Goal: Task Accomplishment & Management: Complete application form

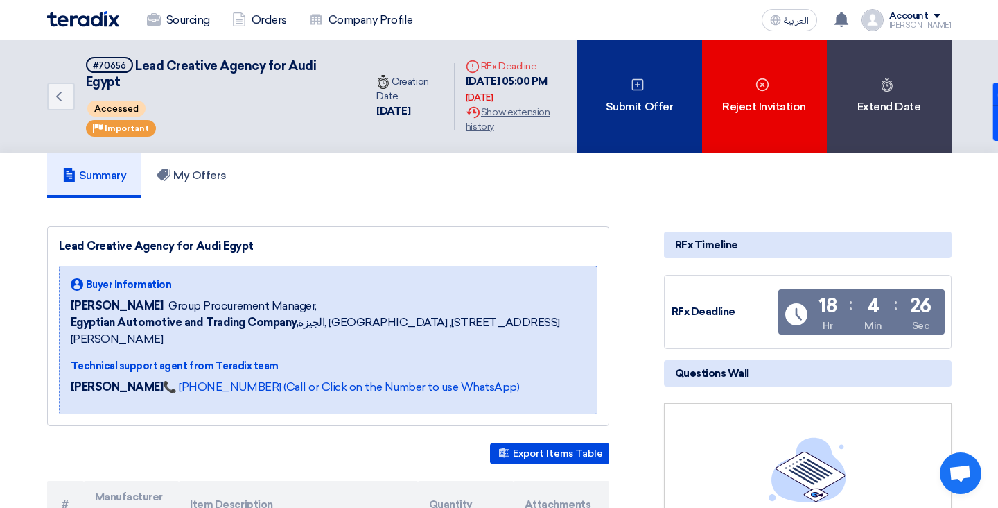
click at [644, 97] on div "Submit Offer" at bounding box center [640, 96] width 125 height 113
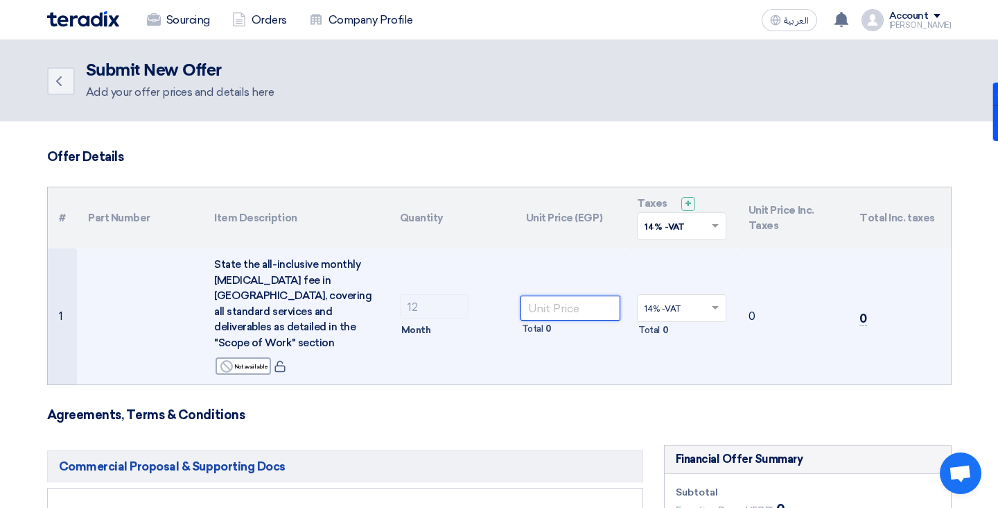
click at [531, 298] on input "number" at bounding box center [571, 307] width 101 height 25
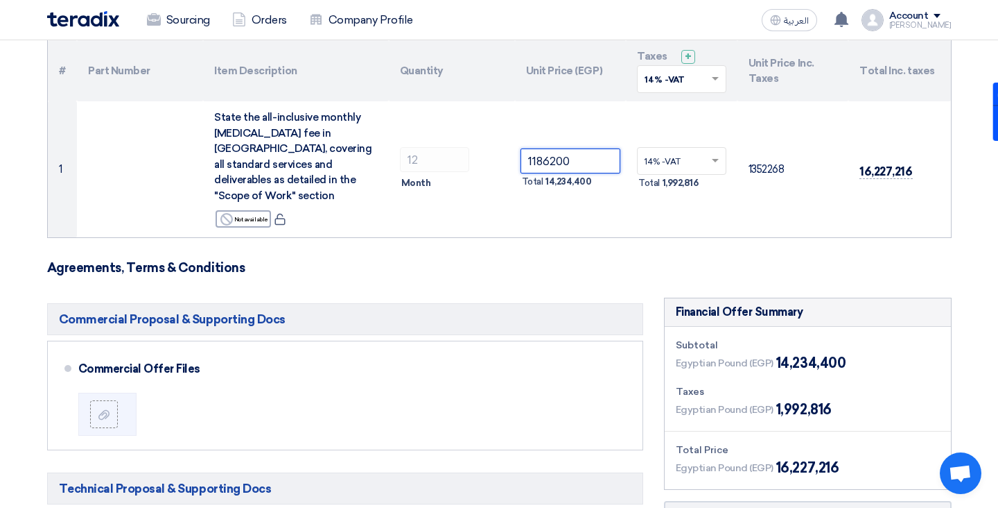
scroll to position [145, 0]
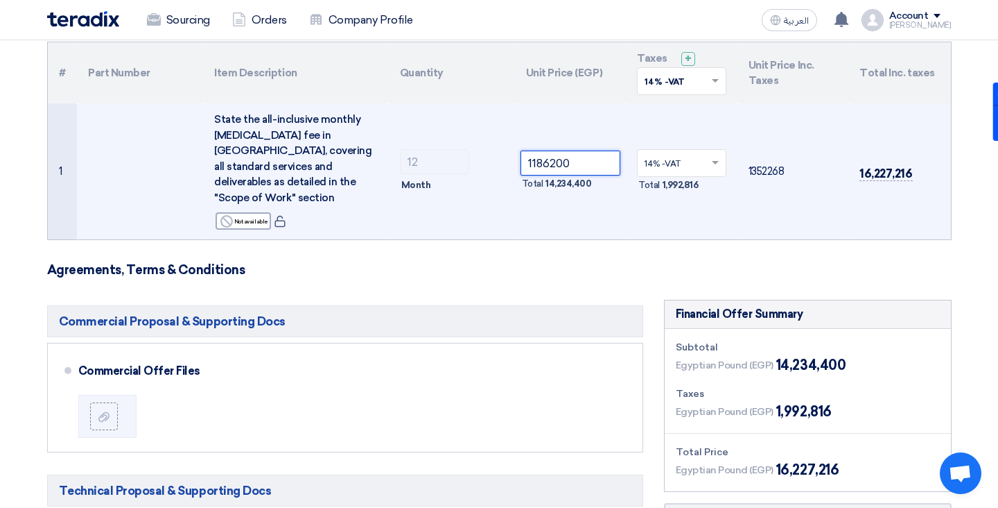
click at [551, 155] on input "1186200" at bounding box center [571, 162] width 101 height 25
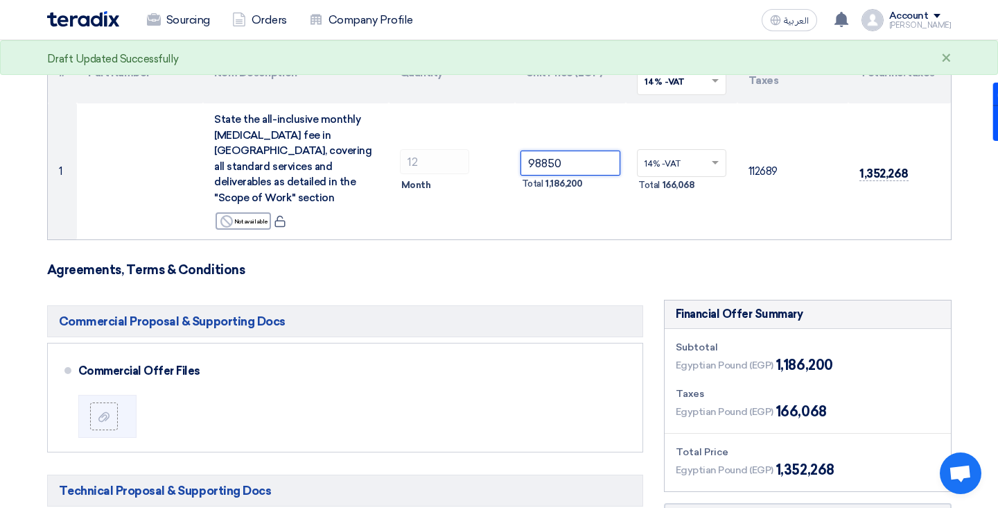
type input "98850"
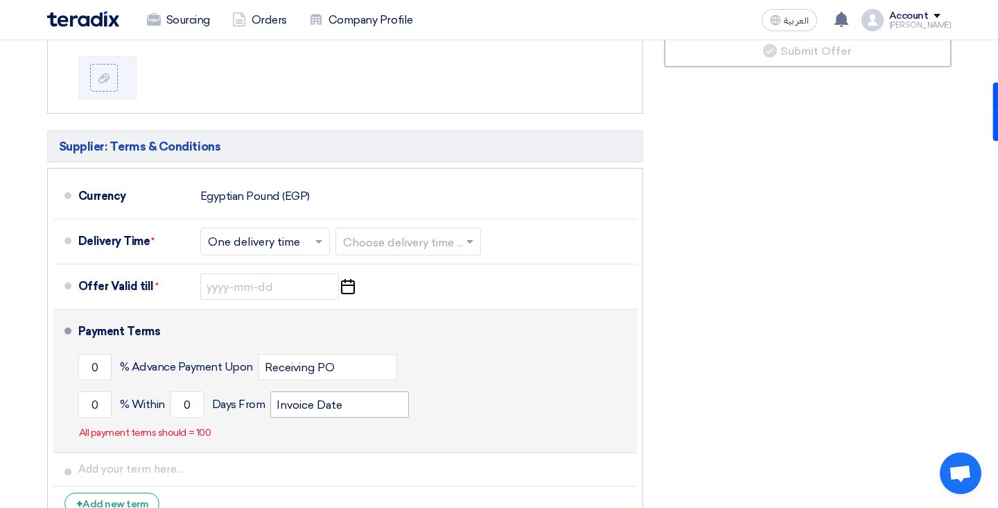
scroll to position [655, 0]
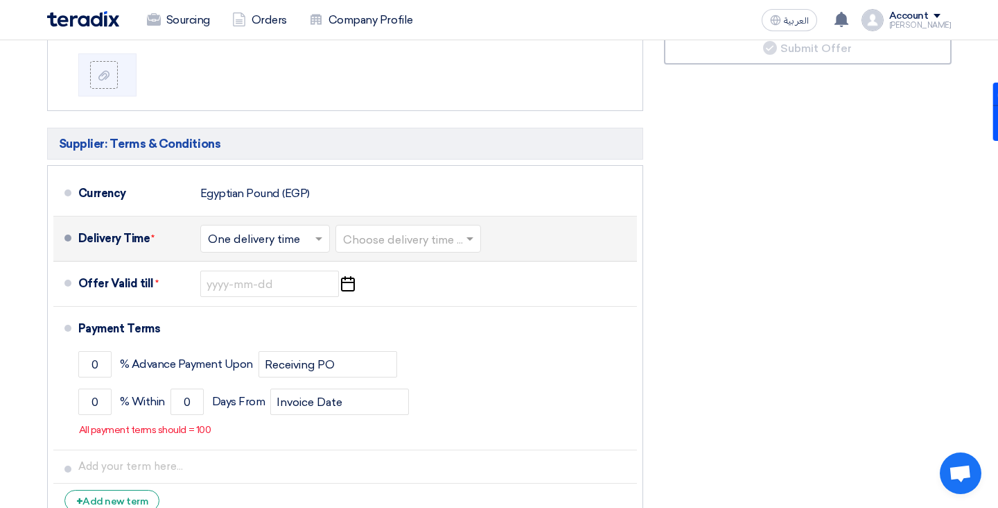
click at [304, 234] on input "text" at bounding box center [266, 240] width 116 height 20
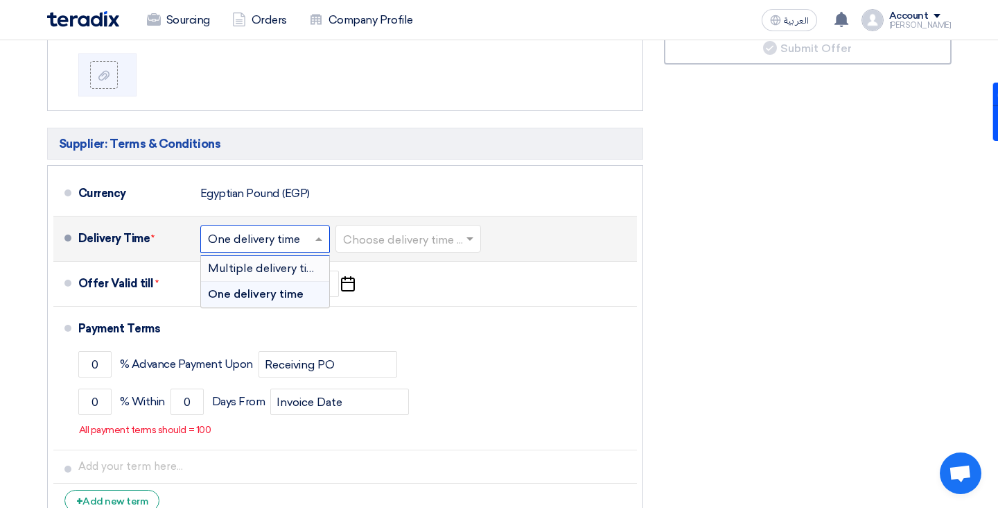
click at [548, 216] on li "Delivery Time * Choose delivery time ... × One delivery time × Multiple deliver…" at bounding box center [345, 238] width 584 height 45
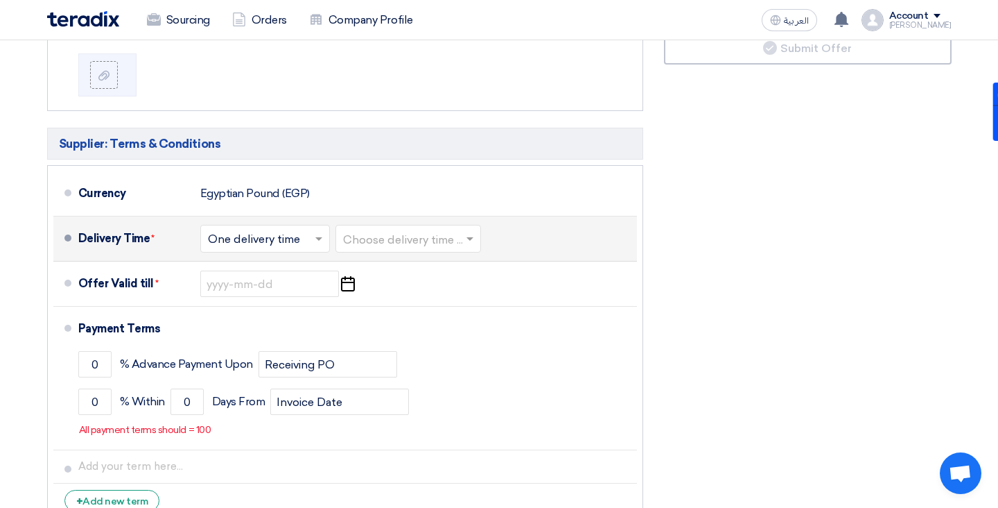
click at [440, 230] on input "text" at bounding box center [409, 240] width 132 height 20
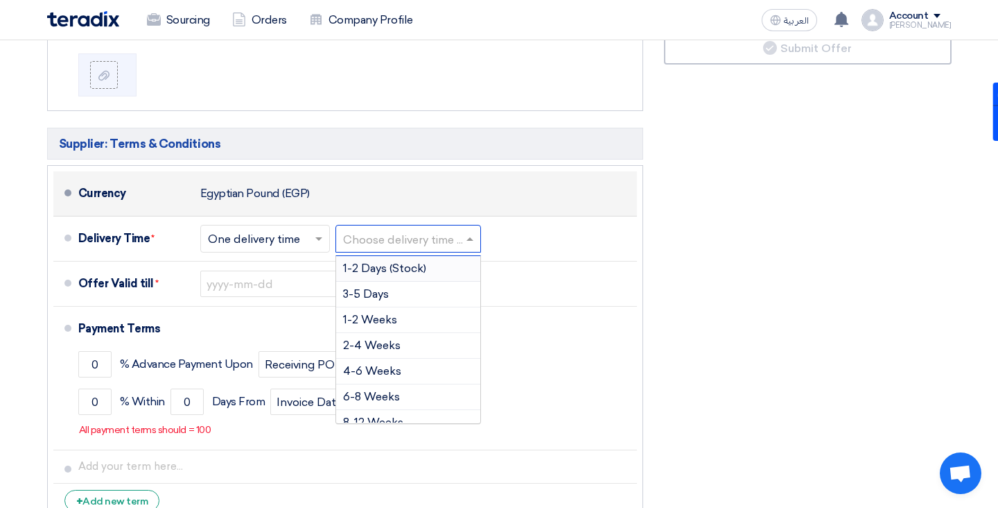
click at [417, 181] on div "Currency Egyptian Pound (EGP)" at bounding box center [354, 193] width 553 height 33
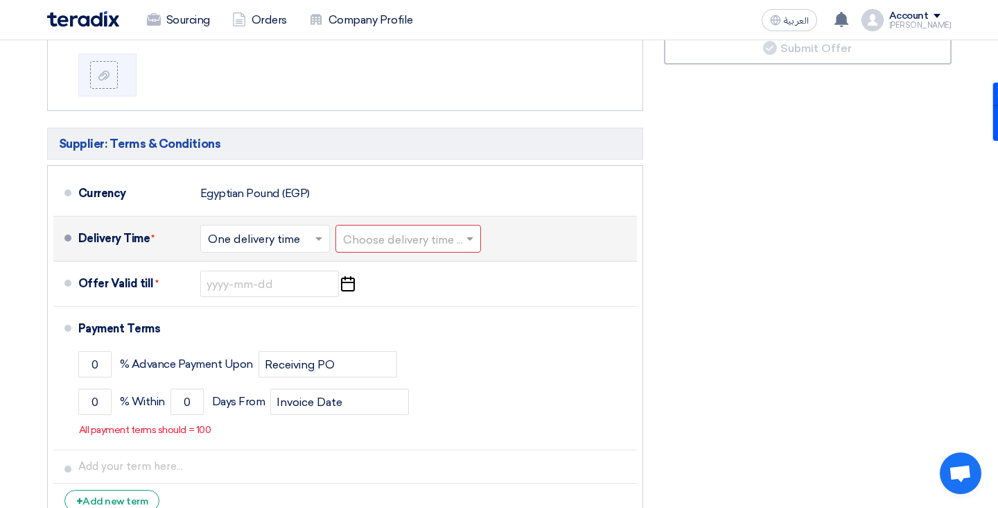
click at [424, 230] on input "text" at bounding box center [409, 240] width 132 height 20
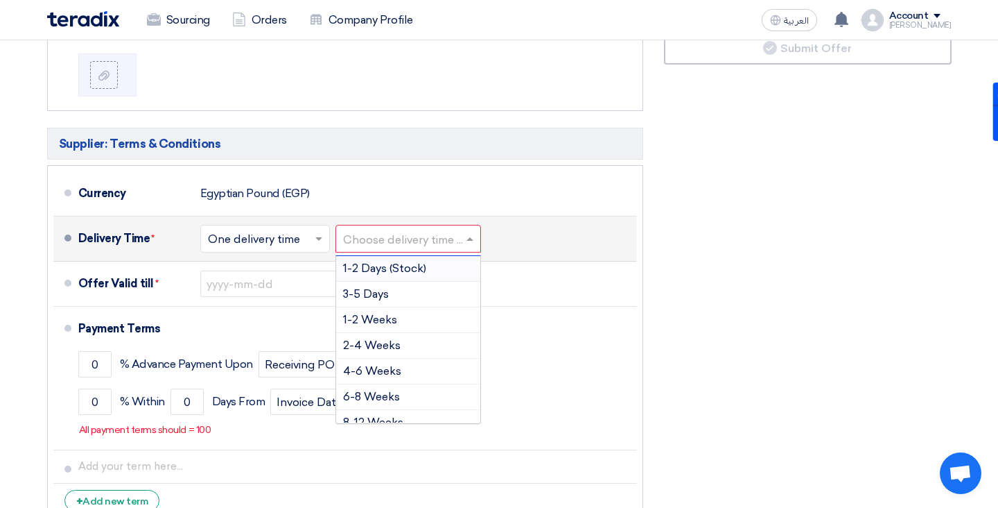
click at [302, 230] on input "text" at bounding box center [266, 240] width 116 height 20
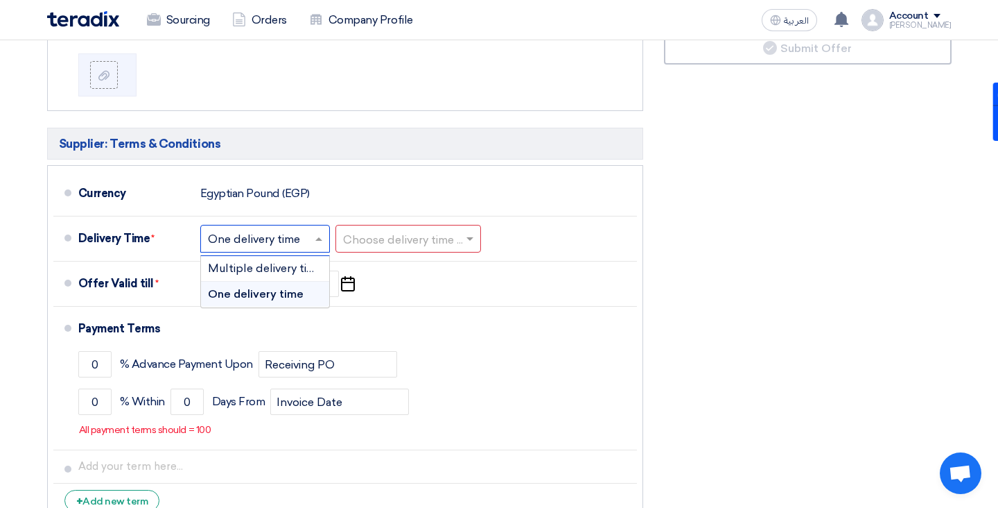
click at [482, 165] on ul "Currency Egyptian Pound (EGP) Delivery Time * Choose delivery time ... × One de…" at bounding box center [345, 344] width 596 height 358
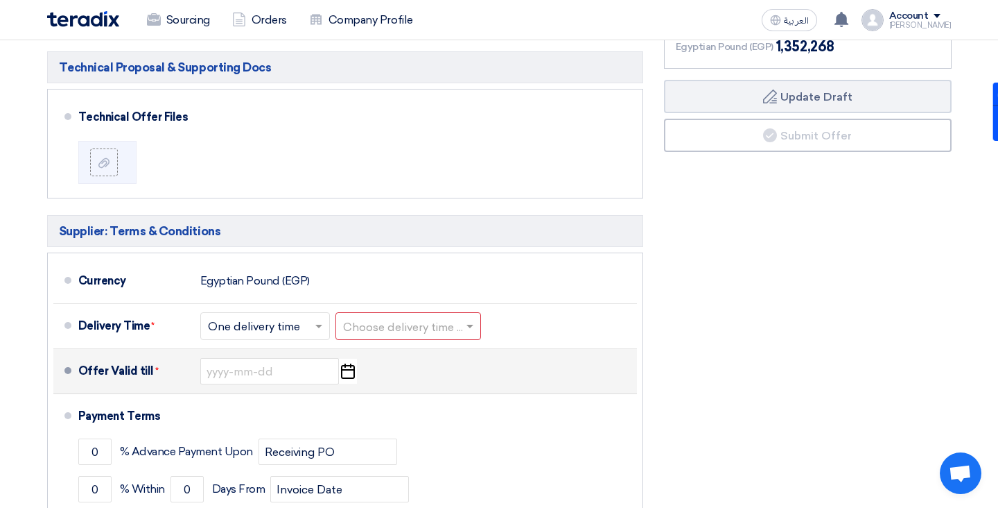
scroll to position [651, 0]
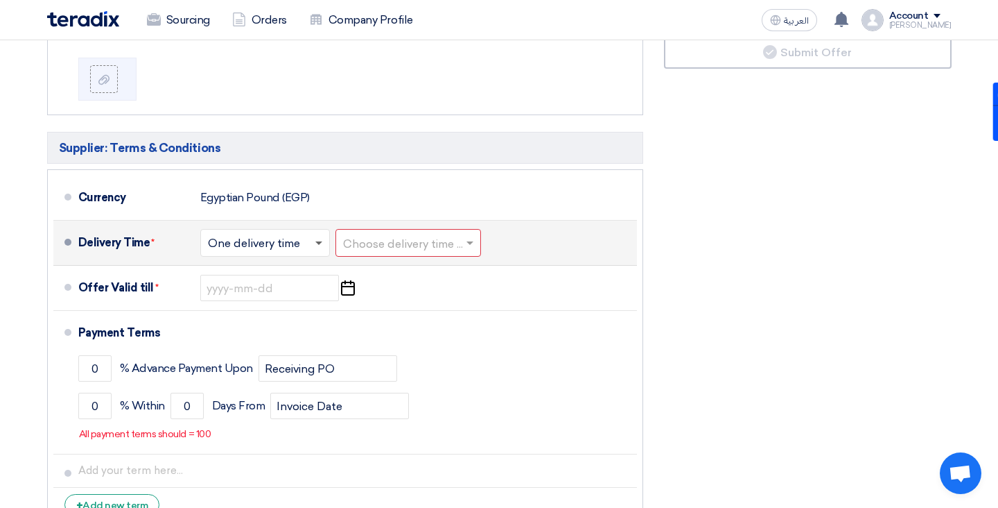
click at [320, 241] on span at bounding box center [318, 243] width 7 height 5
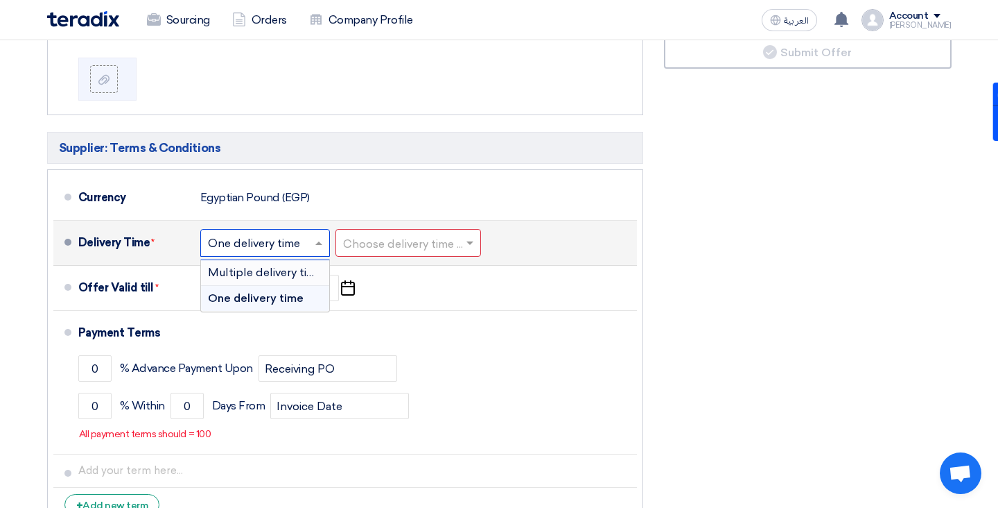
click at [295, 266] on span "Multiple delivery times" at bounding box center [268, 272] width 120 height 13
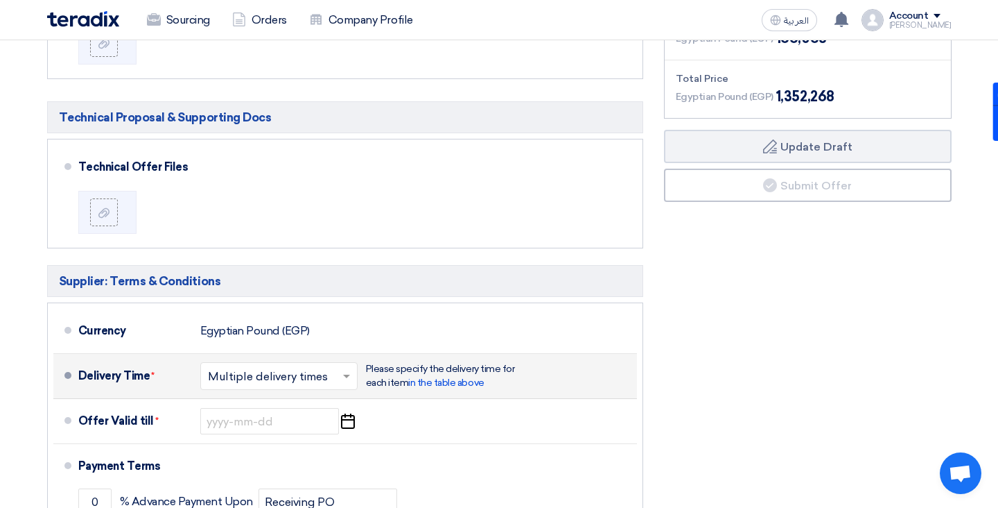
scroll to position [553, 0]
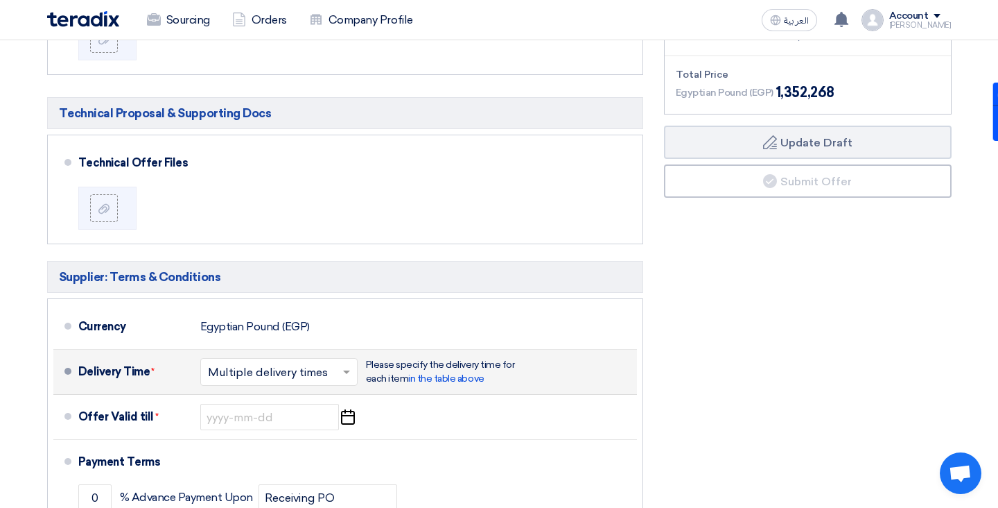
click at [347, 365] on span at bounding box center [348, 372] width 17 height 14
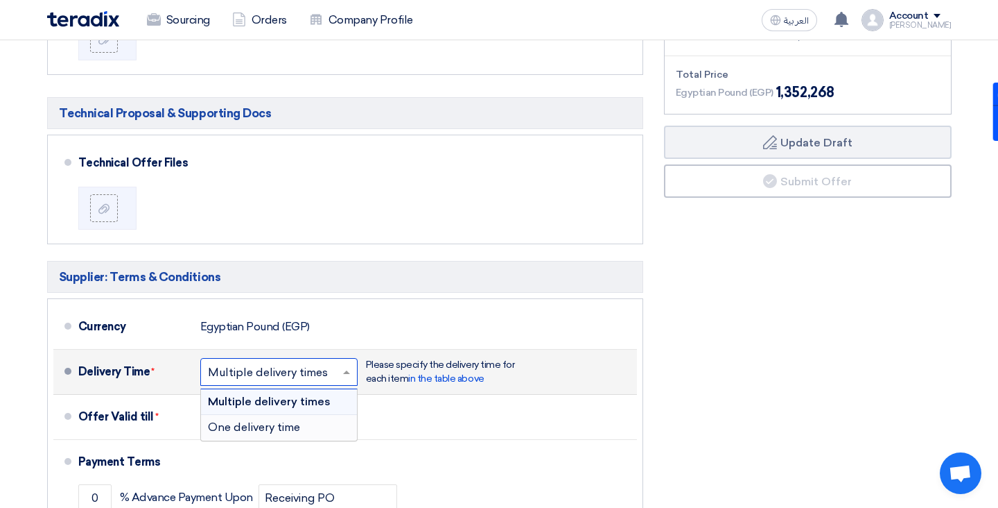
click at [310, 415] on div "One delivery time" at bounding box center [279, 427] width 156 height 25
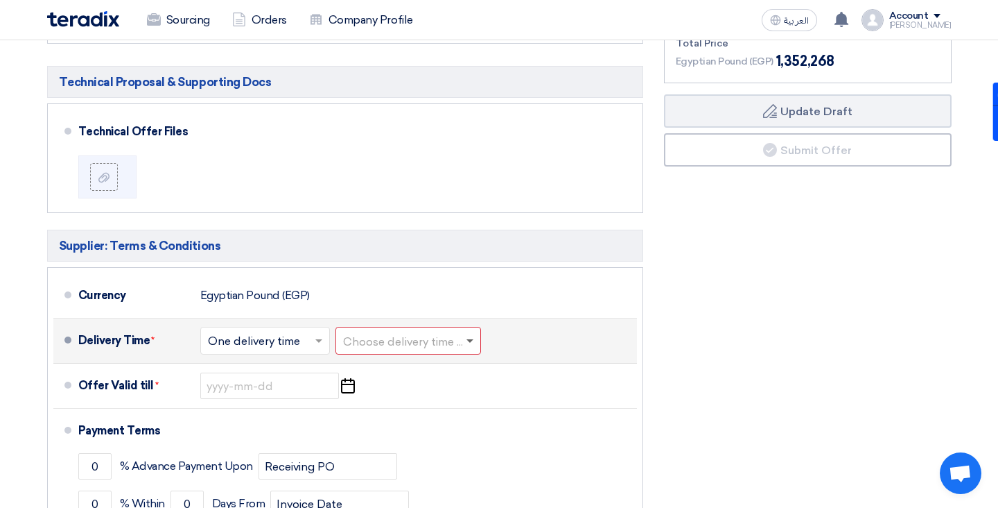
click at [474, 339] on span at bounding box center [470, 341] width 7 height 5
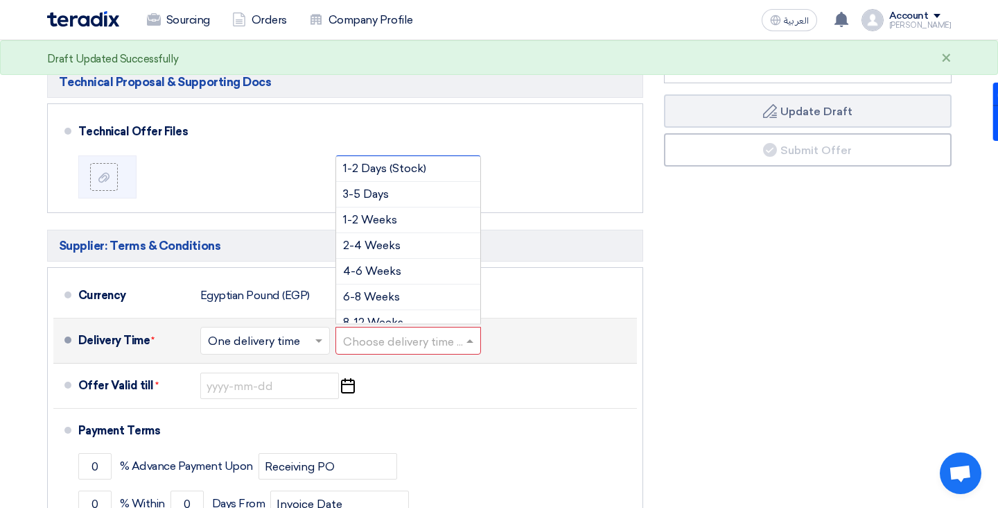
scroll to position [1, 0]
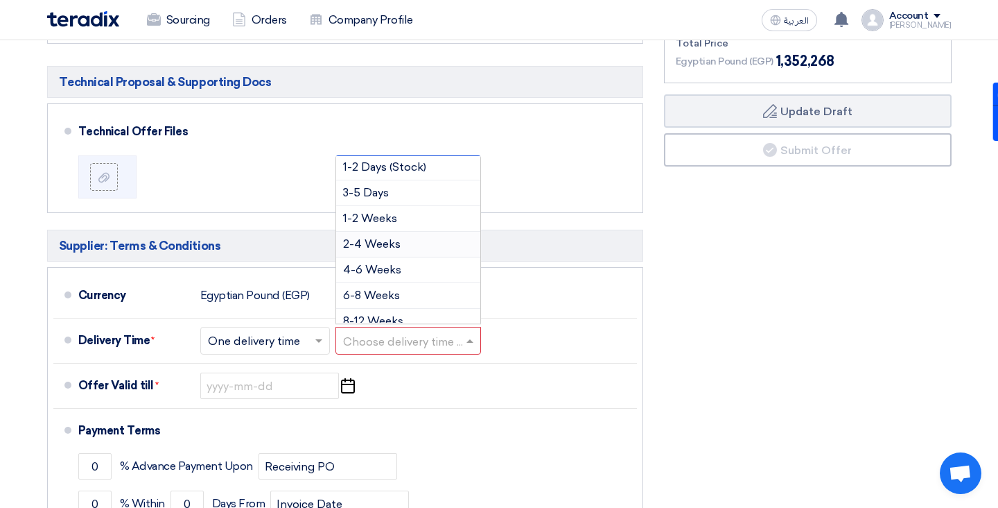
click at [780, 279] on div "Financial Offer Summary Subtotal Egyptian Pound (EGP) 1,186,200 Taxes Draft" at bounding box center [808, 261] width 309 height 741
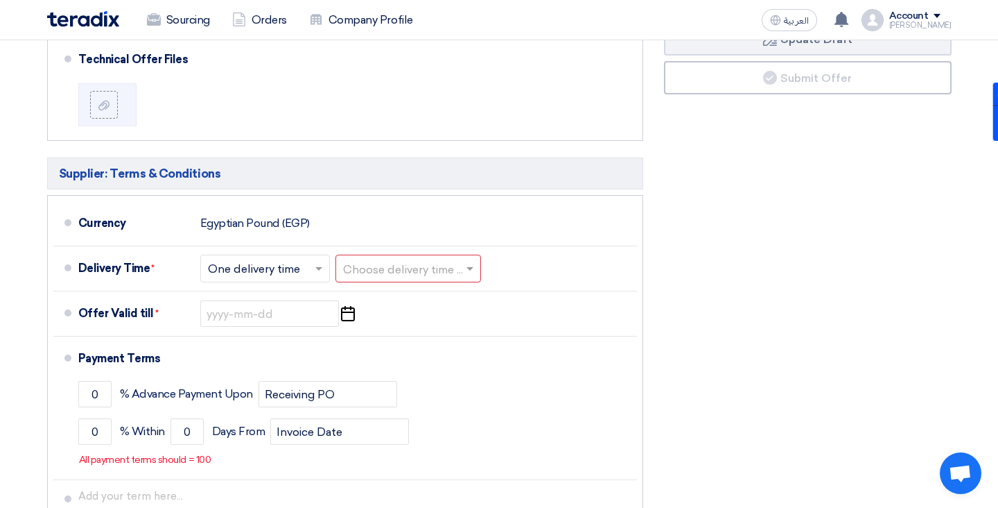
scroll to position [641, 0]
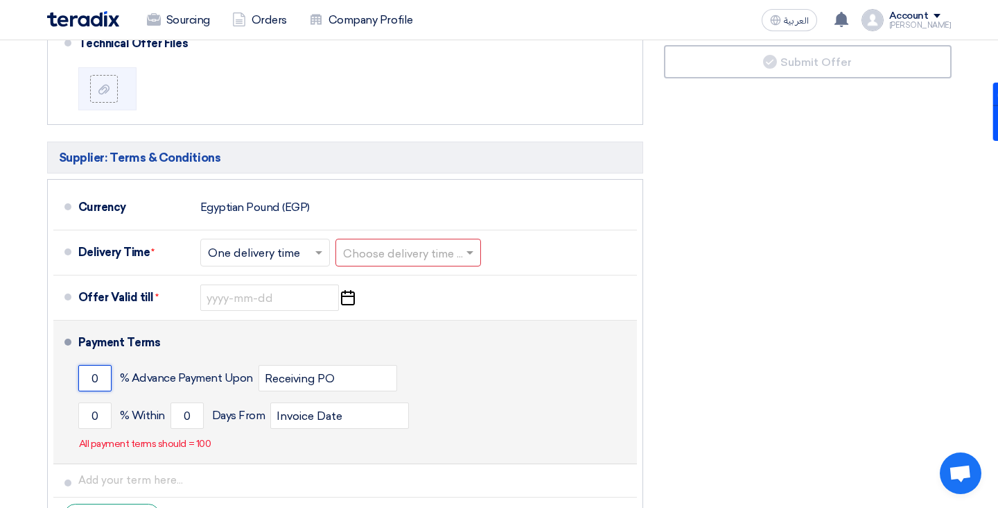
click at [101, 365] on input "0" at bounding box center [94, 378] width 33 height 26
type input "50"
click at [493, 423] on div "Payment Terms 50 % Advance Payment Upon Receiving PO 0 % Within 0 Invoice Date" at bounding box center [354, 392] width 553 height 132
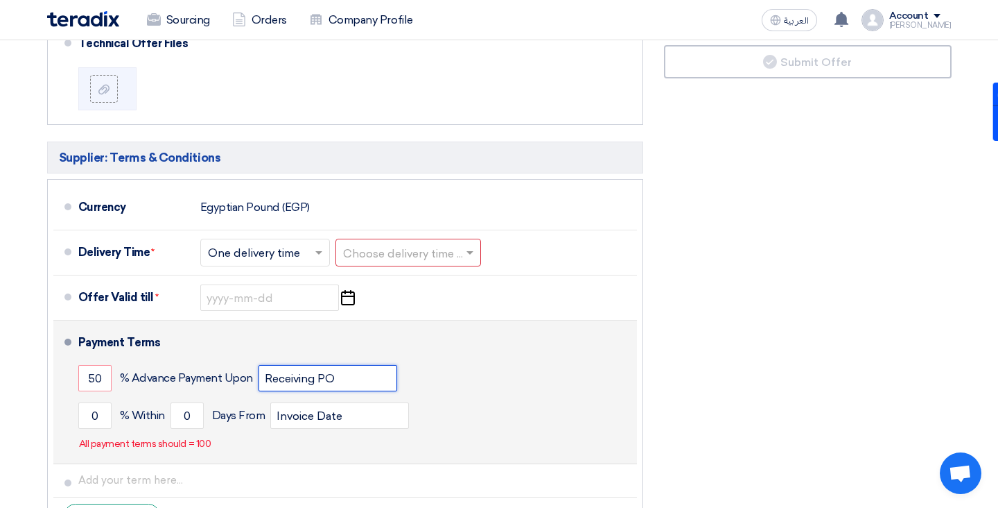
click at [305, 366] on input "Receiving PO" at bounding box center [328, 378] width 139 height 26
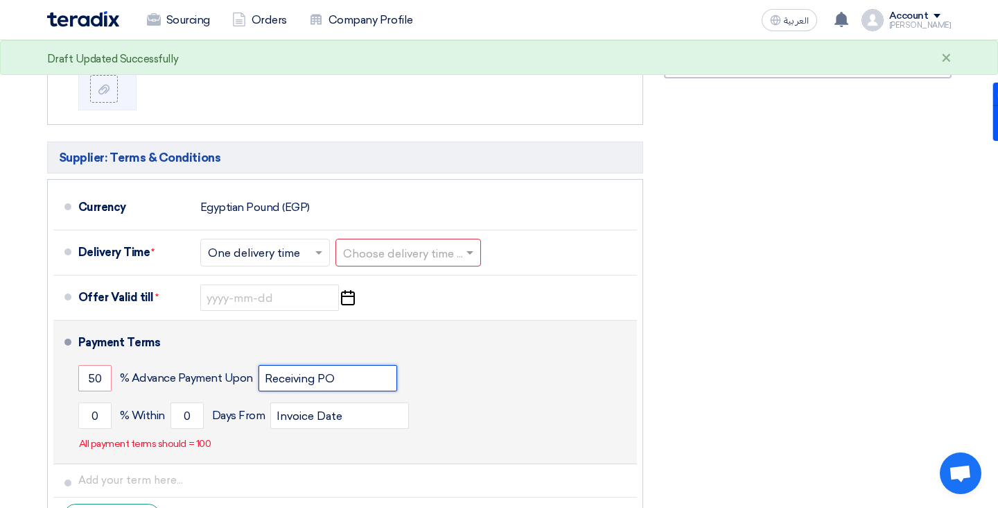
click at [358, 365] on input "Receiving PO" at bounding box center [328, 378] width 139 height 26
type input "k"
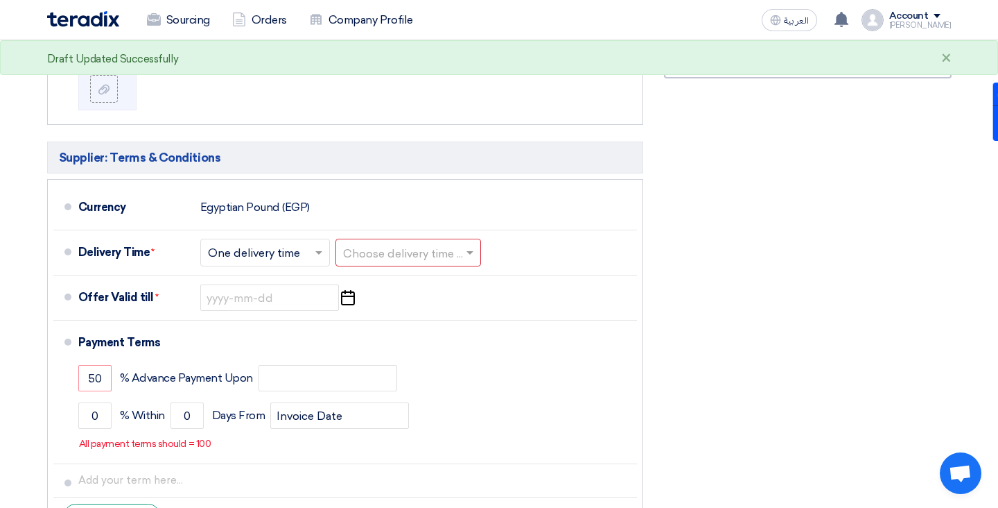
click at [671, 350] on div "Financial Offer Summary Subtotal Egyptian Pound (EGP) 1,186,200 Taxes Draft" at bounding box center [808, 173] width 309 height 741
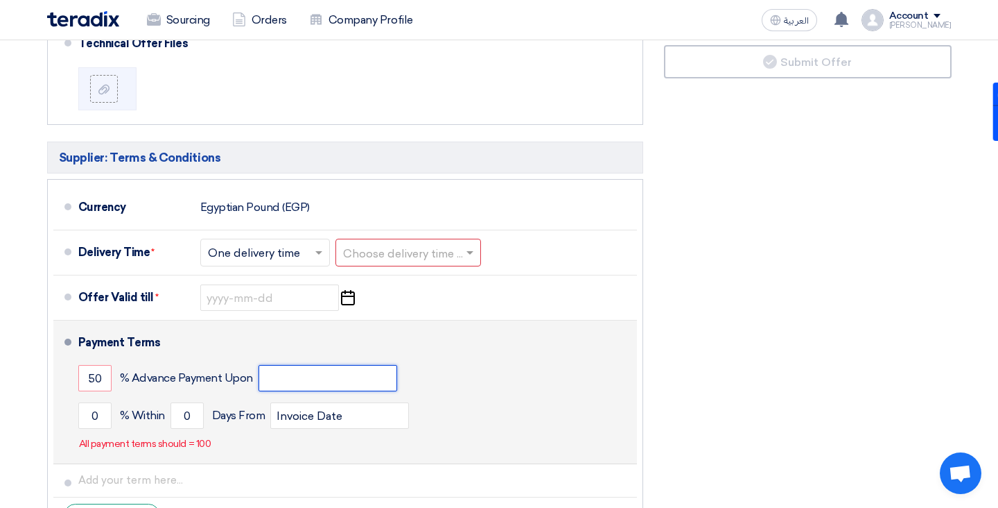
click at [293, 365] on input "text" at bounding box center [328, 378] width 139 height 26
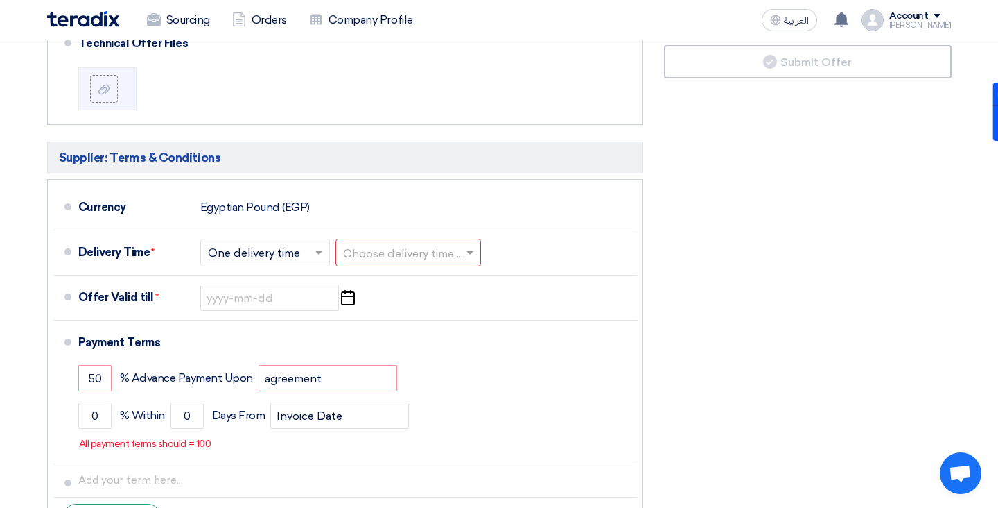
click at [660, 381] on div "Financial Offer Summary Subtotal Egyptian Pound (EGP) 1,186,200 Taxes Draft" at bounding box center [808, 173] width 309 height 741
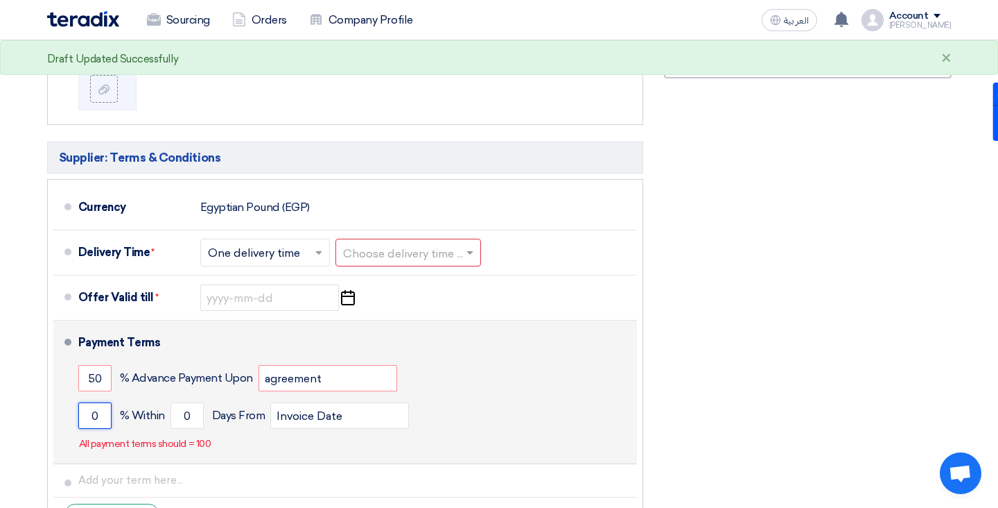
click at [110, 403] on input "0" at bounding box center [94, 415] width 33 height 26
type input "agreement"
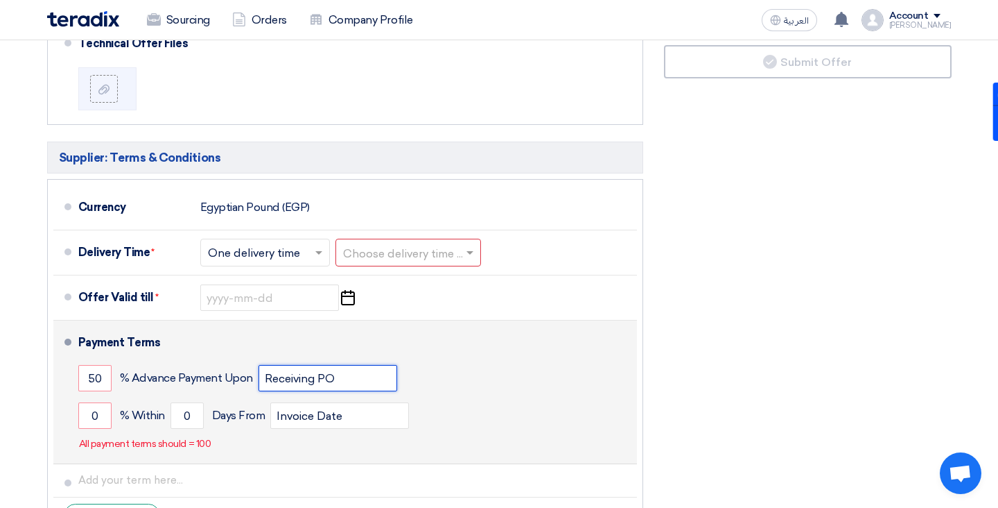
type input "Receiving PO"
click at [462, 365] on div "50 % Advance Payment Upon Receiving PO" at bounding box center [354, 377] width 553 height 37
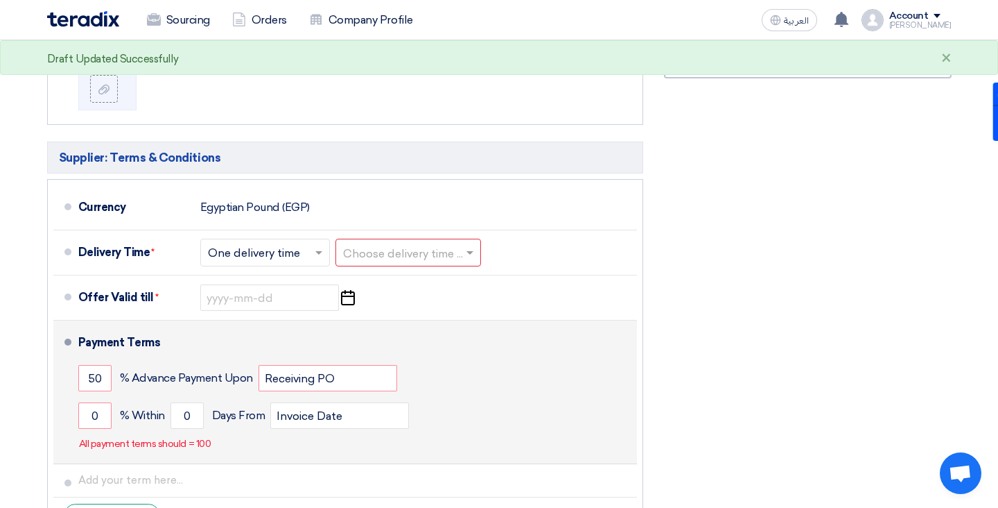
click at [437, 377] on div "50 % Advance Payment Upon Receiving PO" at bounding box center [354, 377] width 553 height 37
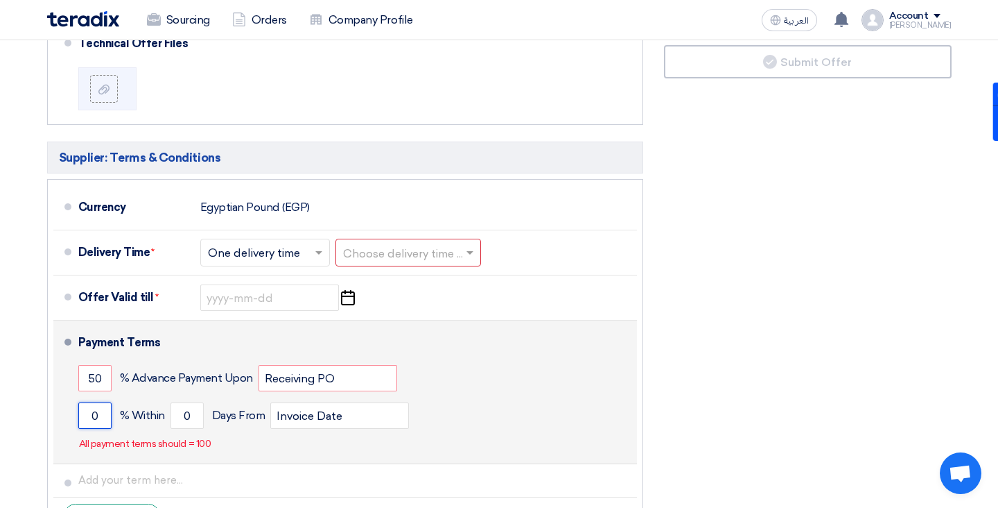
click at [105, 406] on input "0" at bounding box center [94, 415] width 33 height 26
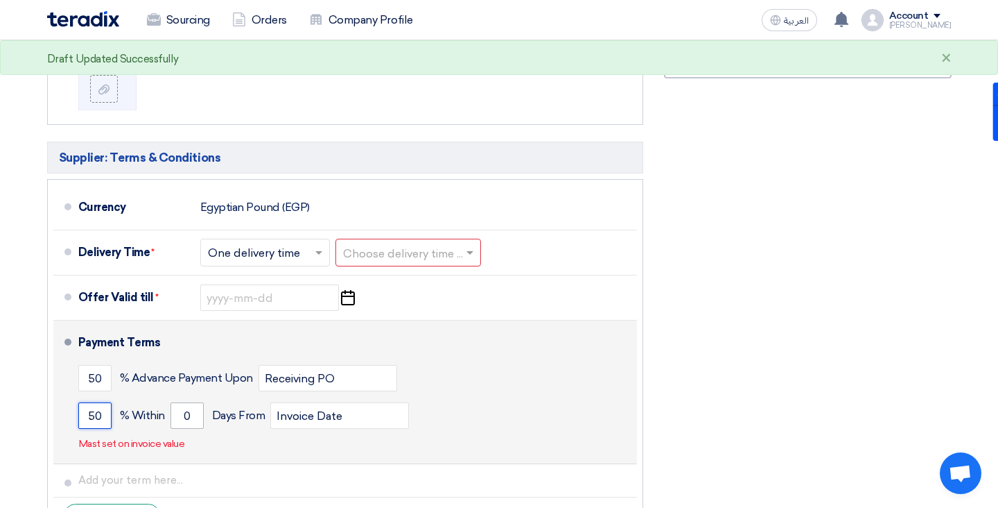
type input "50"
click at [187, 405] on input "0" at bounding box center [187, 415] width 33 height 26
click at [517, 378] on div "50 % Advance Payment Upon Receiving PO" at bounding box center [354, 377] width 553 height 37
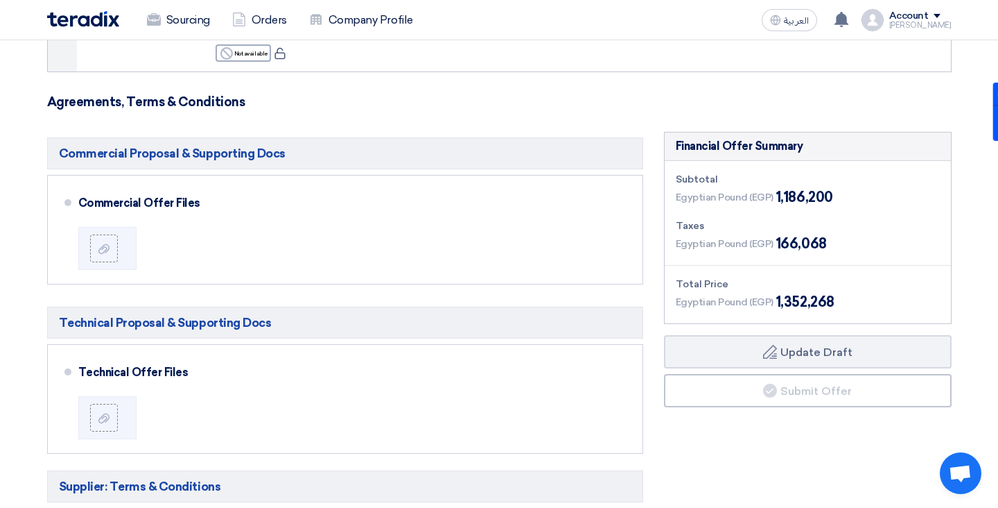
scroll to position [313, 0]
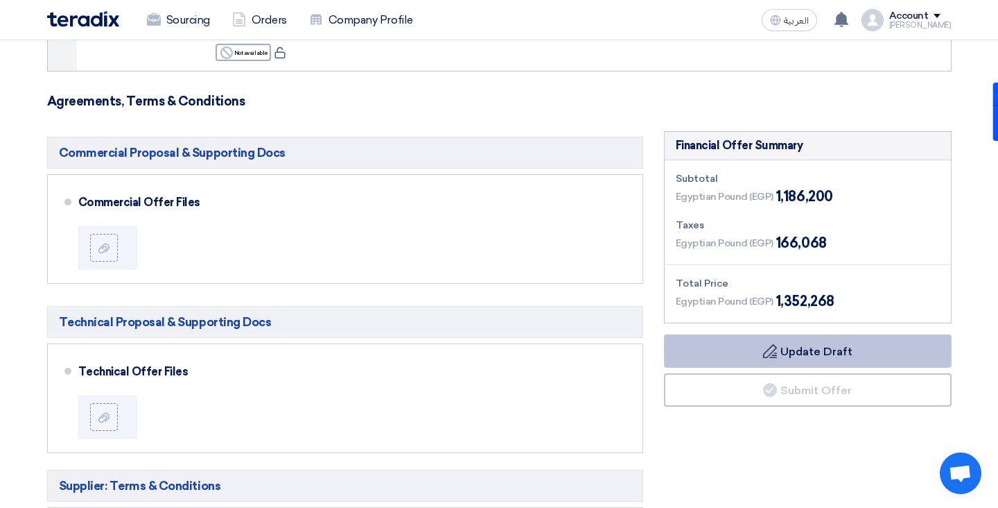
click at [826, 339] on button "Draft Update Draft" at bounding box center [808, 350] width 288 height 33
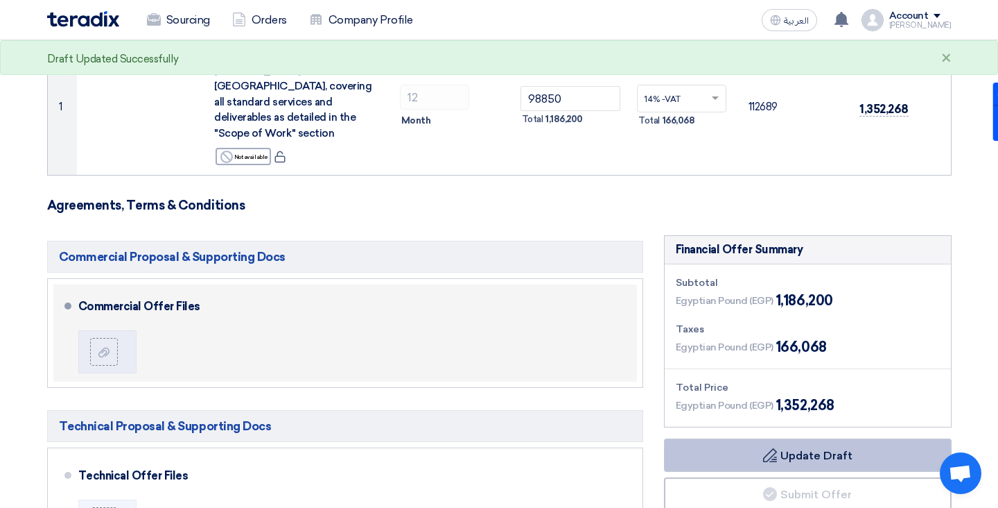
scroll to position [0, 0]
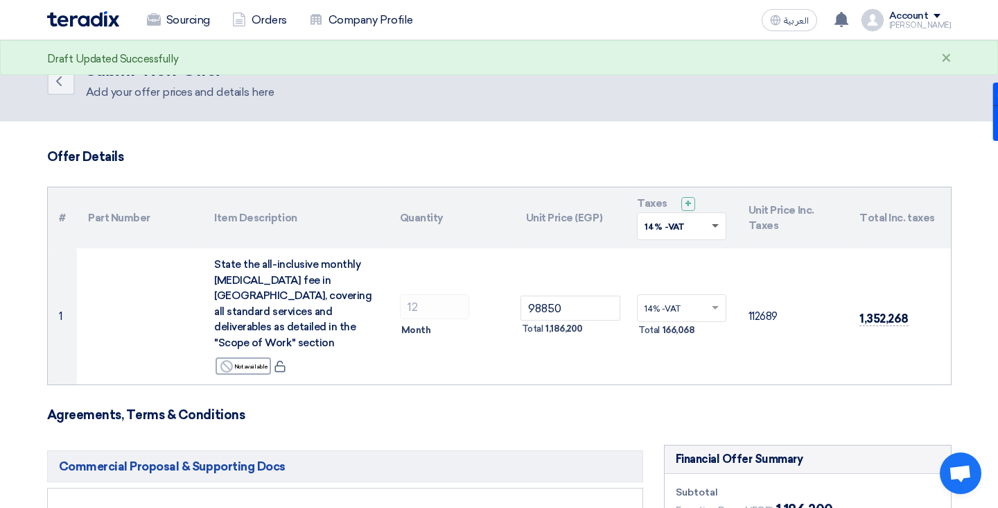
click at [716, 224] on span at bounding box center [715, 226] width 7 height 5
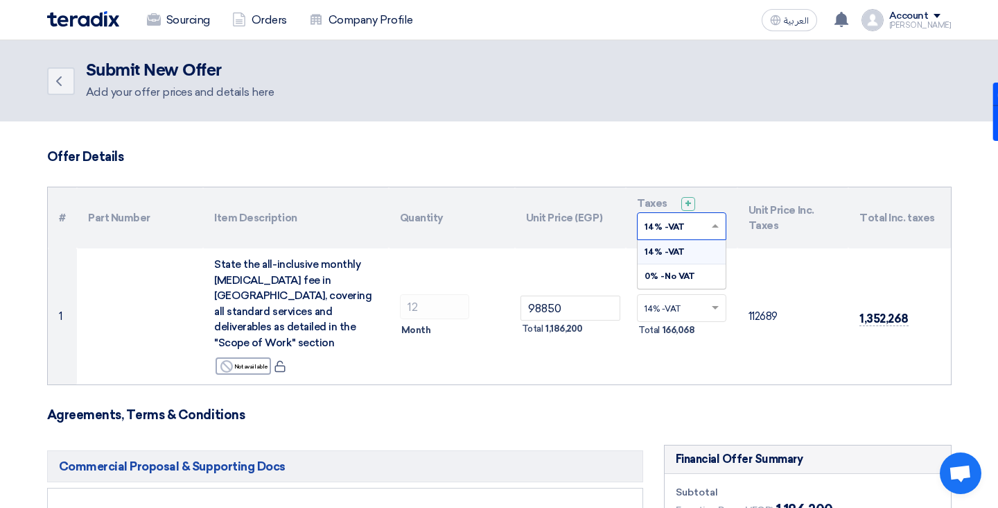
click at [675, 222] on input "text" at bounding box center [675, 227] width 60 height 23
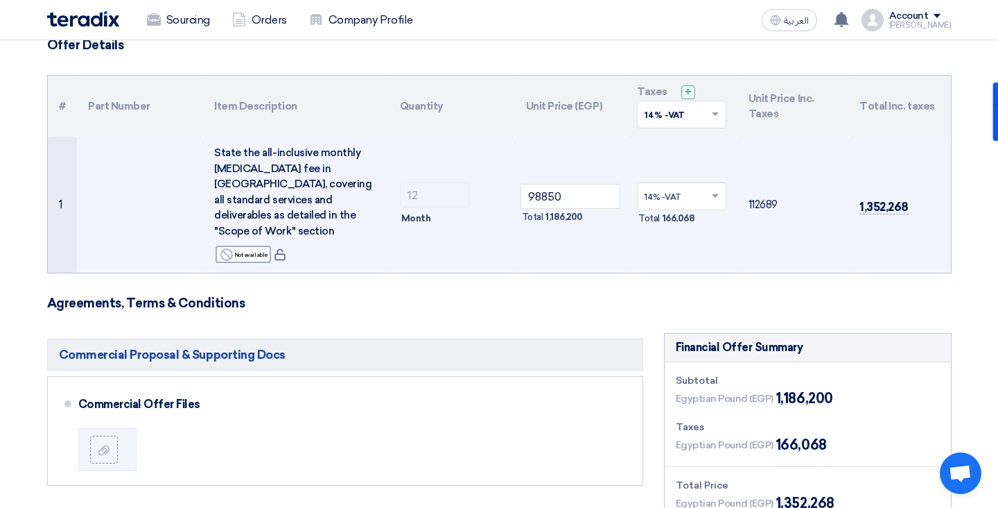
scroll to position [196, 0]
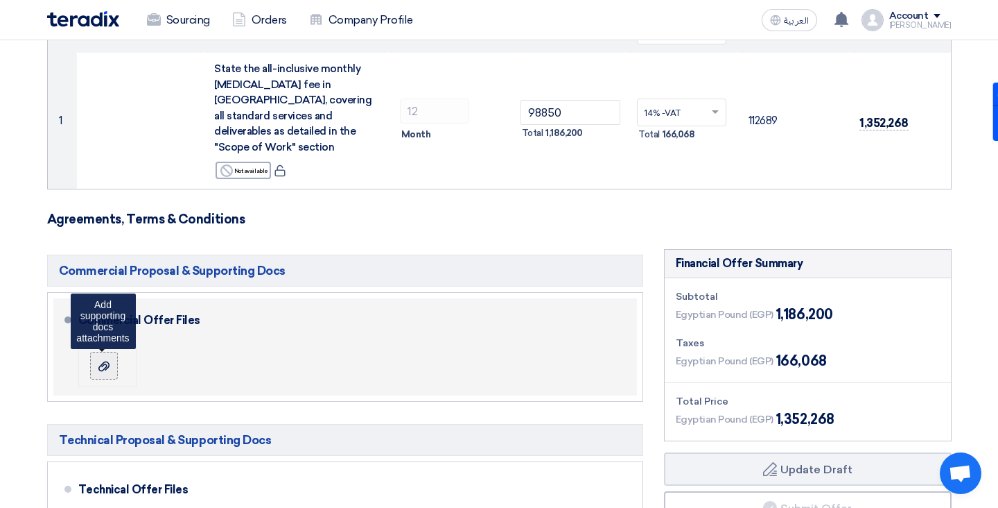
click at [104, 361] on icon at bounding box center [103, 366] width 11 height 11
click at [0, 0] on input "file" at bounding box center [0, 0] width 0 height 0
click at [95, 363] on label at bounding box center [104, 366] width 28 height 28
click at [0, 0] on input "file" at bounding box center [0, 0] width 0 height 0
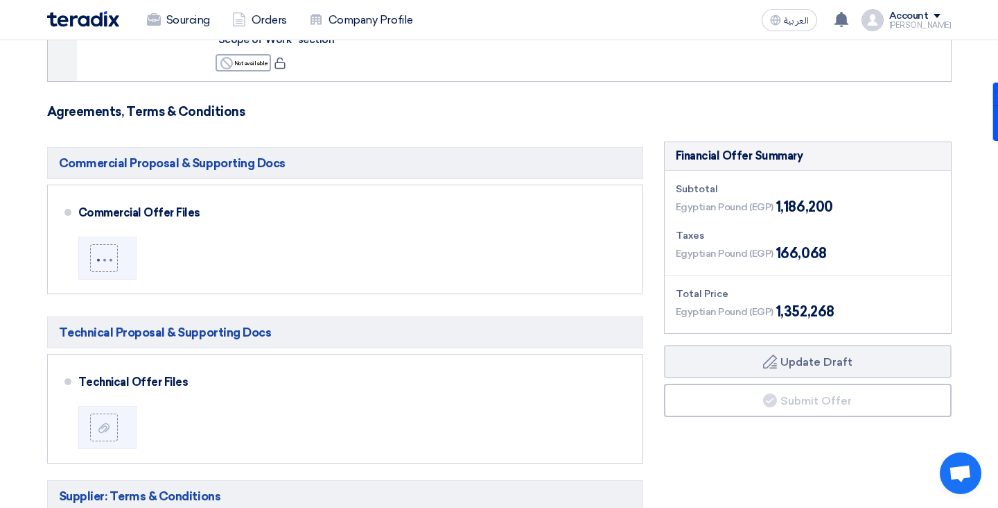
scroll to position [316, 0]
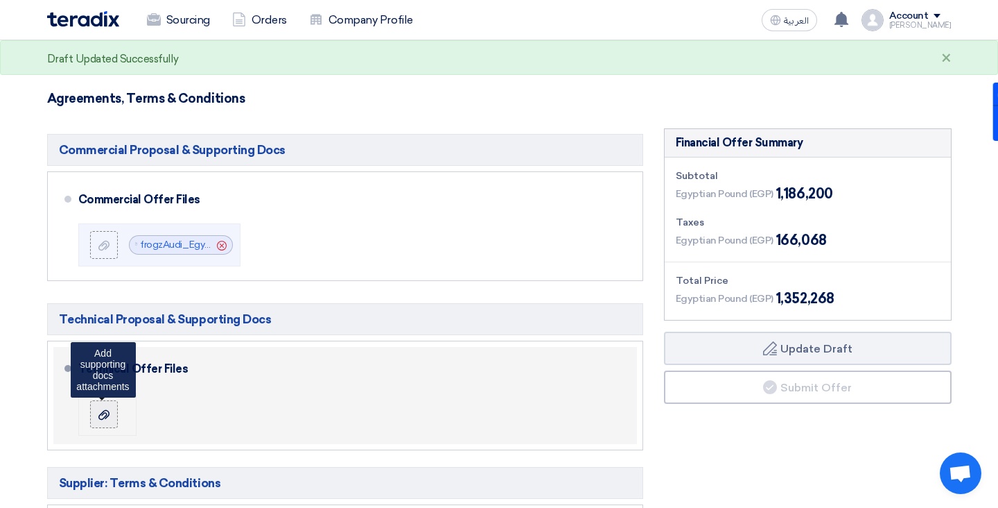
click at [117, 400] on label at bounding box center [104, 414] width 28 height 28
click at [0, 0] on input "file" at bounding box center [0, 0] width 0 height 0
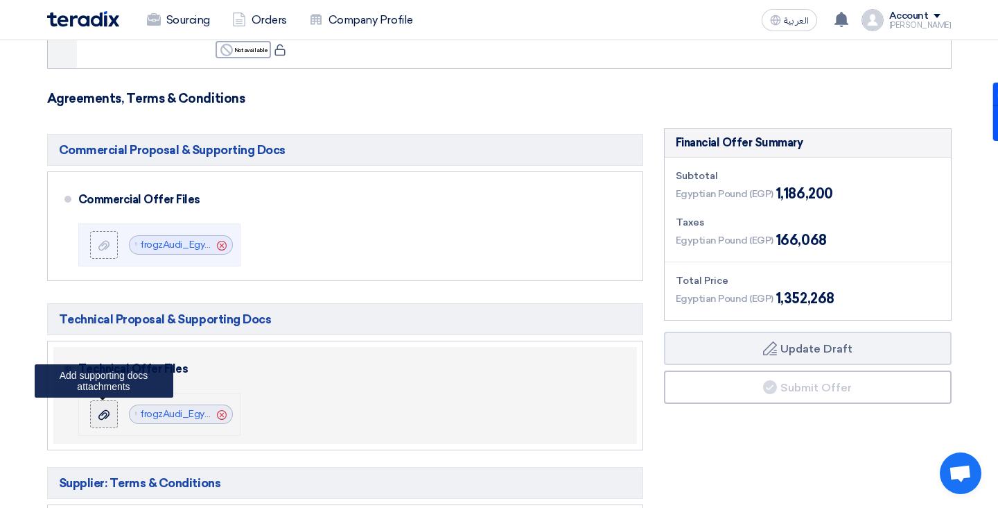
click at [99, 407] on div at bounding box center [104, 414] width 17 height 14
click at [0, 0] on input "file" at bounding box center [0, 0] width 0 height 0
click at [110, 407] on div at bounding box center [104, 414] width 17 height 14
click at [0, 0] on input "file" at bounding box center [0, 0] width 0 height 0
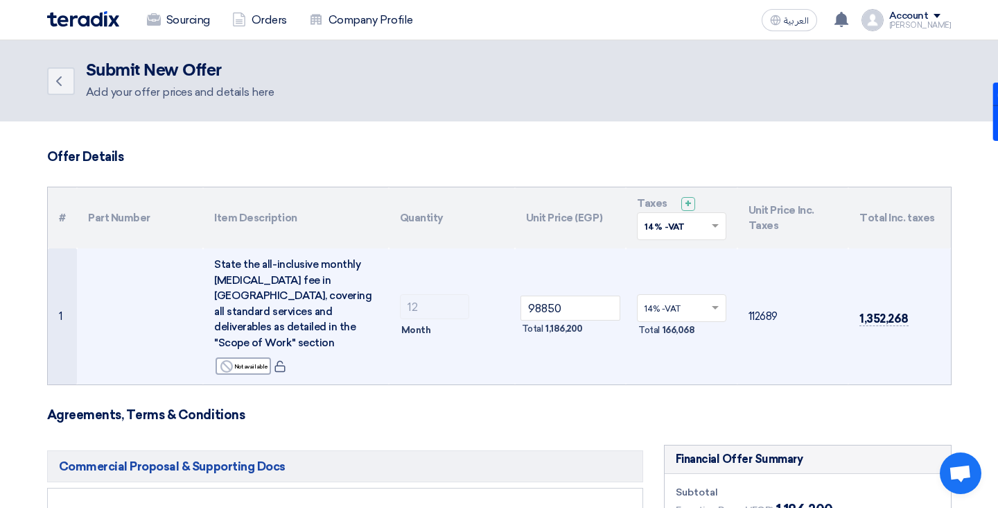
scroll to position [0, 0]
click at [565, 300] on input "98850" at bounding box center [571, 307] width 101 height 25
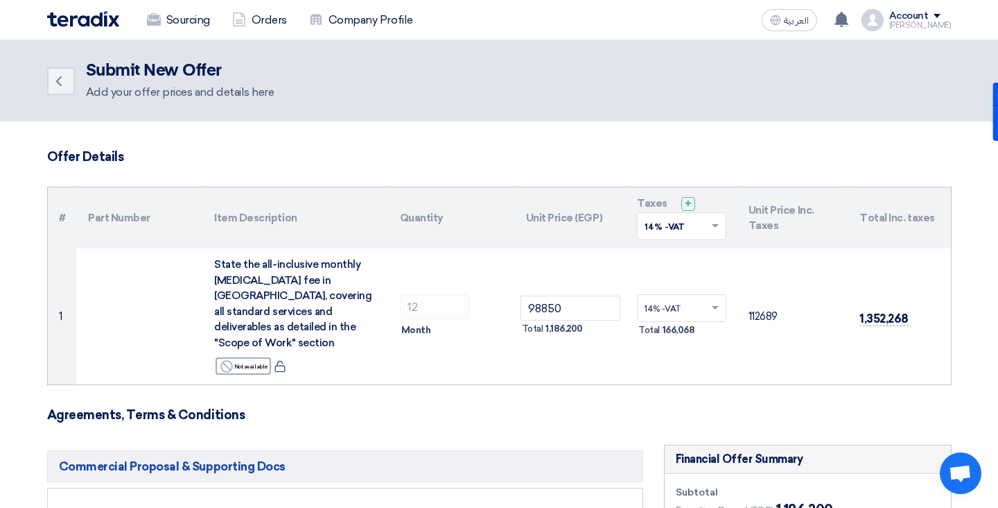
click at [80, 21] on img at bounding box center [83, 19] width 72 height 16
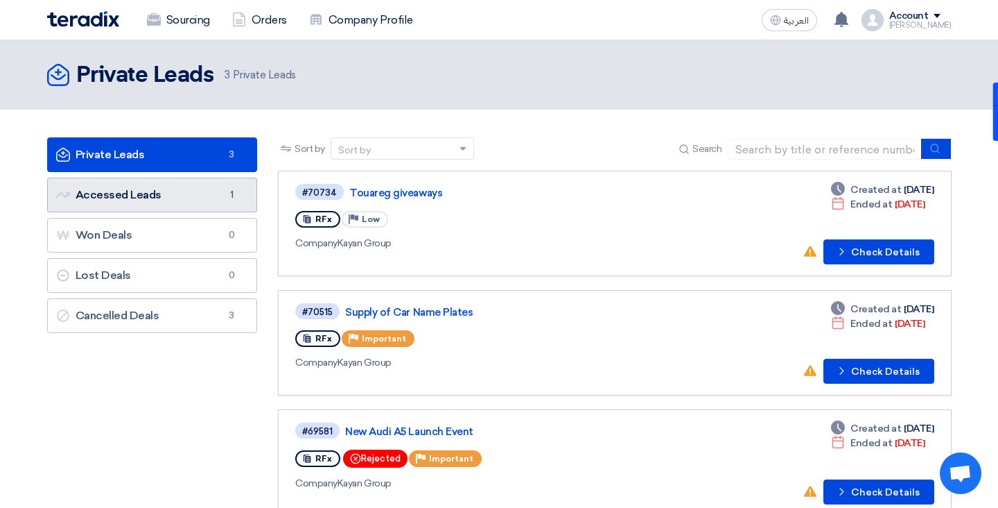
click at [118, 206] on link "Accessed Leads Accessed Leads 1" at bounding box center [152, 195] width 211 height 35
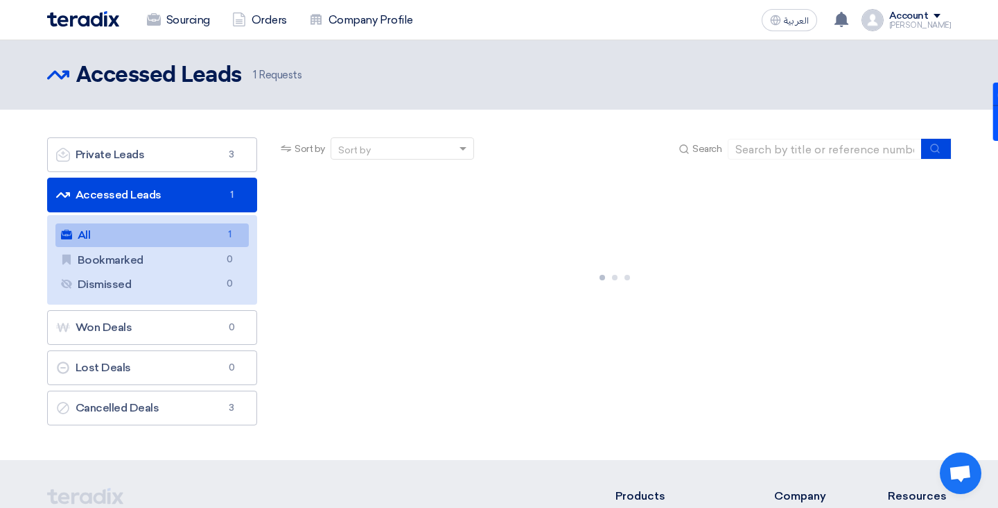
click at [168, 236] on link "All All 1" at bounding box center [152, 235] width 194 height 24
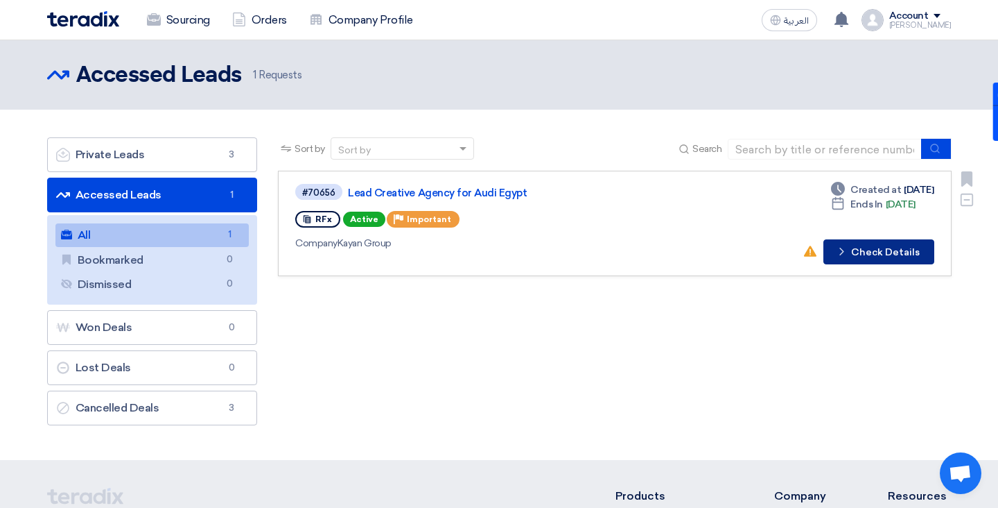
click at [877, 252] on button "Check details Check Details" at bounding box center [879, 251] width 111 height 25
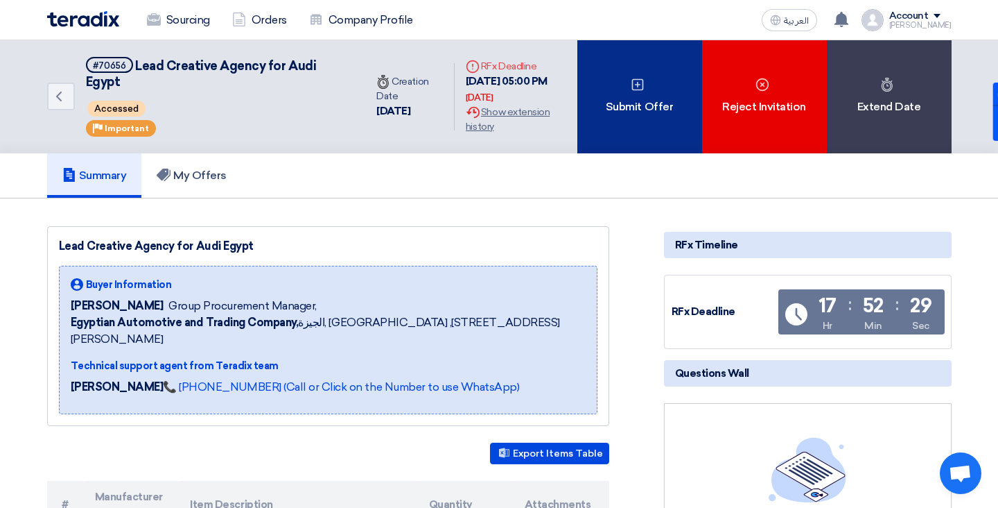
click at [635, 89] on use at bounding box center [638, 85] width 12 height 12
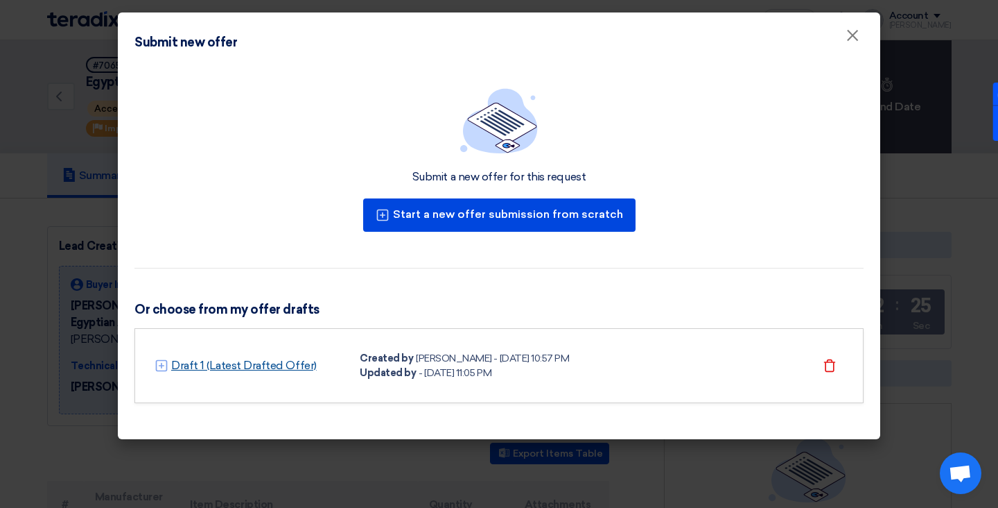
click at [215, 366] on link "Draft 1 (Latest Drafted Offer)" at bounding box center [244, 365] width 146 height 17
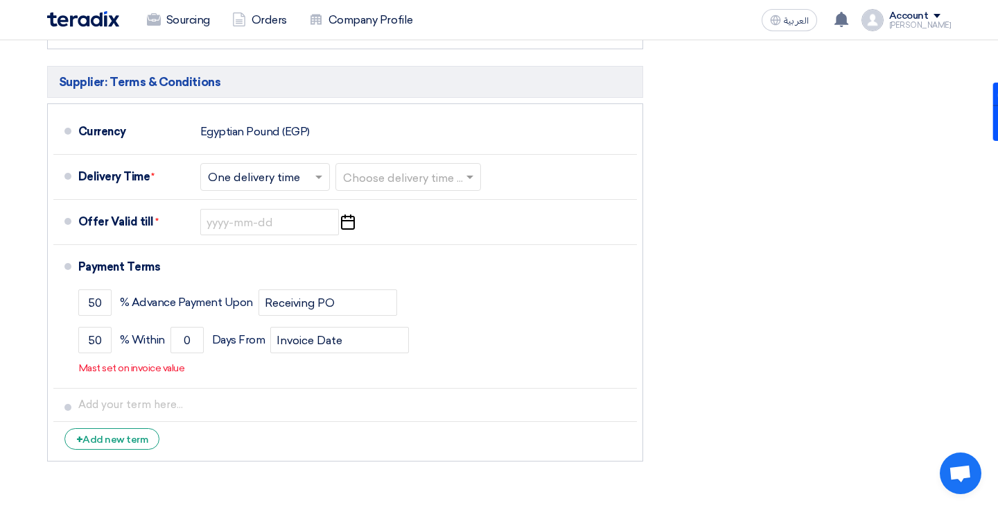
scroll to position [718, 0]
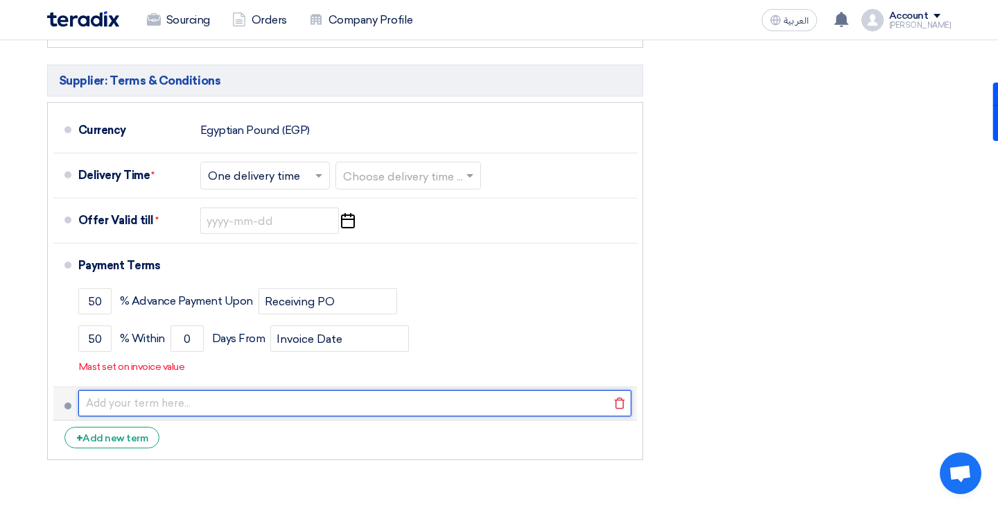
click at [127, 393] on input "text" at bounding box center [354, 403] width 553 height 26
type input "w"
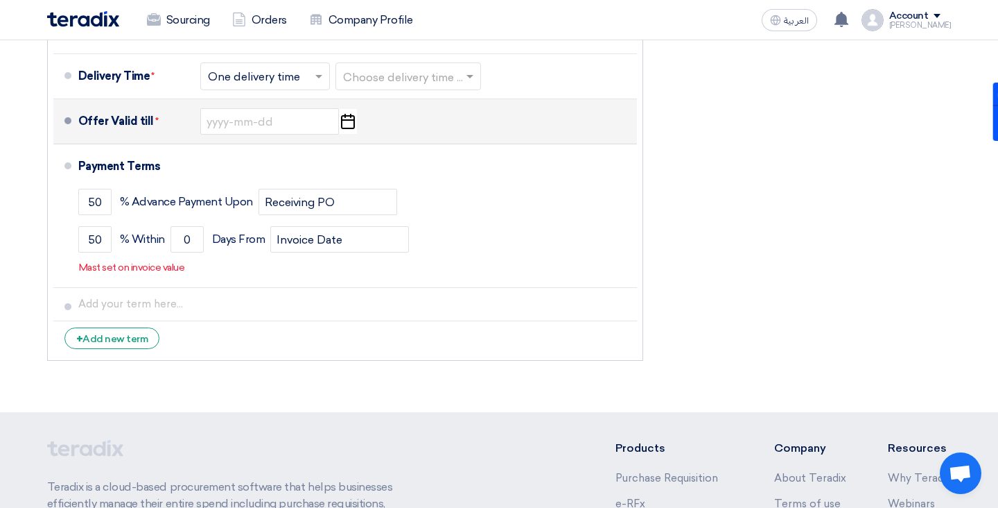
scroll to position [836, 0]
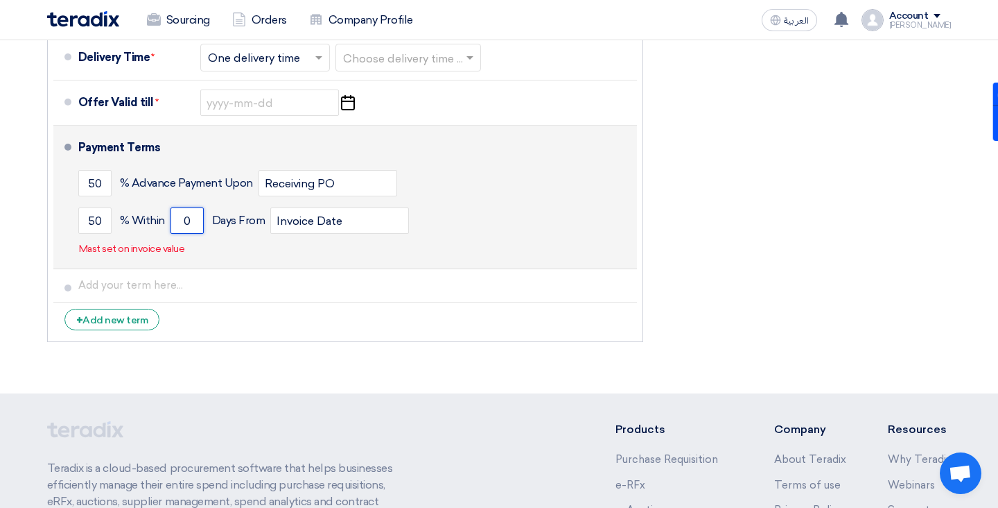
click at [192, 209] on input "0" at bounding box center [187, 220] width 33 height 26
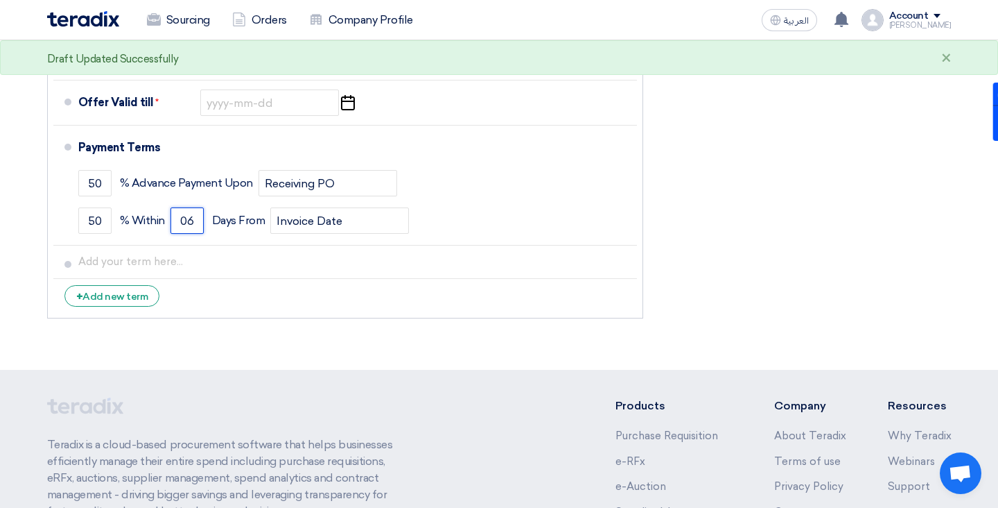
type input "0"
type input "60"
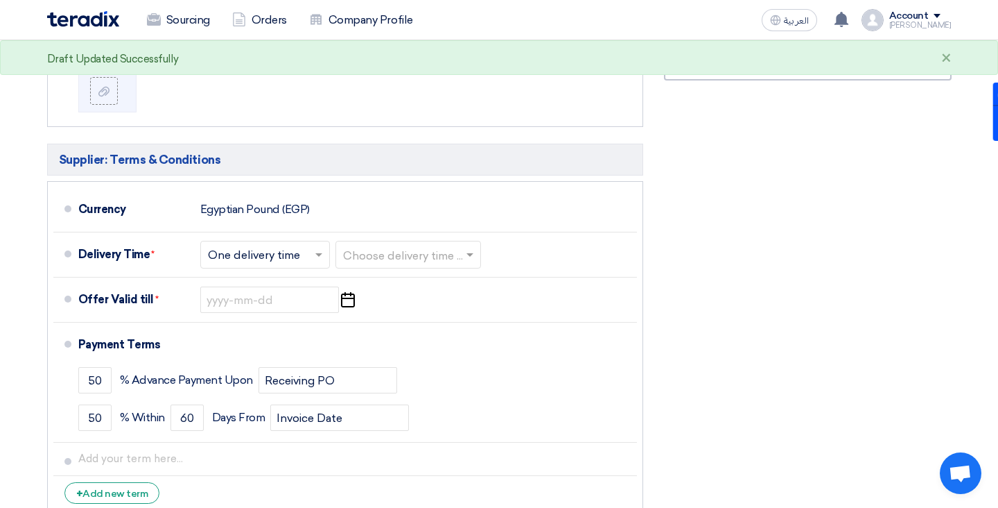
scroll to position [642, 0]
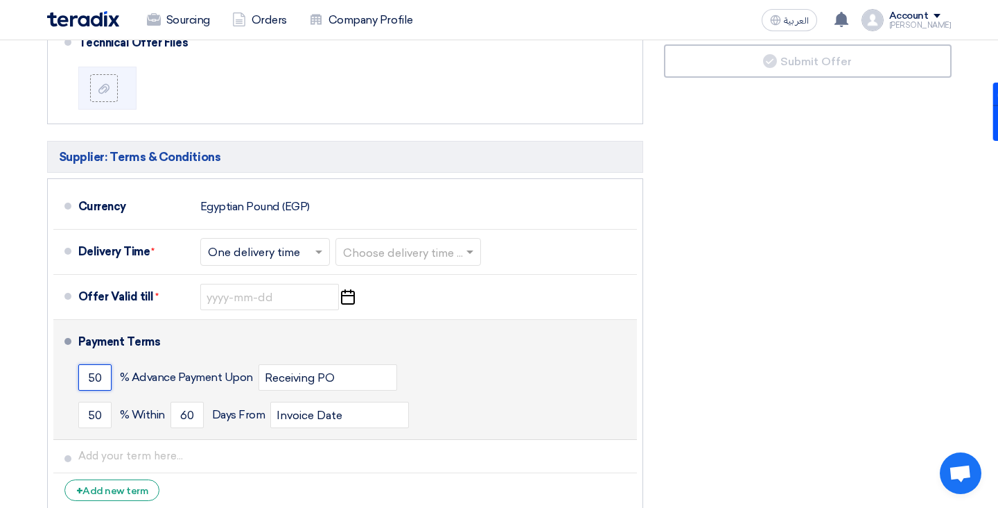
click at [89, 365] on input "50" at bounding box center [94, 377] width 33 height 26
click at [499, 334] on div "Payment Terms" at bounding box center [349, 341] width 542 height 33
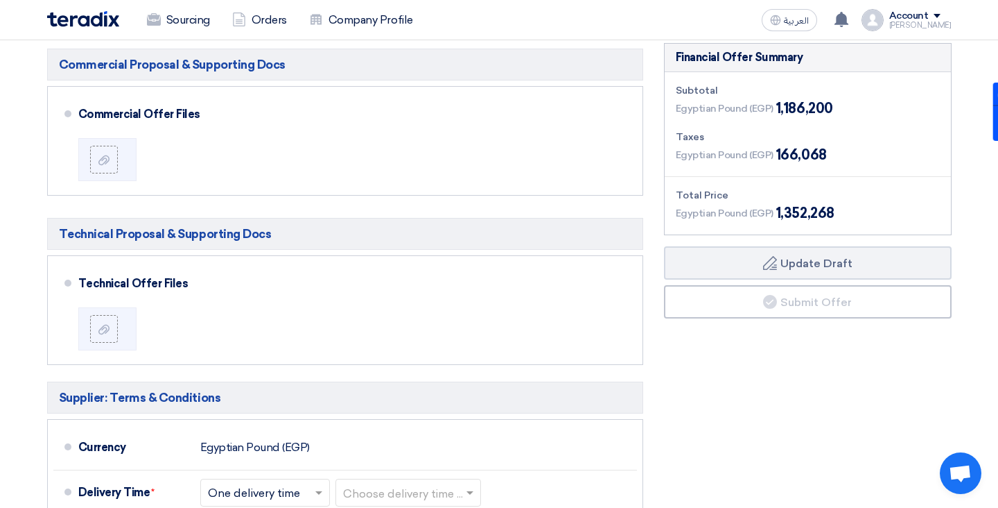
scroll to position [0, 0]
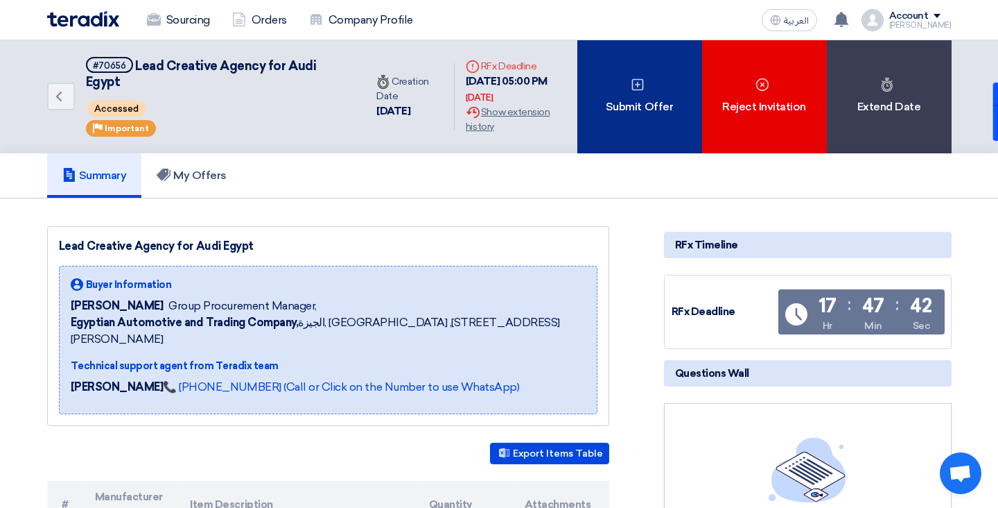
click at [649, 79] on div "Submit Offer" at bounding box center [640, 96] width 125 height 113
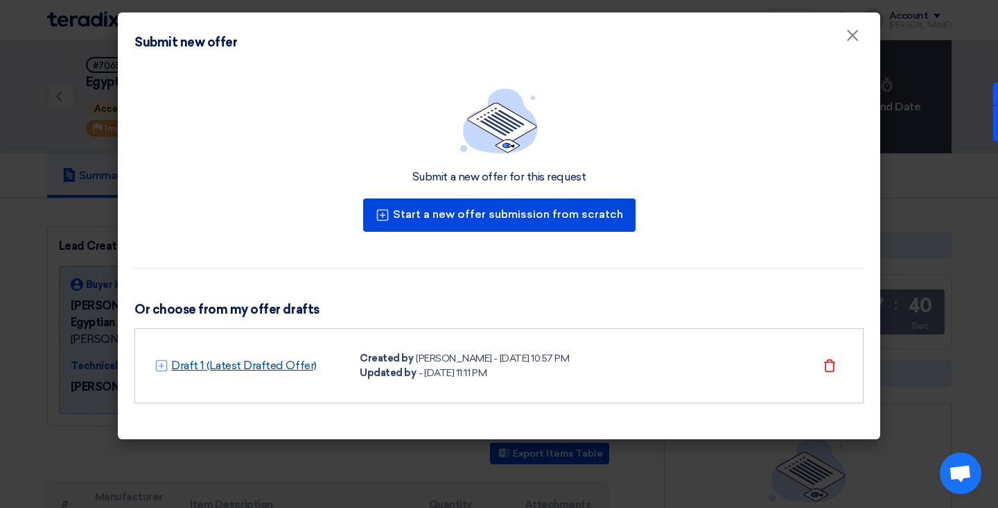
click at [266, 366] on link "Draft 1 (Latest Drafted Offer)" at bounding box center [244, 365] width 146 height 17
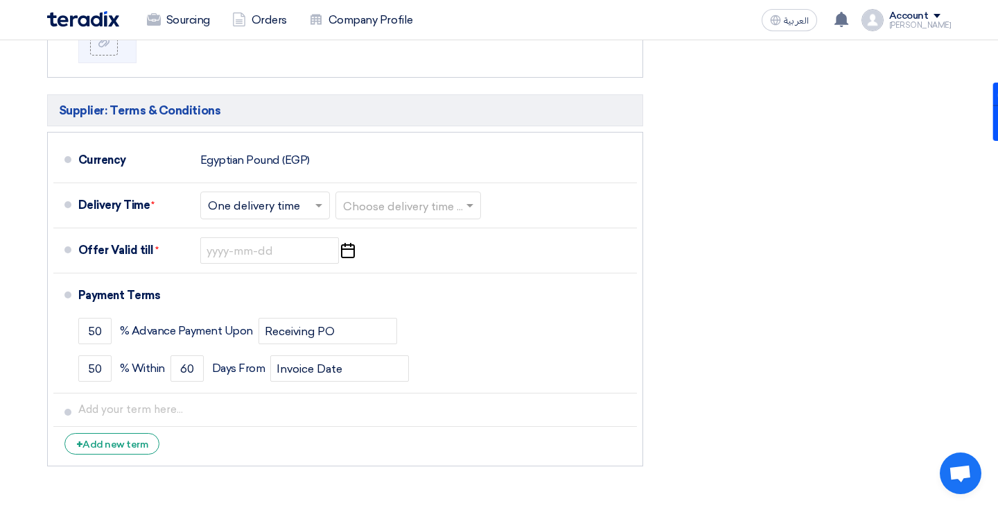
scroll to position [664, 0]
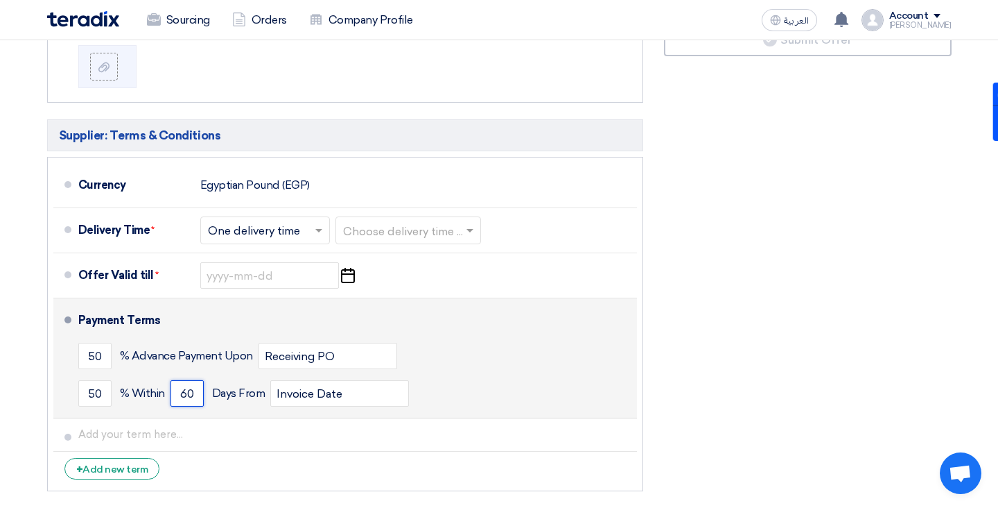
click at [187, 387] on input "60" at bounding box center [187, 393] width 33 height 26
type input "30"
click at [91, 354] on input "50" at bounding box center [94, 356] width 33 height 26
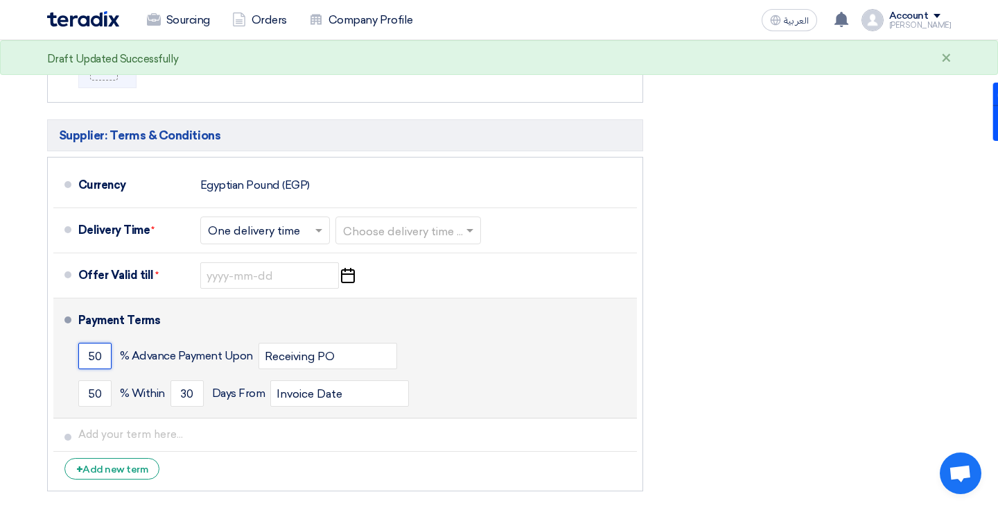
click at [94, 345] on input "50" at bounding box center [94, 356] width 33 height 26
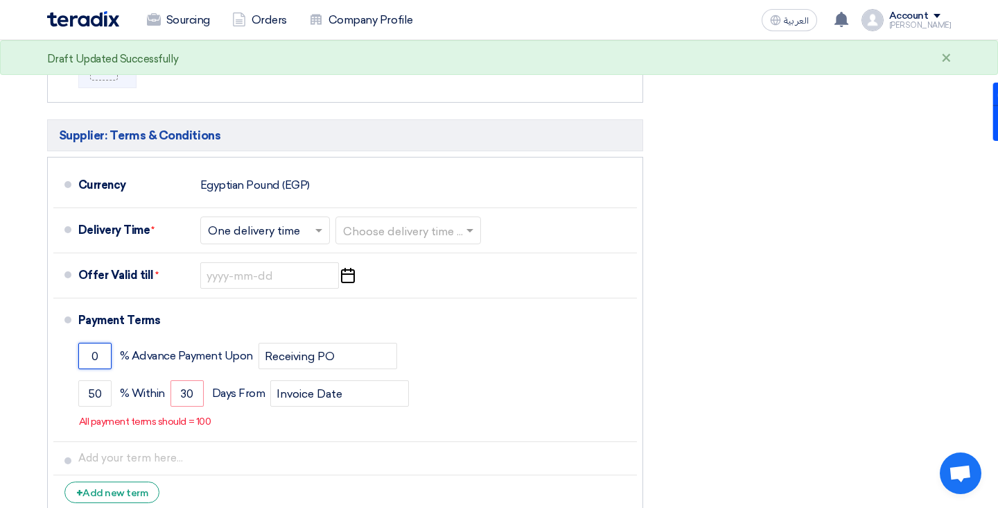
type input "0"
click at [917, 269] on div "Financial Offer Summary Subtotal Egyptian Pound (EGP) 1,186,200 Taxes Draft" at bounding box center [808, 151] width 309 height 741
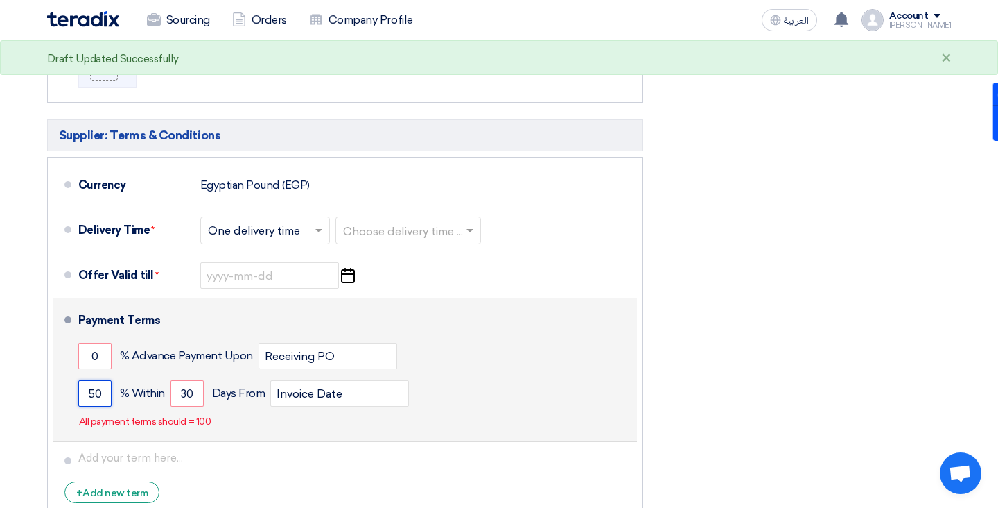
click at [105, 380] on input "50" at bounding box center [94, 393] width 33 height 26
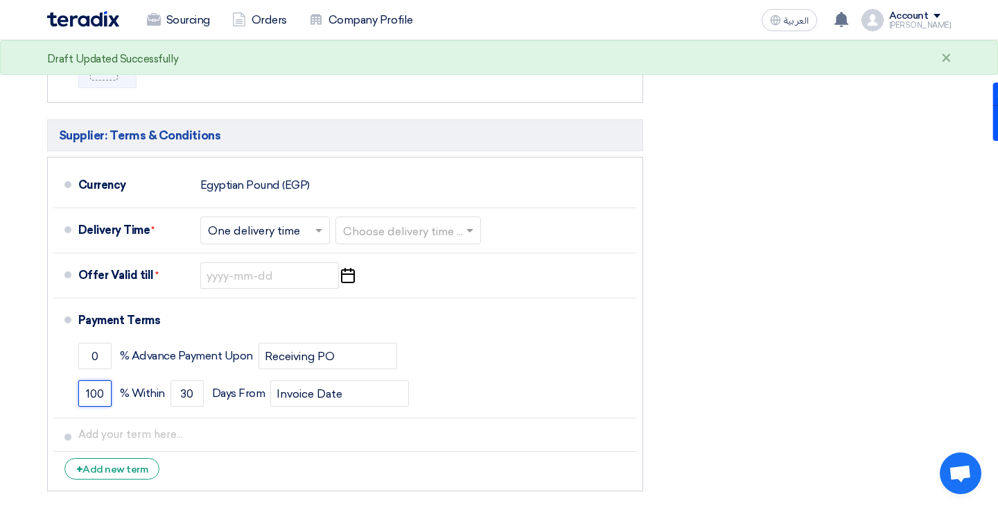
type input "100"
click at [889, 325] on div "Financial Offer Summary Subtotal Egyptian Pound (EGP) 1,186,200 Taxes Draft" at bounding box center [808, 139] width 309 height 717
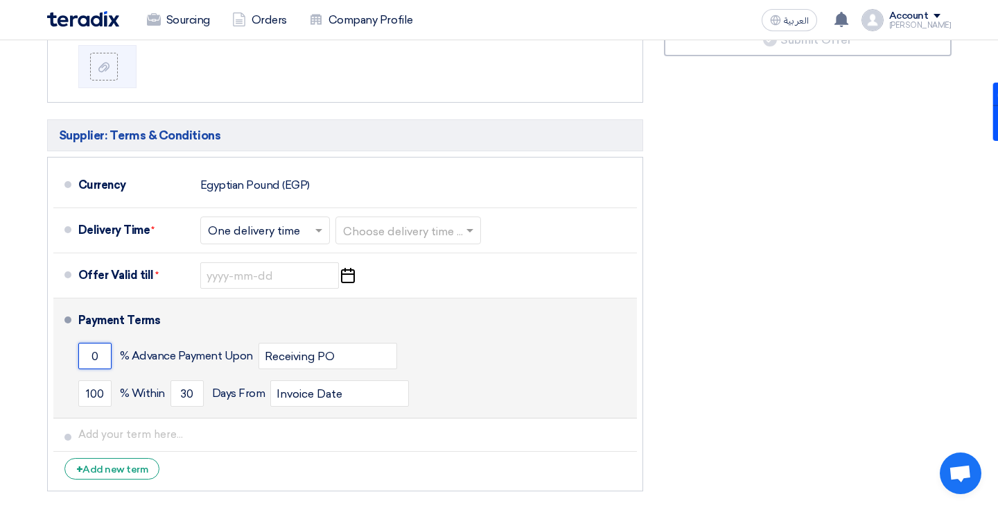
click at [94, 343] on input "0" at bounding box center [94, 356] width 33 height 26
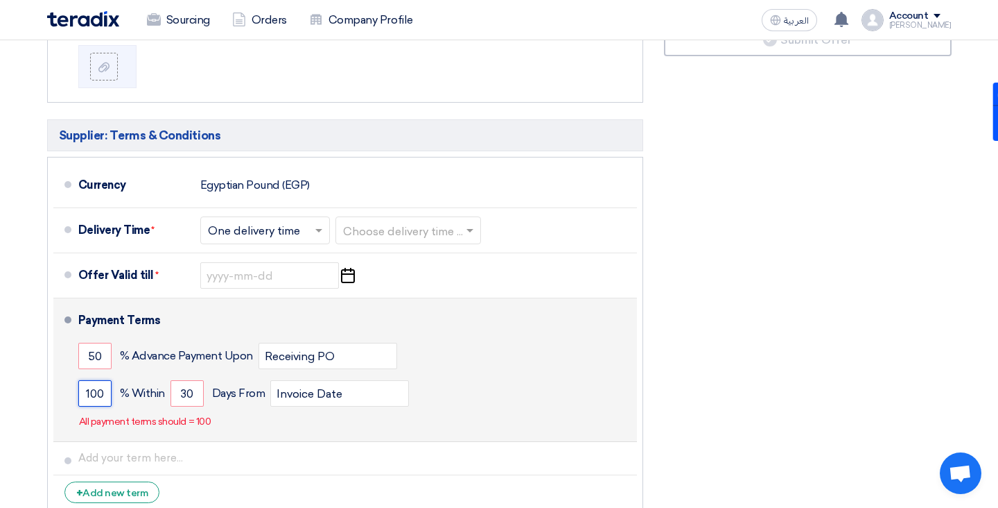
click at [89, 380] on input "100" at bounding box center [94, 393] width 33 height 26
click at [92, 354] on input "50" at bounding box center [94, 356] width 33 height 26
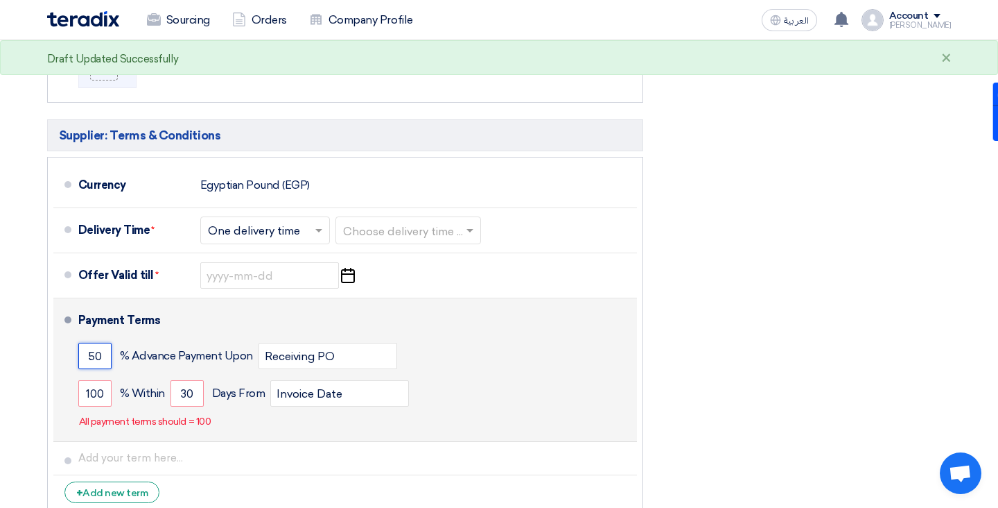
click at [92, 354] on input "50" at bounding box center [94, 356] width 33 height 26
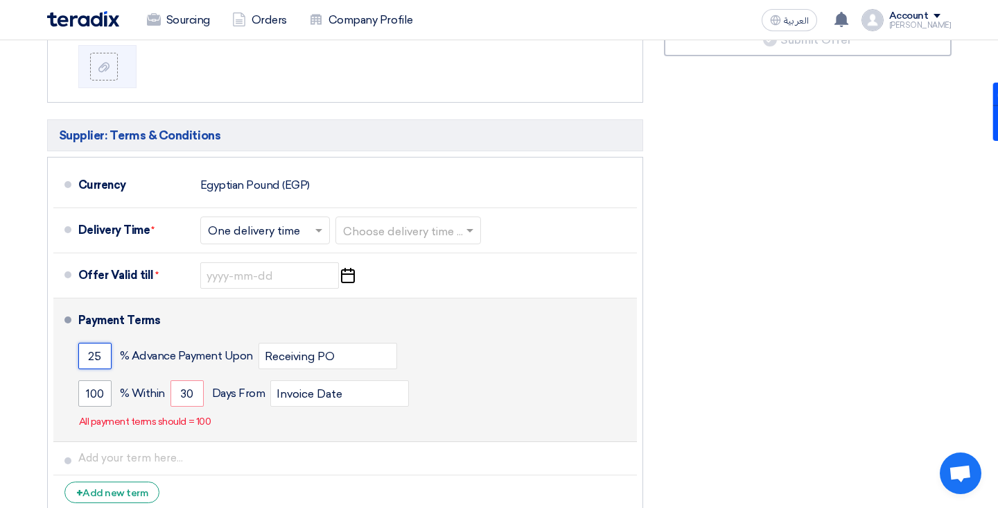
type input "25"
click at [99, 380] on input "100" at bounding box center [94, 393] width 33 height 26
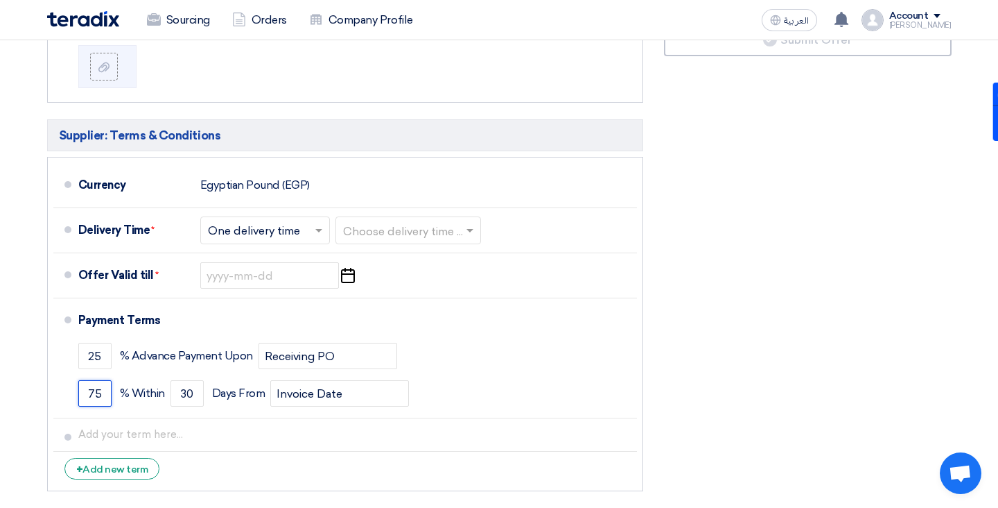
type input "75"
click at [881, 291] on div "Financial Offer Summary Subtotal Egyptian Pound (EGP) 1,186,200 Taxes Draft" at bounding box center [808, 139] width 309 height 717
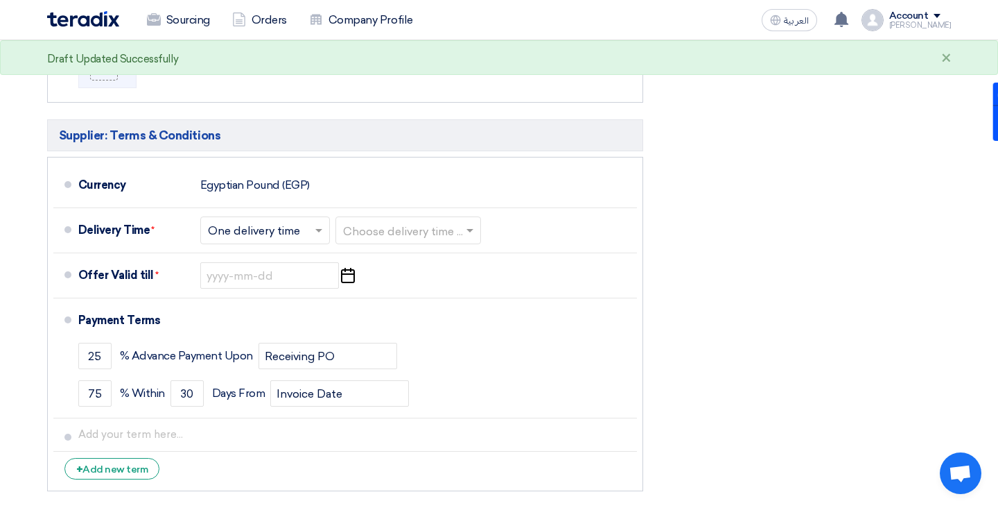
scroll to position [594, 0]
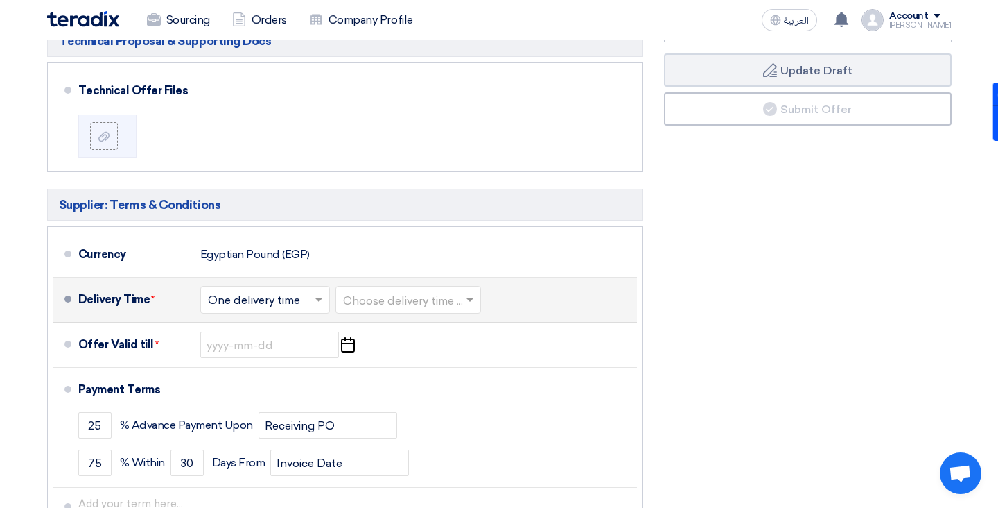
click at [308, 291] on input "text" at bounding box center [266, 301] width 116 height 20
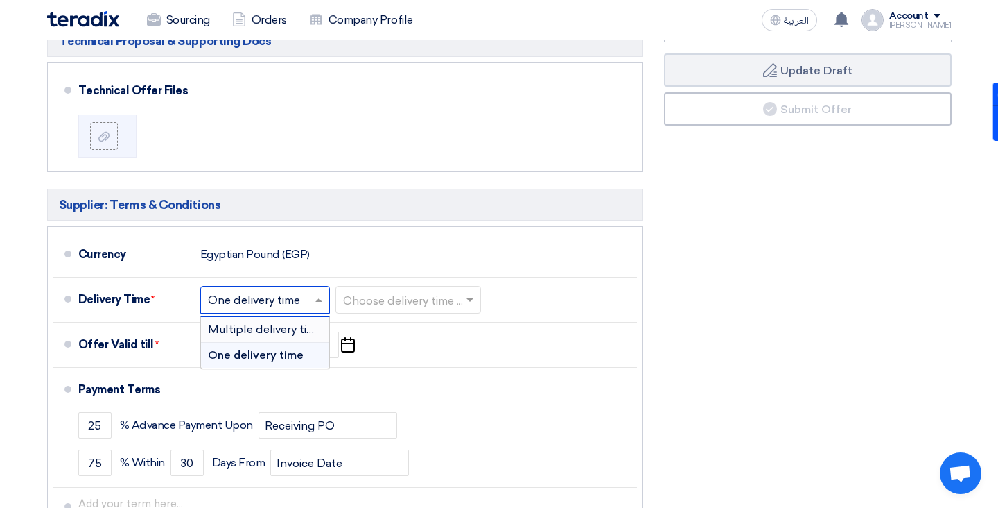
click at [701, 317] on div "Financial Offer Summary Subtotal Egyptian Pound (EGP) 1,186,200 Taxes Draft" at bounding box center [808, 208] width 309 height 717
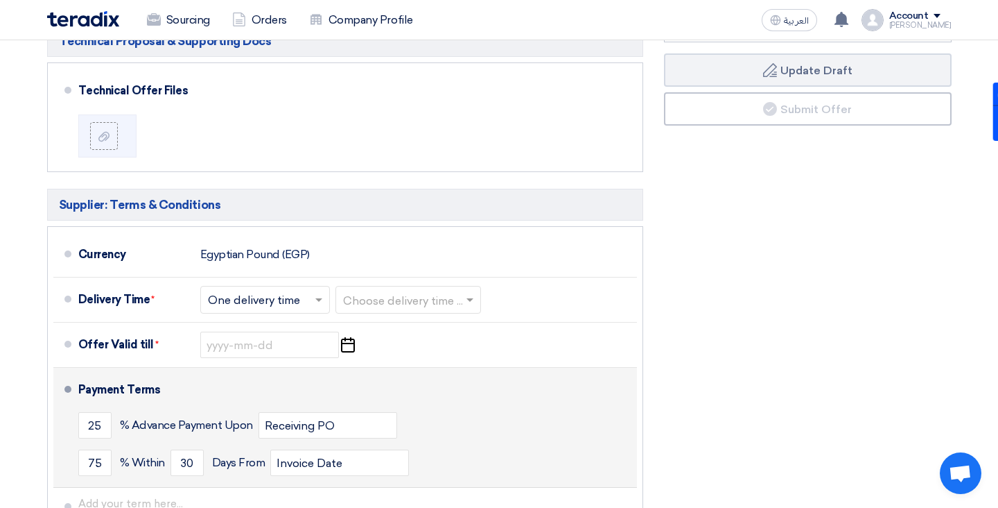
scroll to position [0, 0]
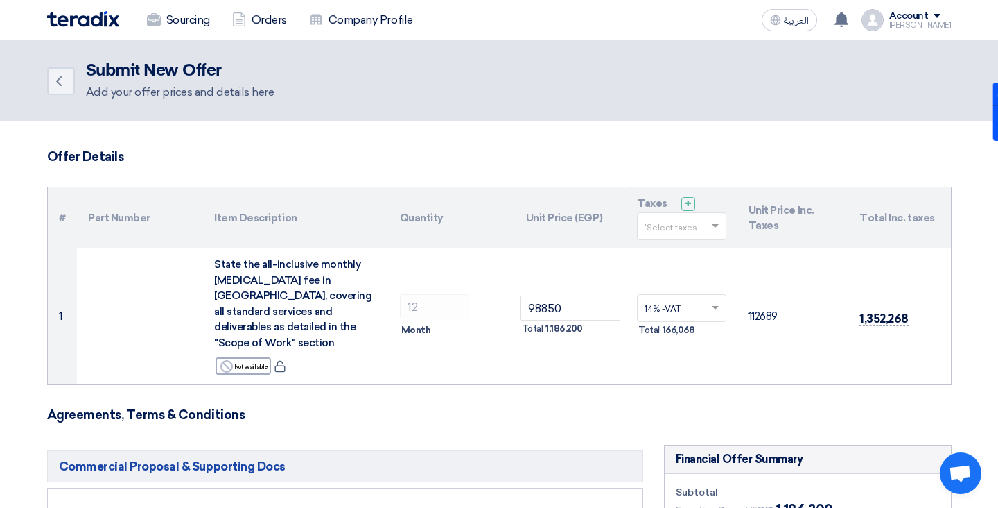
click at [719, 224] on span at bounding box center [717, 226] width 17 height 12
click at [680, 251] on span "14% -VAT" at bounding box center [665, 252] width 40 height 10
click at [804, 407] on h3 "Agreements, Terms & Conditions" at bounding box center [499, 414] width 905 height 15
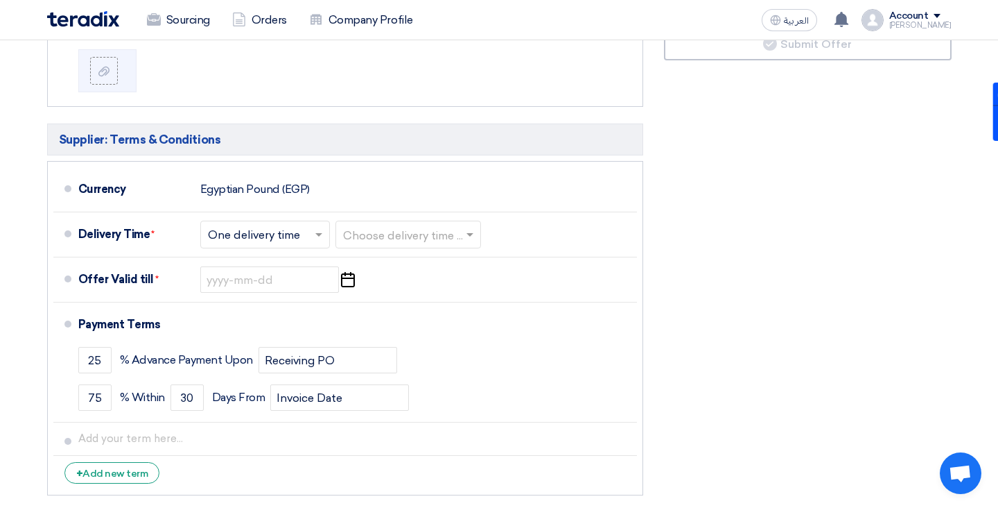
scroll to position [677, 0]
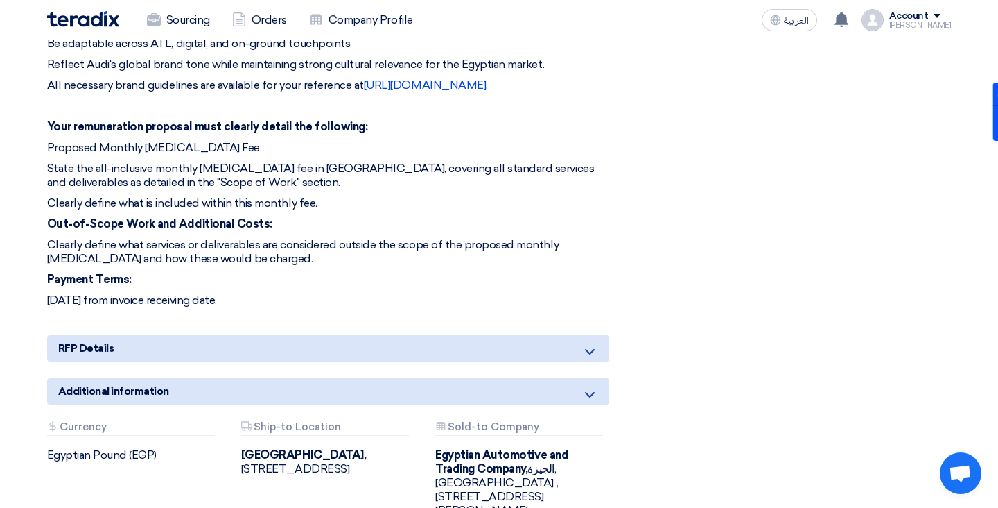
scroll to position [2056, 0]
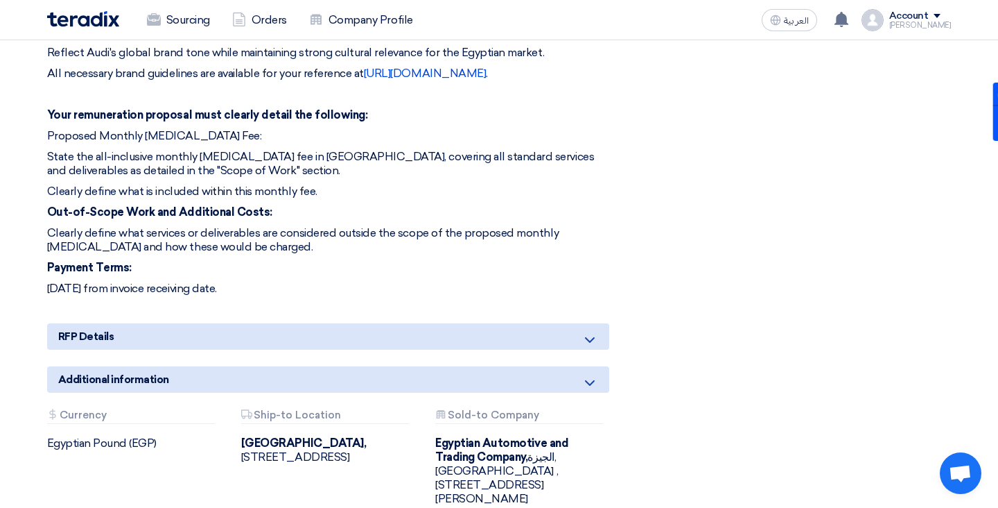
click at [589, 331] on icon at bounding box center [590, 339] width 17 height 17
click at [589, 374] on icon at bounding box center [590, 382] width 17 height 17
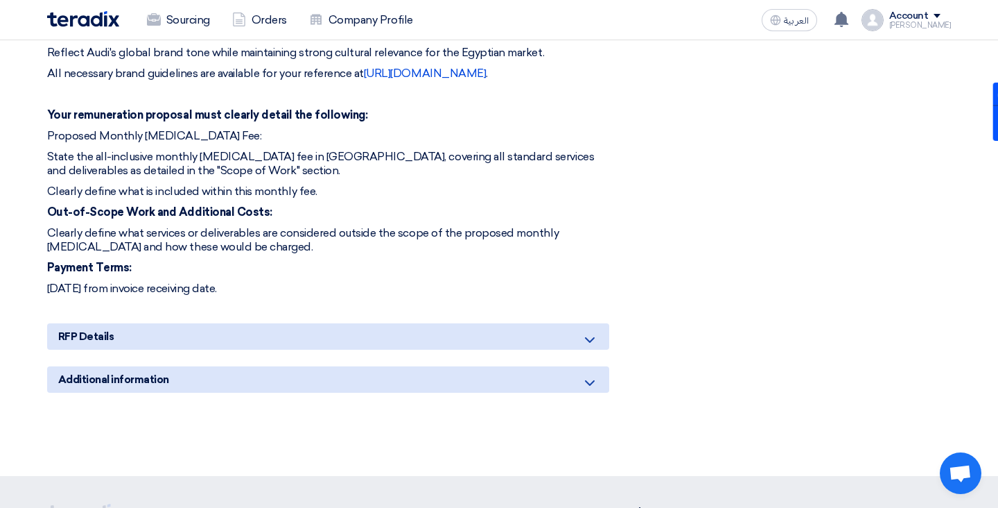
click at [589, 374] on icon at bounding box center [590, 382] width 17 height 17
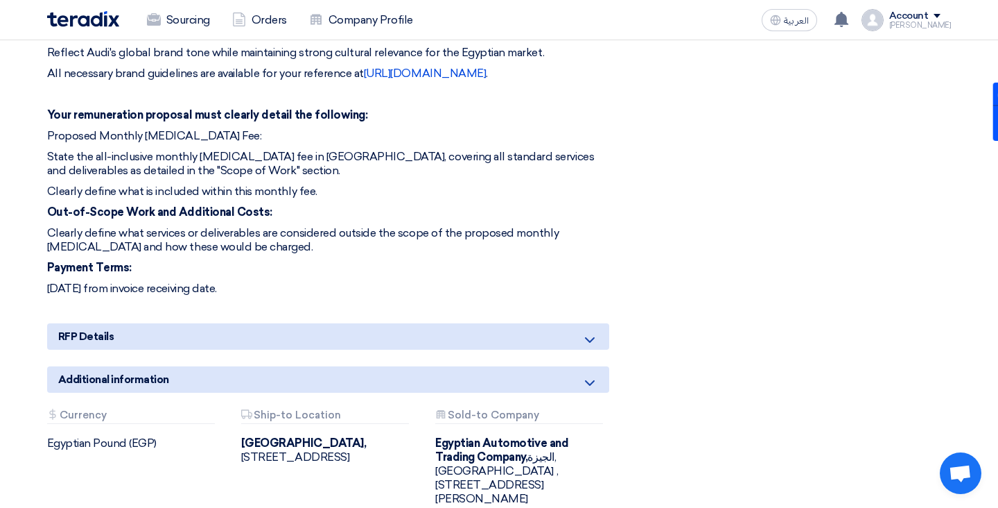
click at [588, 331] on icon at bounding box center [590, 339] width 17 height 17
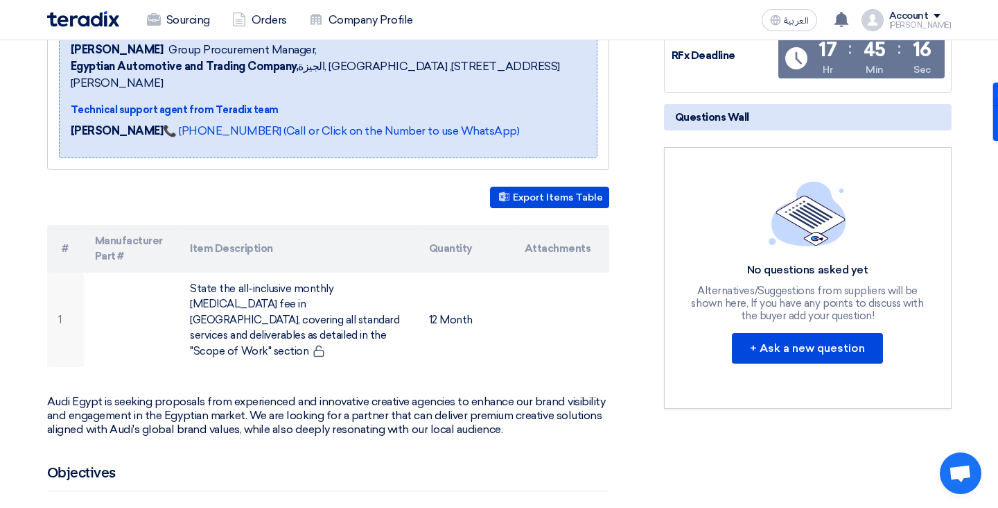
scroll to position [0, 0]
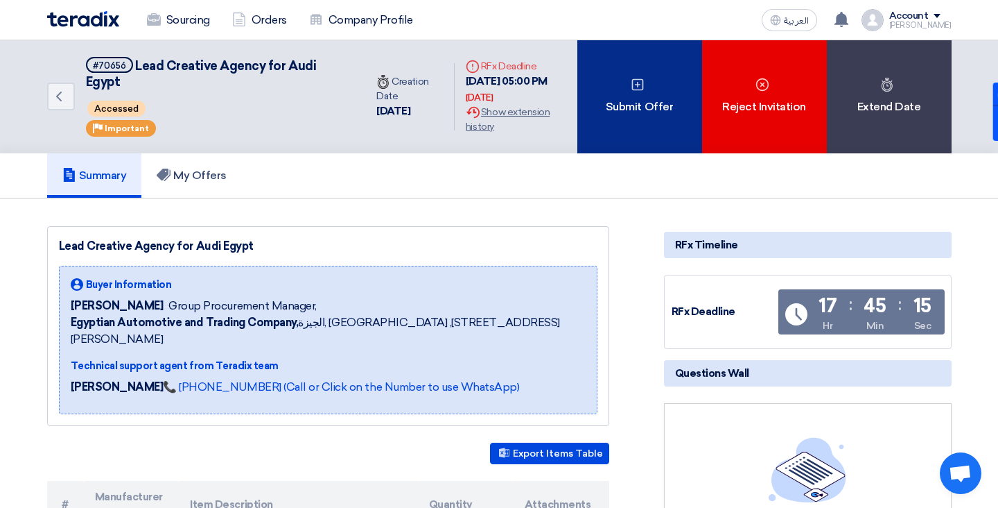
click at [654, 94] on div "Submit Offer" at bounding box center [640, 96] width 125 height 113
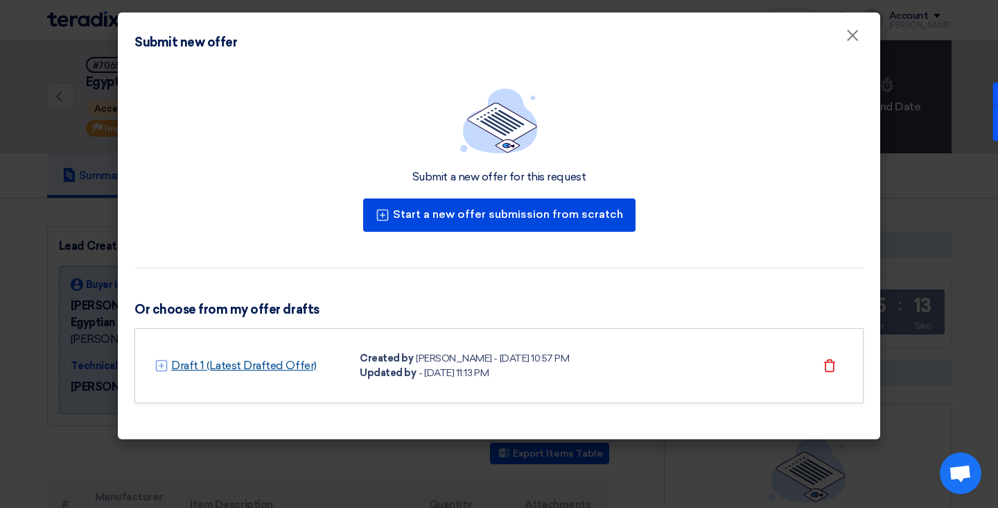
click at [211, 361] on link "Draft 1 (Latest Drafted Offer)" at bounding box center [244, 365] width 146 height 17
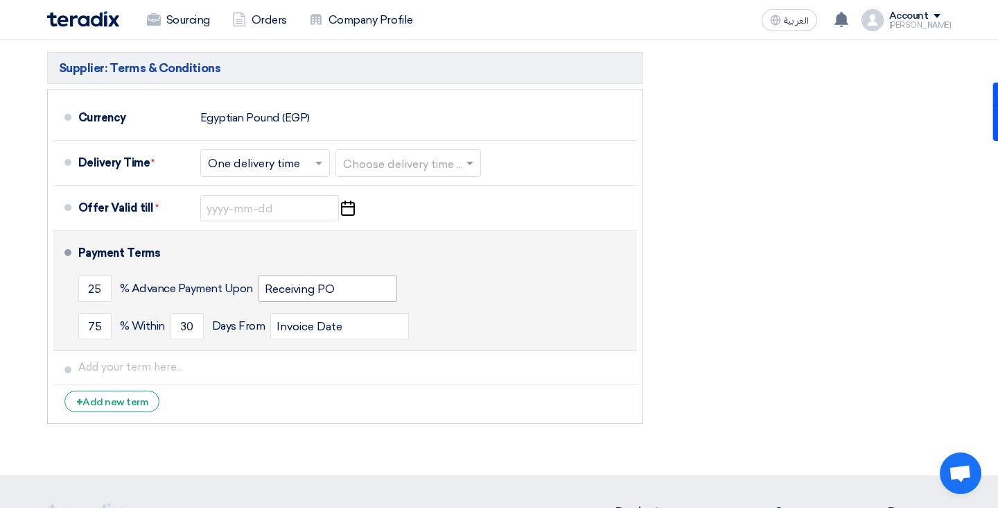
scroll to position [687, 0]
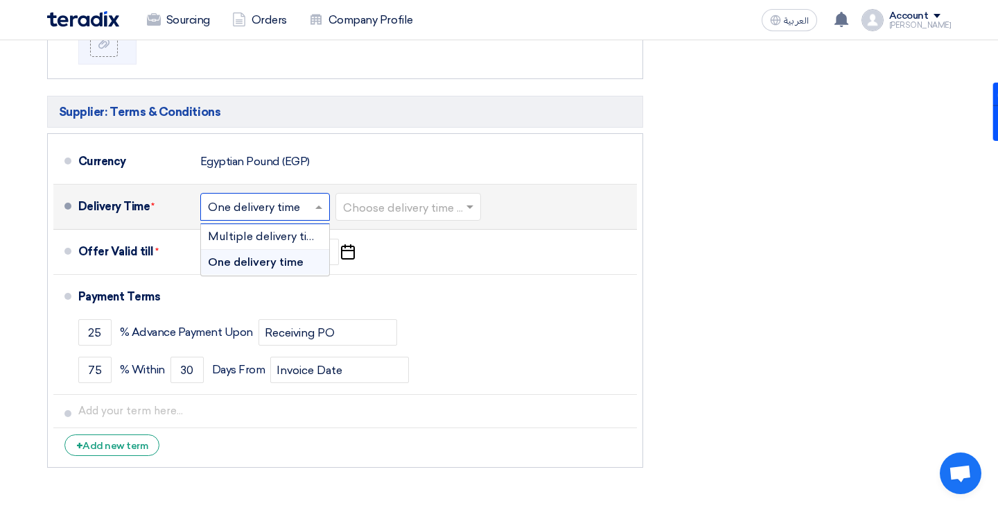
click at [298, 199] on input "text" at bounding box center [266, 208] width 116 height 20
click at [272, 230] on span "Multiple delivery times" at bounding box center [268, 236] width 120 height 13
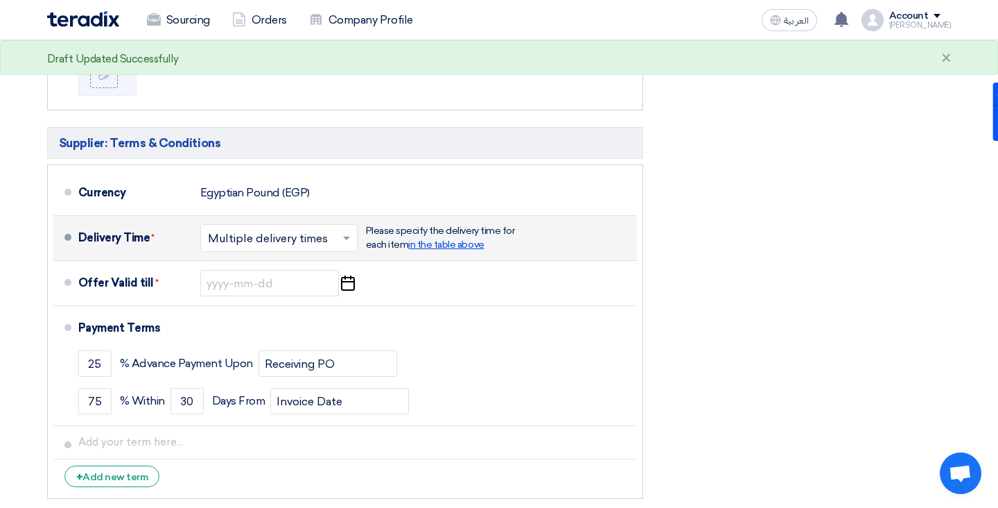
click at [478, 239] on span "in the table above" at bounding box center [446, 245] width 76 height 12
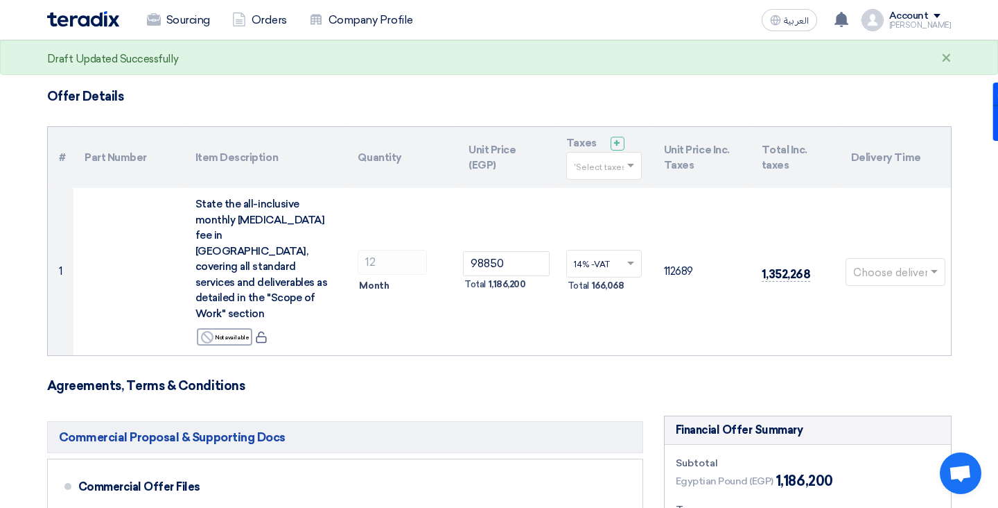
scroll to position [54, 0]
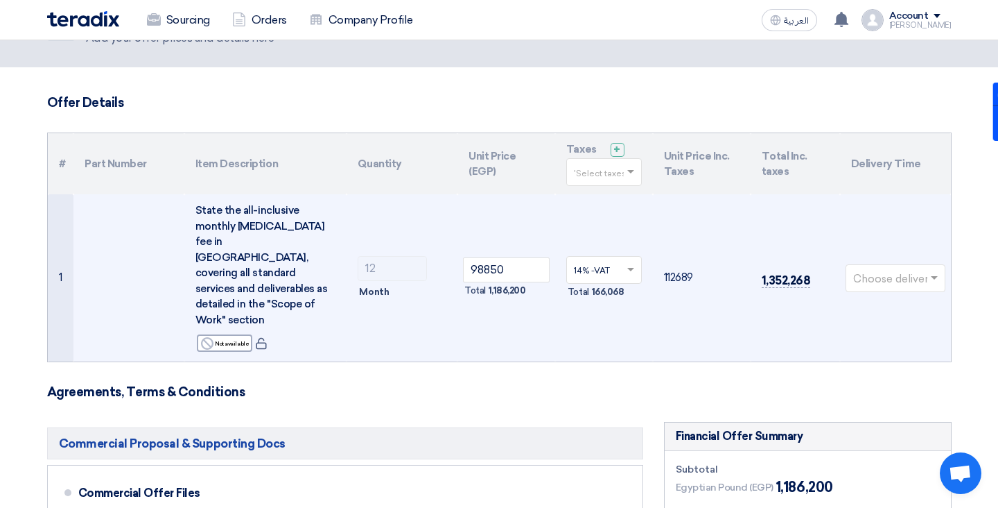
click at [930, 270] on span at bounding box center [936, 278] width 17 height 16
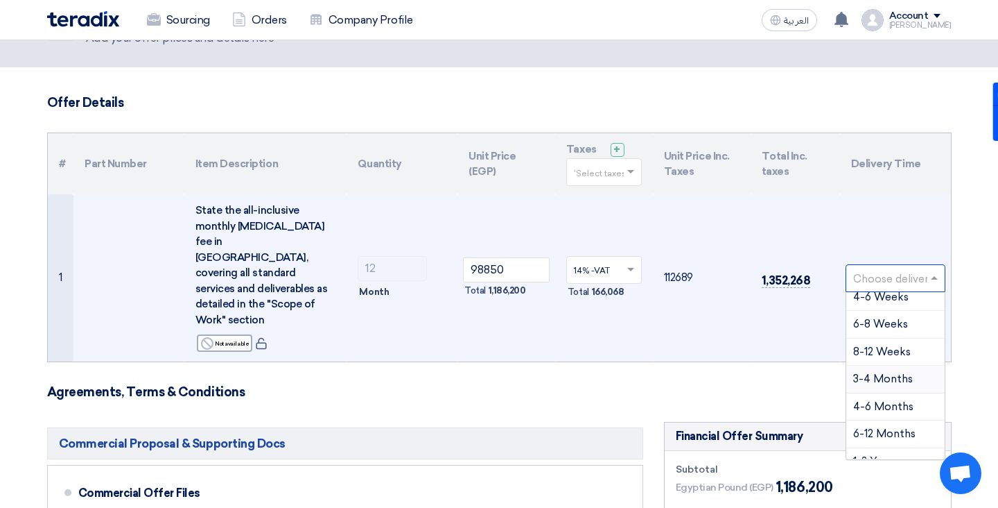
scroll to position [134, 0]
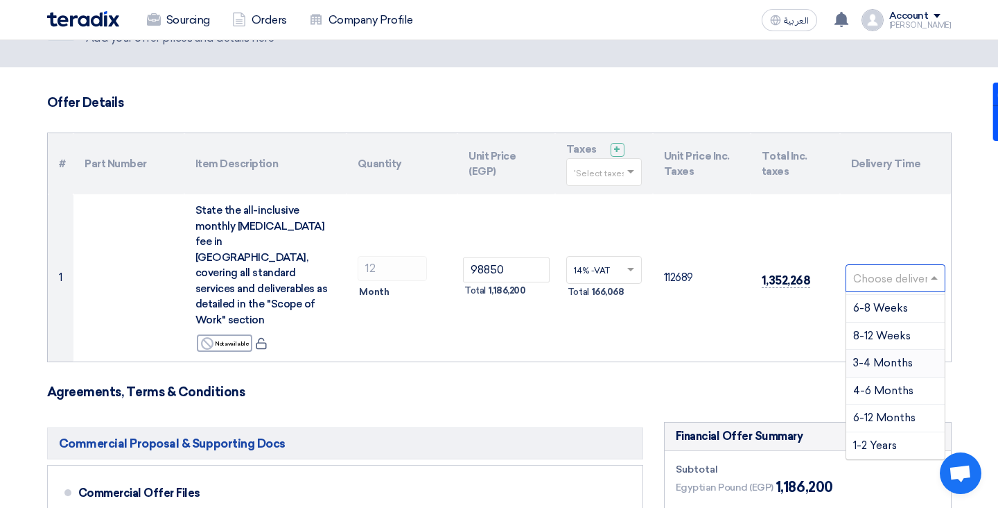
click at [734, 384] on h3 "Agreements, Terms & Conditions" at bounding box center [499, 391] width 905 height 15
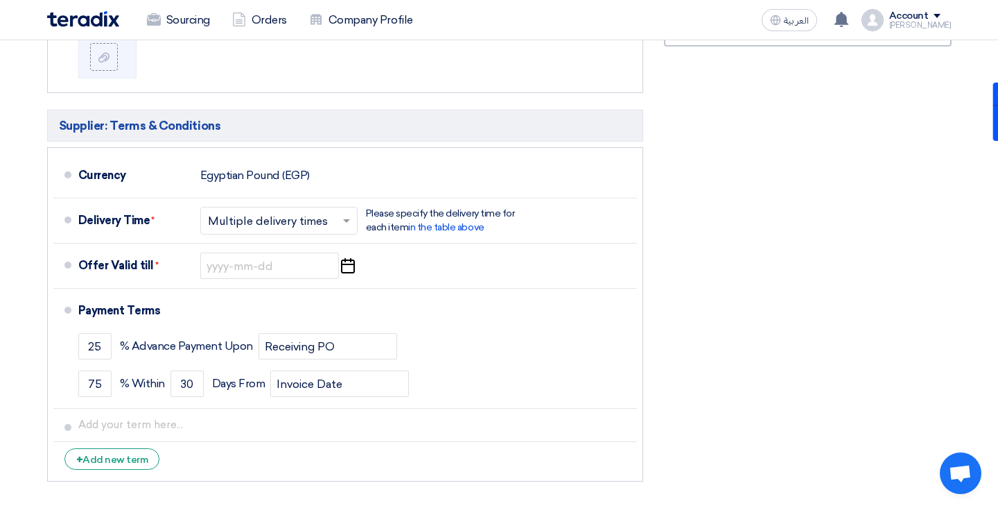
scroll to position [0, 0]
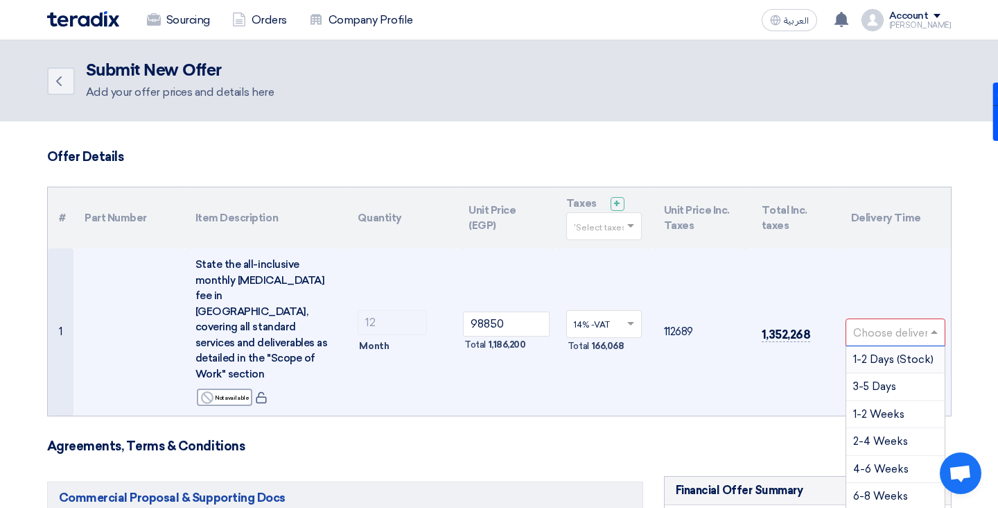
click at [934, 324] on span at bounding box center [936, 332] width 17 height 16
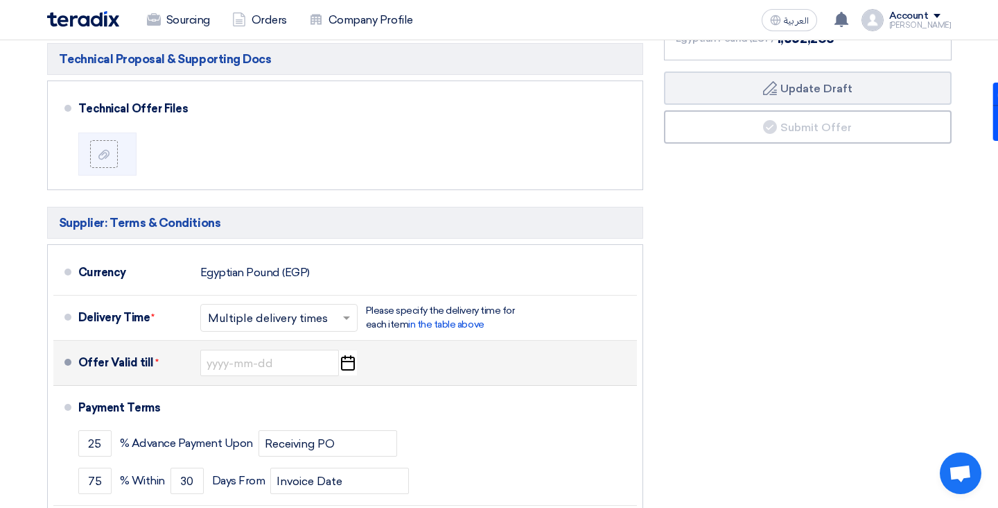
scroll to position [614, 0]
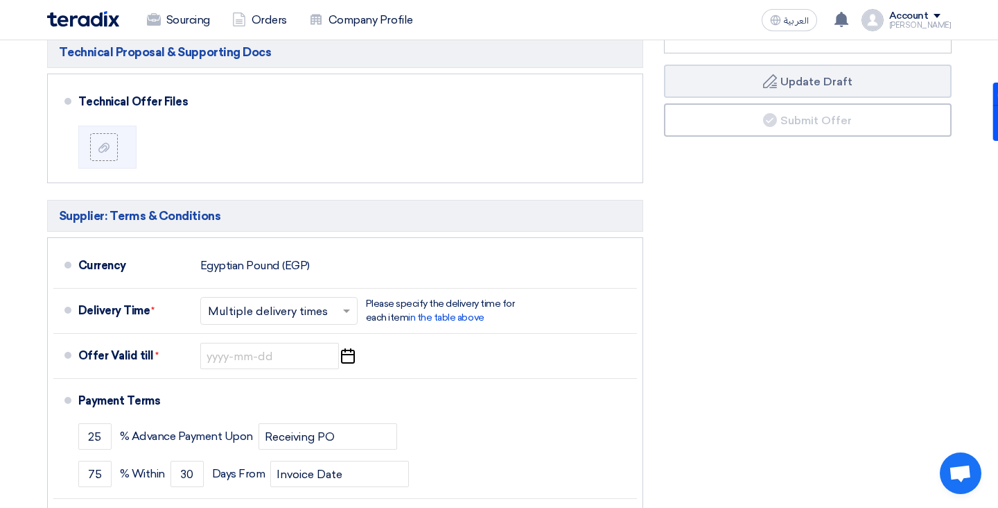
click at [338, 302] on input "text" at bounding box center [280, 312] width 144 height 20
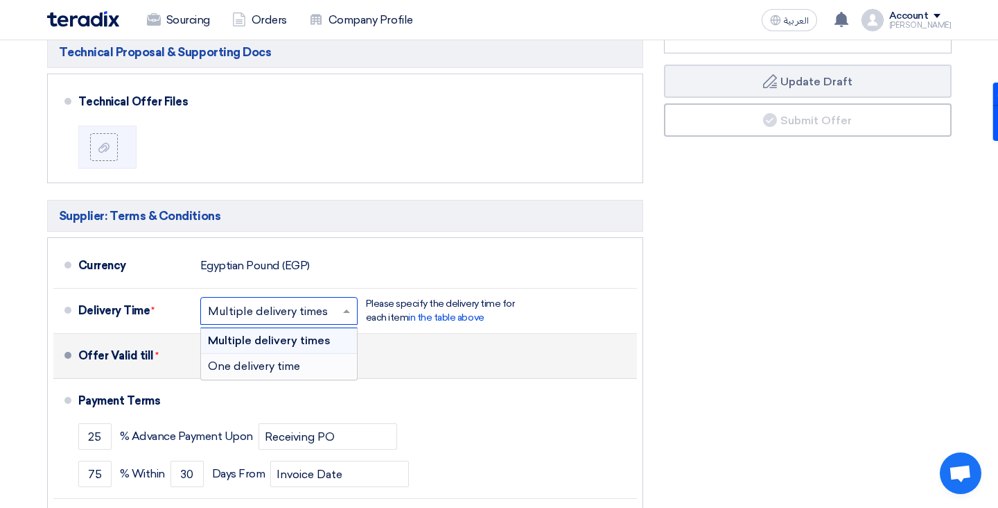
click at [456, 339] on div "Offer Valid till * Pick a date" at bounding box center [354, 355] width 553 height 33
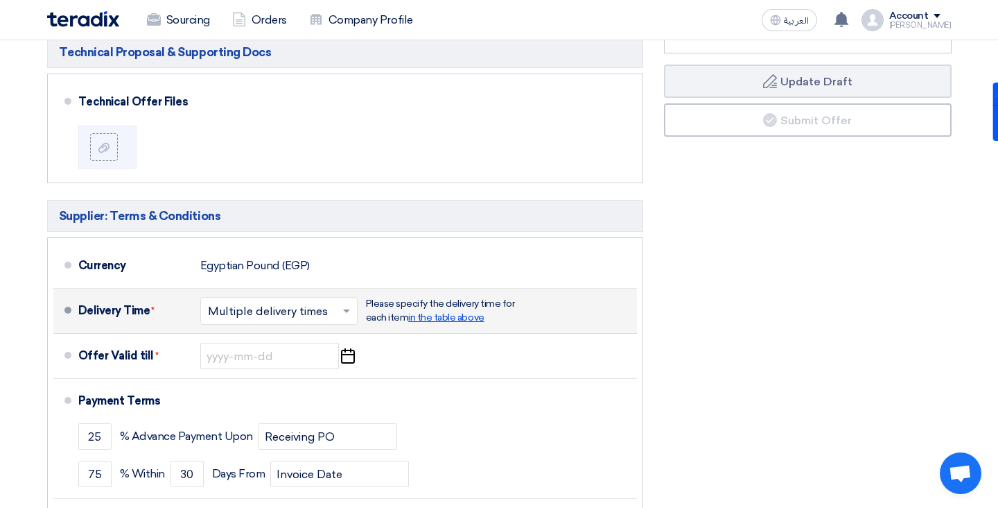
click at [460, 311] on span "in the table above" at bounding box center [446, 317] width 76 height 12
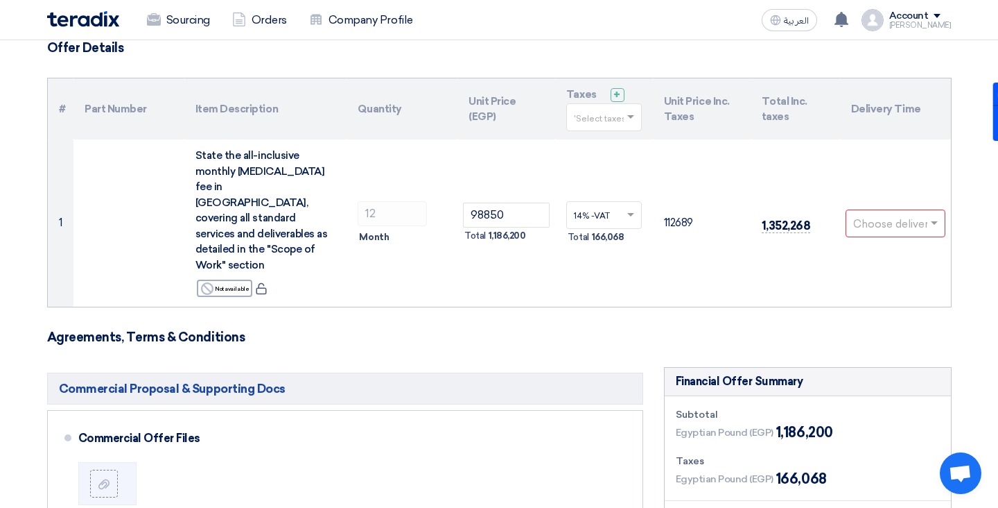
scroll to position [54, 0]
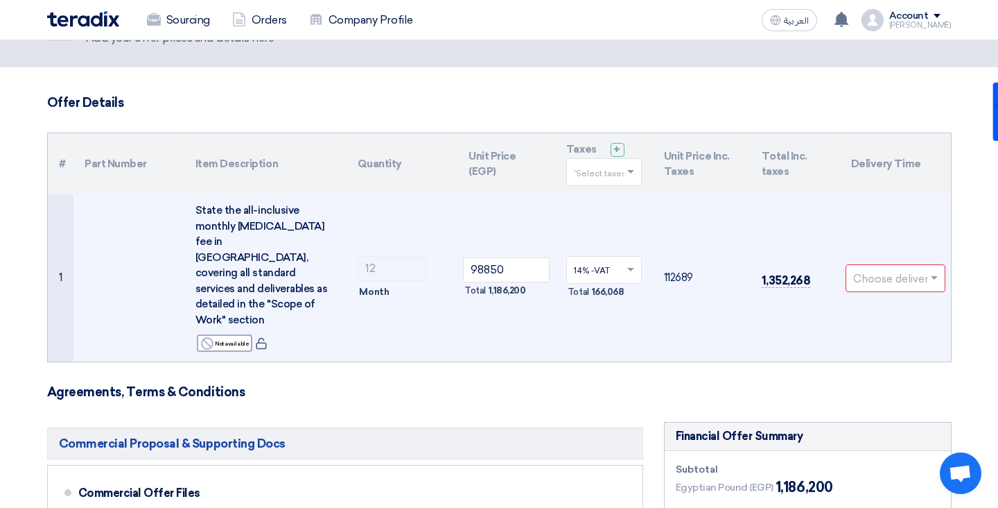
click at [897, 268] on input "text" at bounding box center [889, 279] width 71 height 23
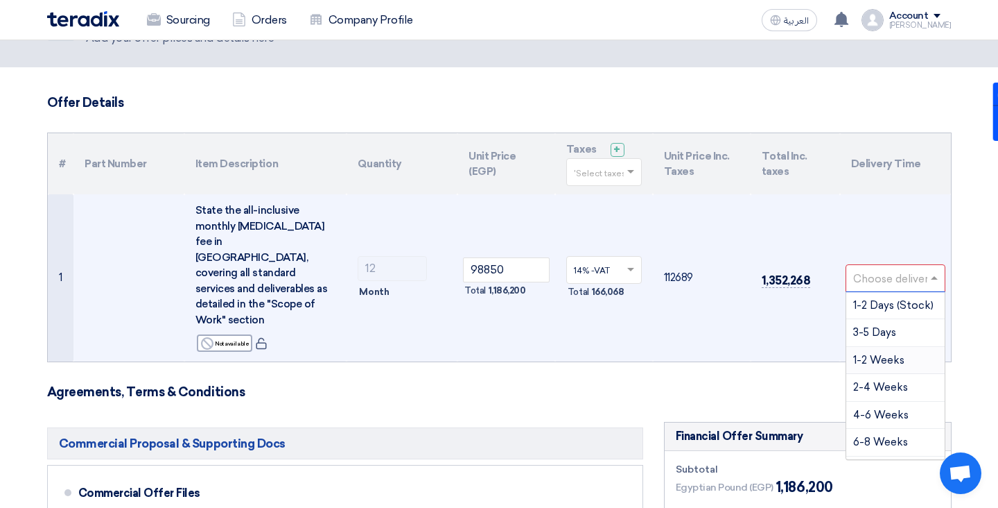
scroll to position [42, 0]
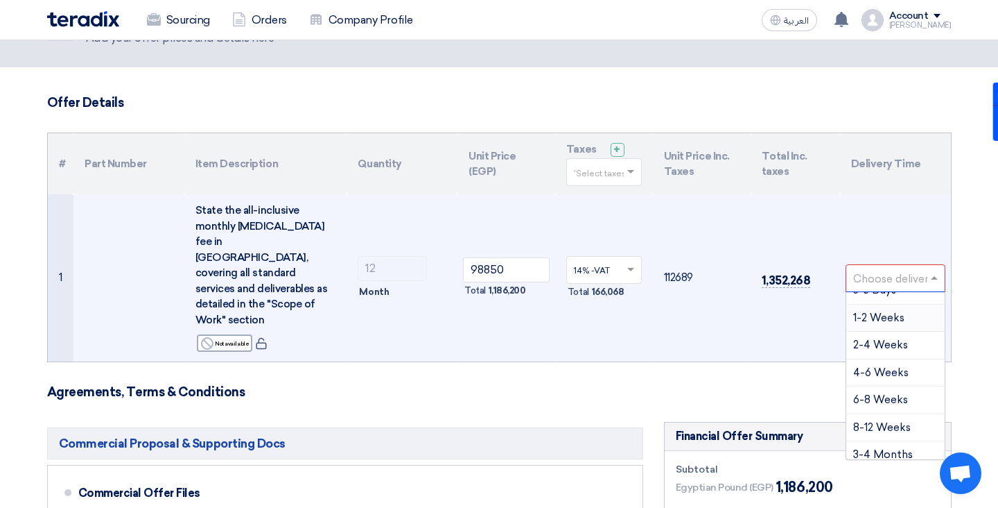
click at [897, 311] on span "1-2 Weeks" at bounding box center [879, 317] width 51 height 12
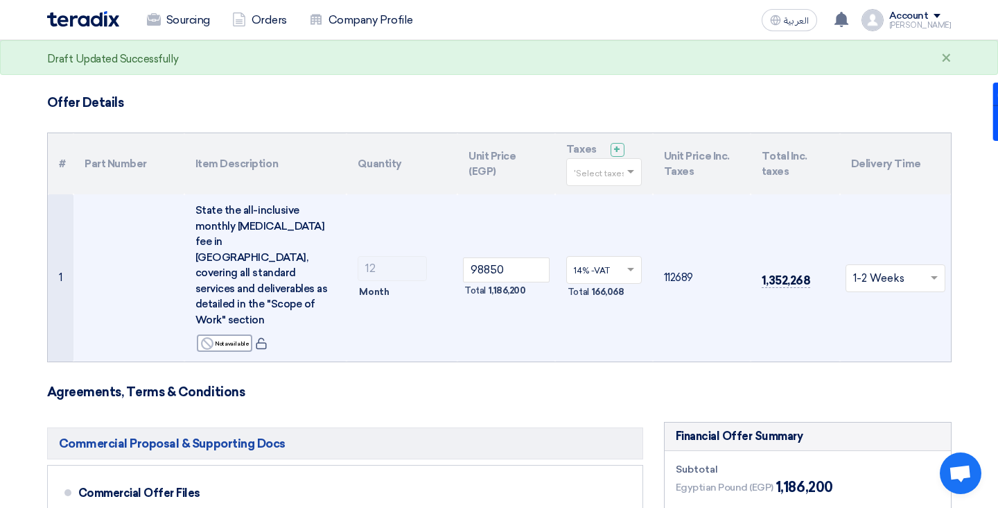
click at [915, 268] on input "text" at bounding box center [889, 279] width 71 height 23
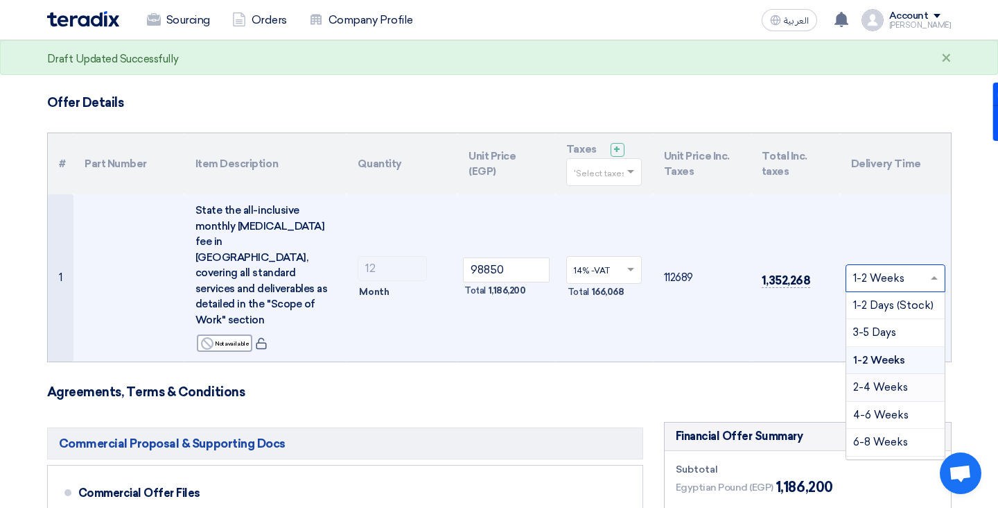
click at [889, 381] on span "2-4 Weeks" at bounding box center [881, 387] width 55 height 12
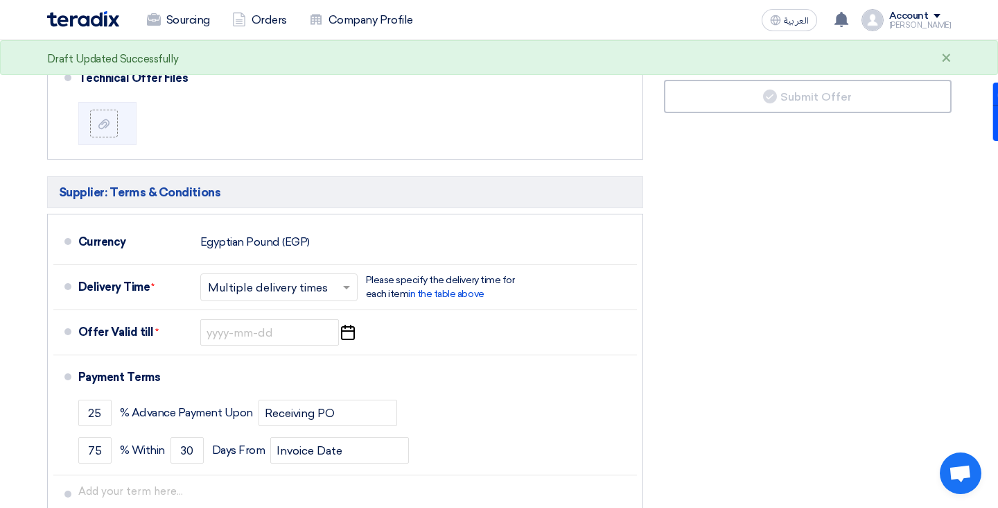
scroll to position [666, 0]
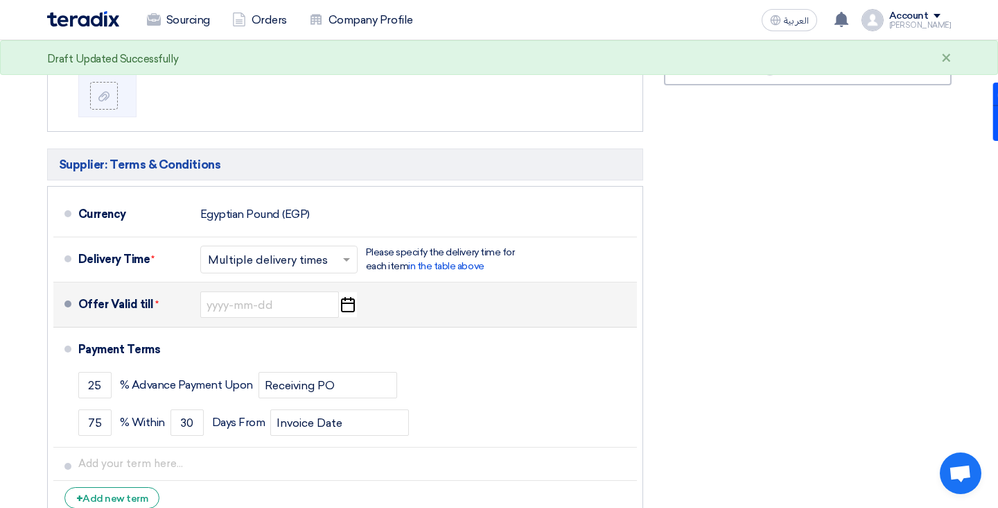
click at [347, 297] on use "button" at bounding box center [348, 304] width 14 height 15
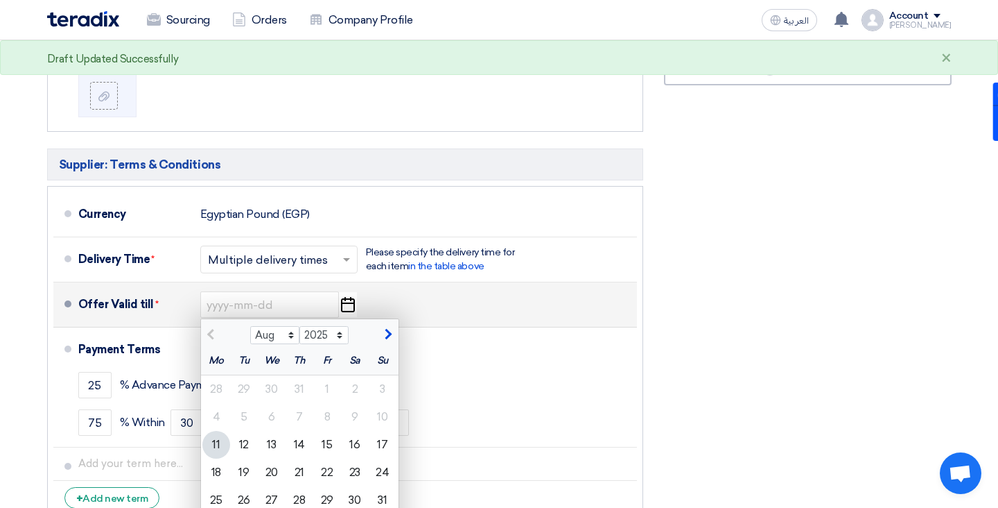
click at [386, 328] on span "button" at bounding box center [387, 334] width 8 height 12
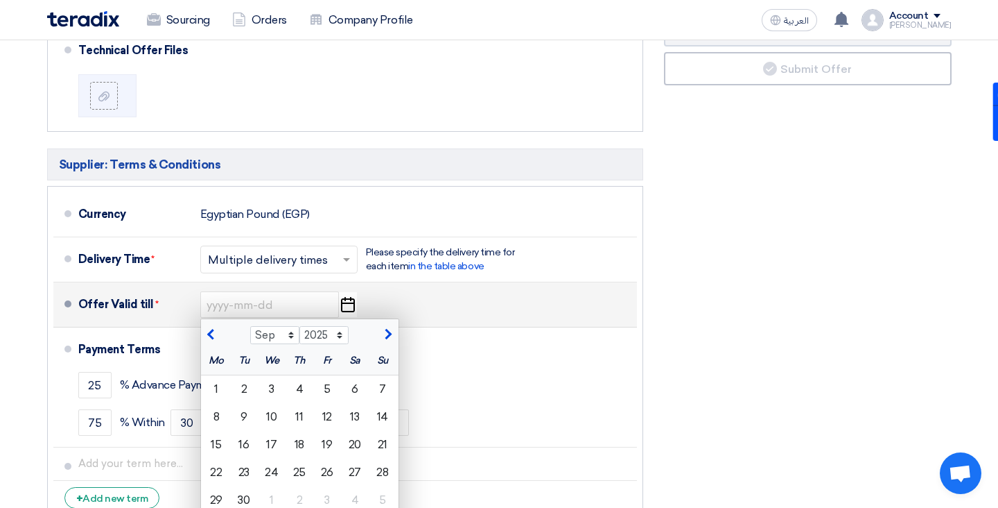
click at [386, 328] on span "button" at bounding box center [387, 334] width 8 height 12
select select "12"
click at [269, 486] on div "31" at bounding box center [272, 500] width 28 height 28
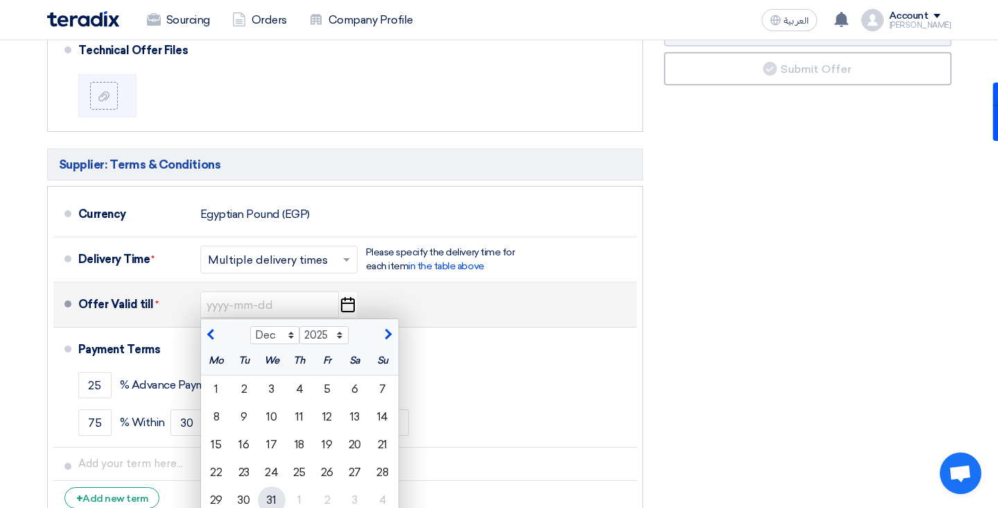
type input "[DATE]"
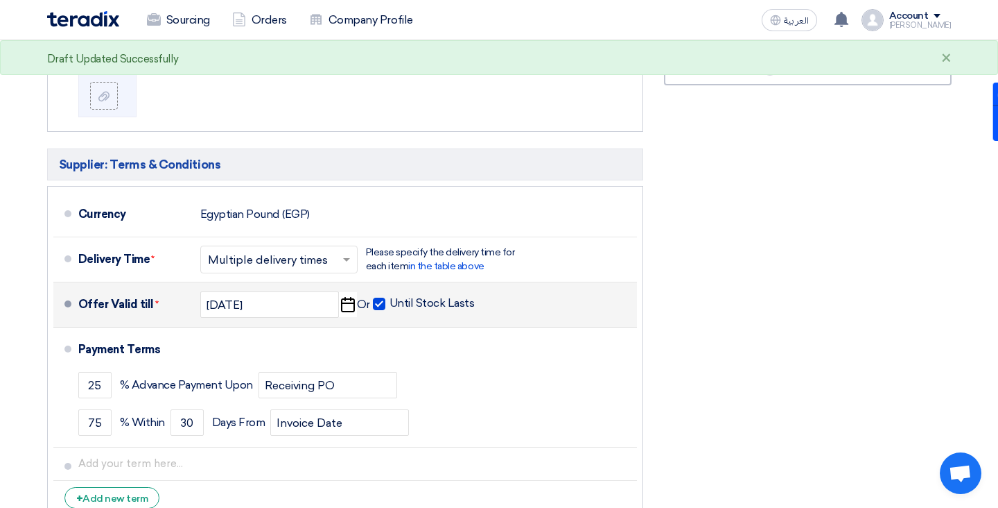
click at [351, 292] on icon "Pick a date" at bounding box center [347, 304] width 19 height 25
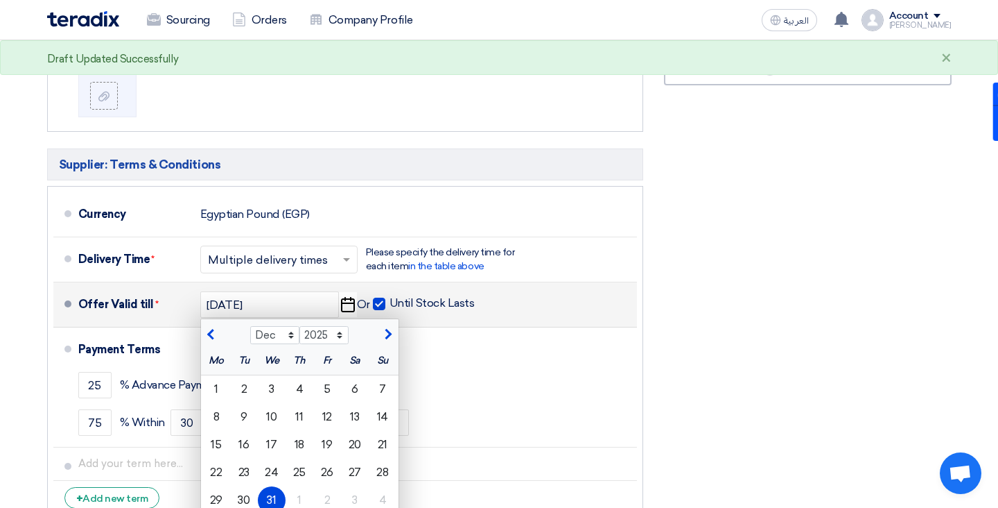
click at [210, 328] on span "button" at bounding box center [213, 334] width 8 height 12
select select "11"
click at [383, 486] on div "30" at bounding box center [383, 500] width 28 height 28
type input "[DATE]"
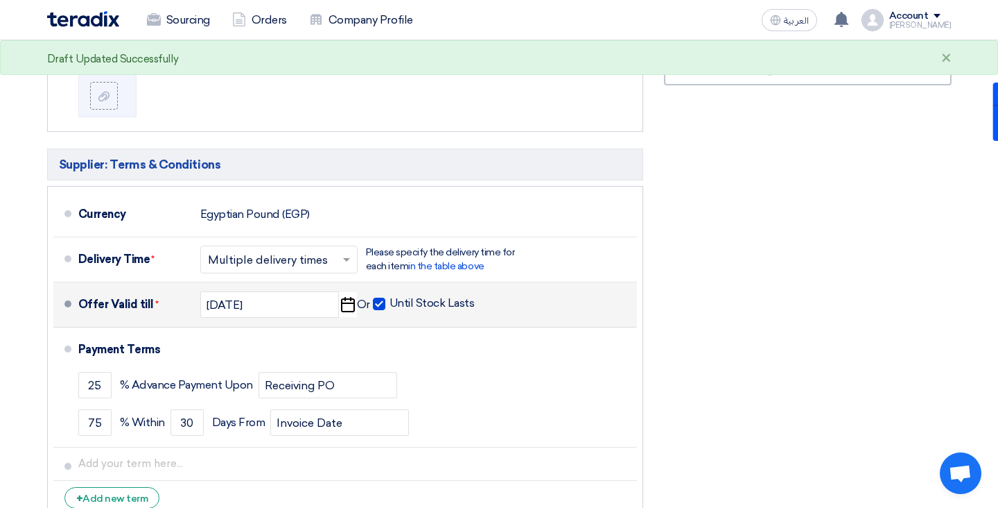
click at [713, 295] on div "Financial Offer Summary Subtotal Egyptian Pound (EGP) 1,186,200 Taxes Draft" at bounding box center [808, 168] width 309 height 717
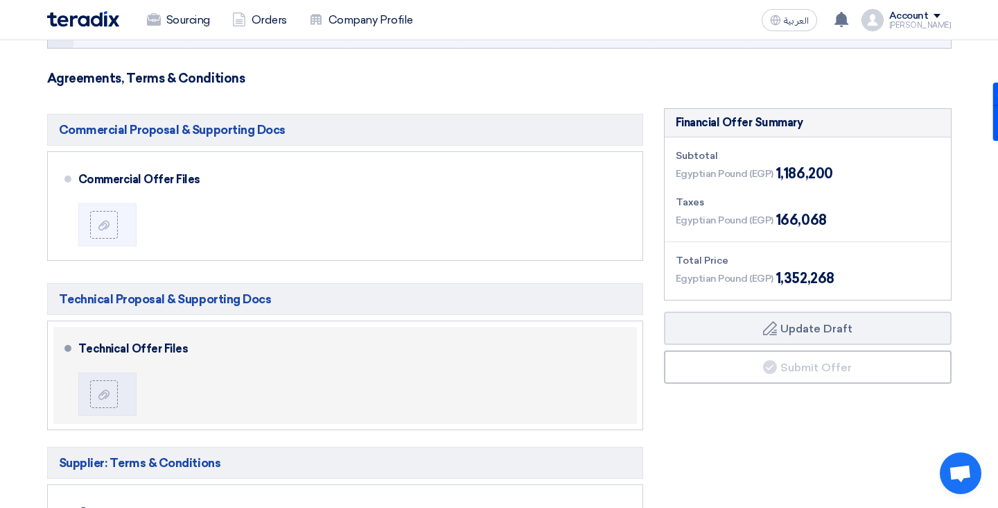
scroll to position [361, 0]
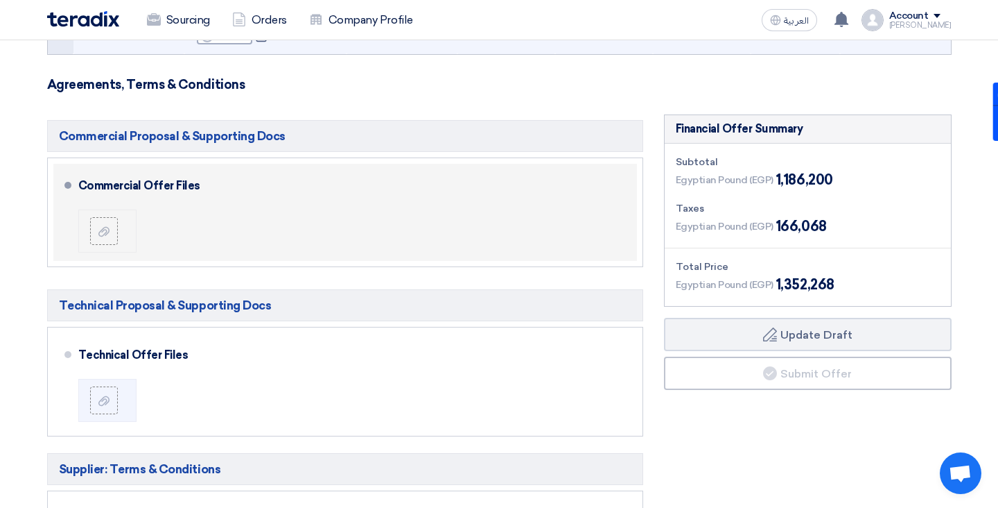
click at [95, 209] on li at bounding box center [107, 230] width 58 height 43
click at [100, 227] on use at bounding box center [103, 232] width 11 height 10
click at [0, 0] on input "file" at bounding box center [0, 0] width 0 height 0
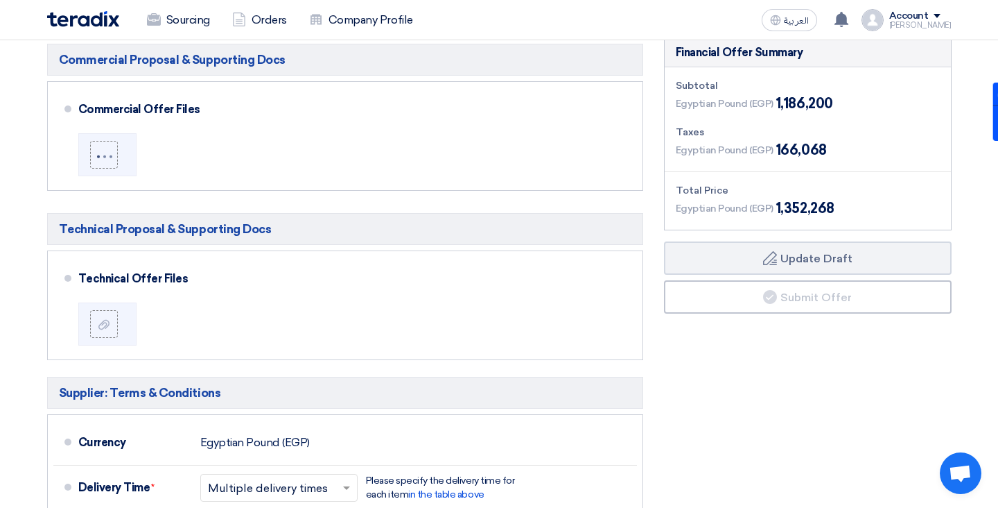
scroll to position [467, 0]
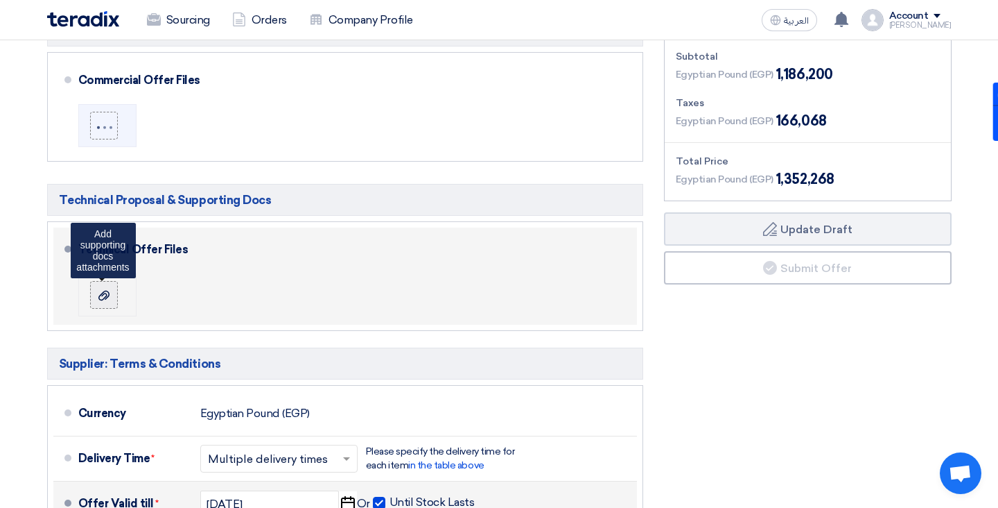
click at [104, 291] on use at bounding box center [103, 296] width 11 height 10
click at [0, 0] on input "file" at bounding box center [0, 0] width 0 height 0
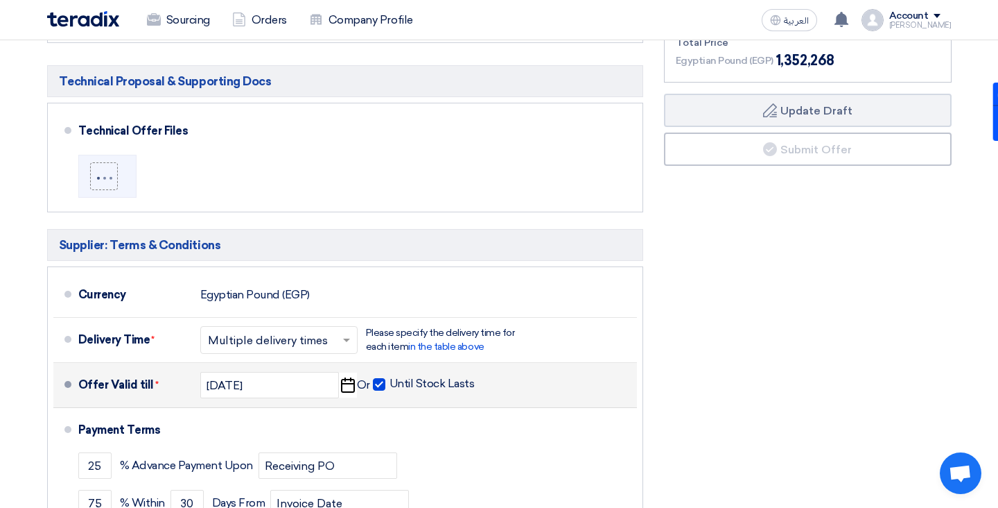
scroll to position [598, 0]
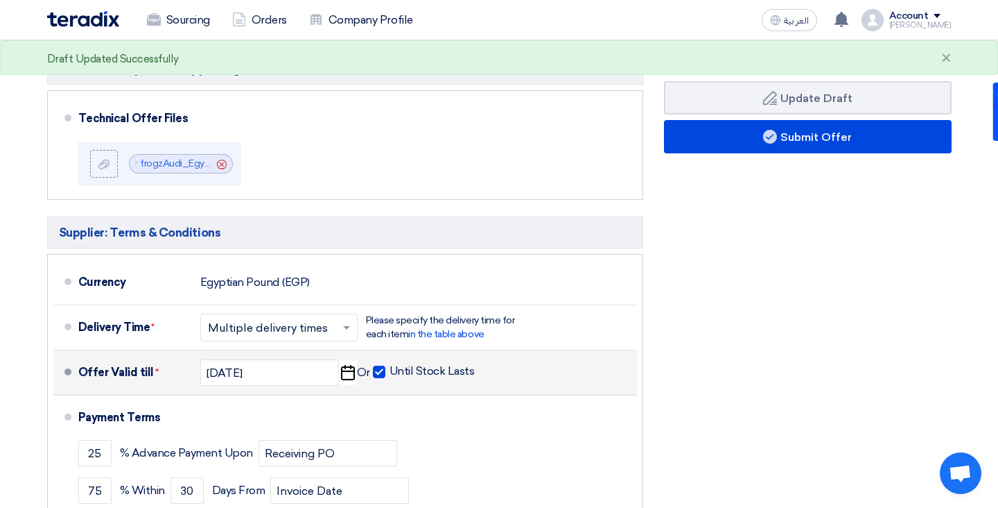
click at [379, 365] on span at bounding box center [379, 371] width 12 height 12
click at [390, 364] on input "Until Stock Lasts" at bounding box center [434, 377] width 88 height 26
checkbox input "false"
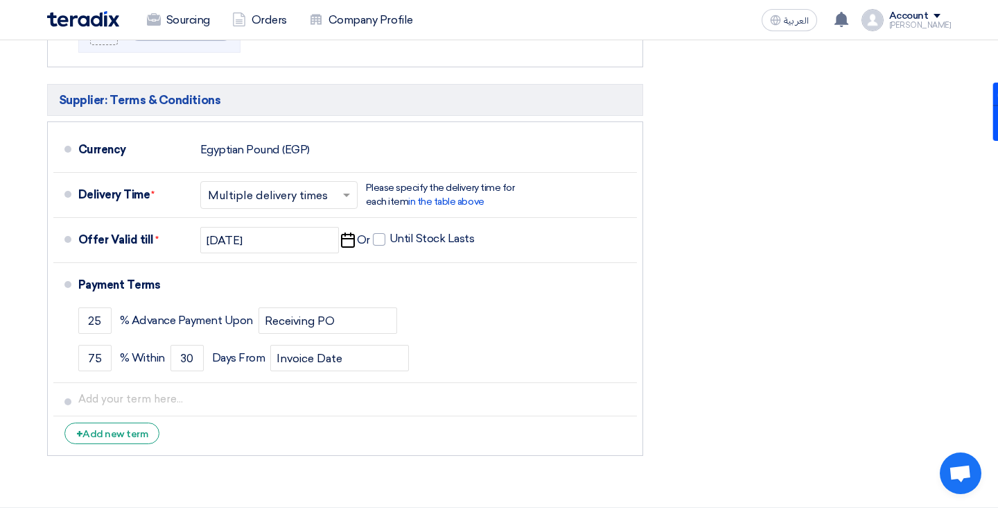
scroll to position [745, 0]
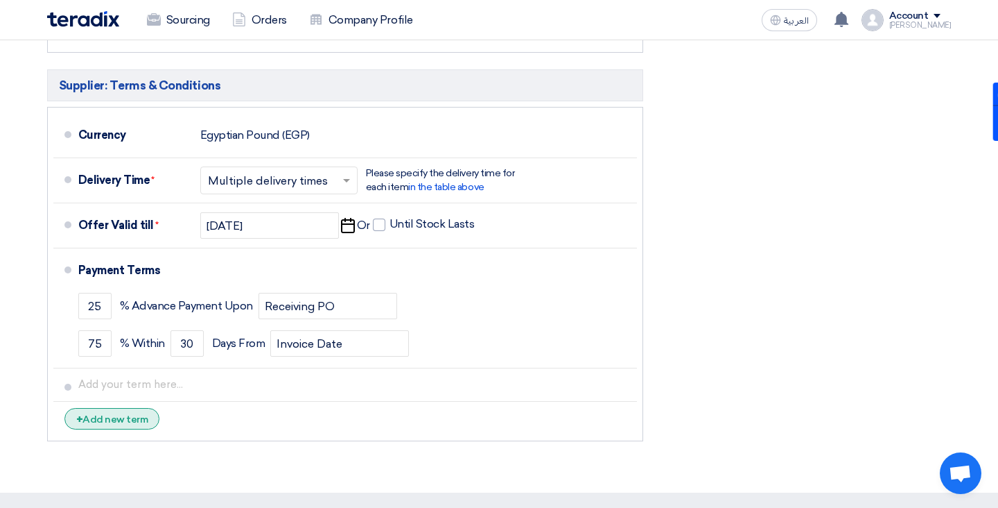
click at [116, 408] on div "+ Add new term" at bounding box center [112, 418] width 96 height 21
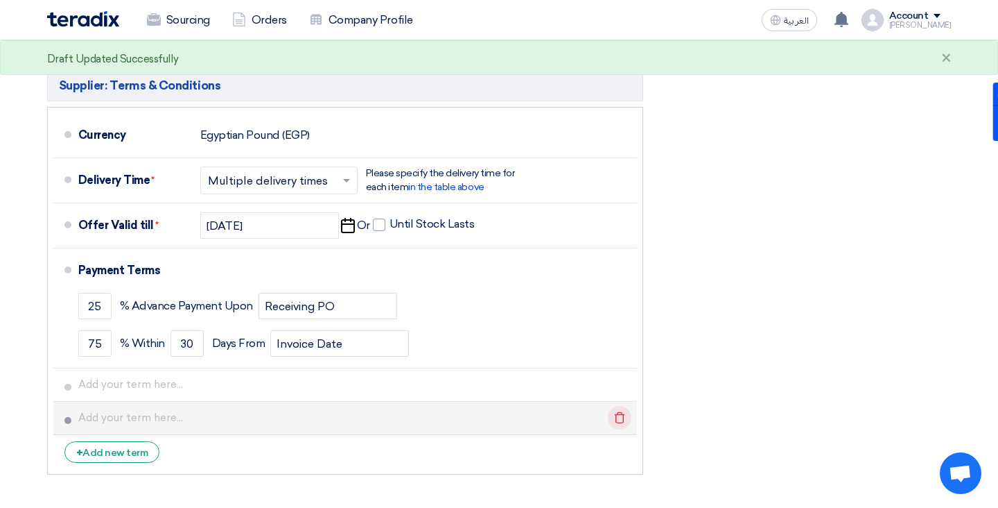
click at [623, 406] on icon "Delete" at bounding box center [620, 418] width 24 height 24
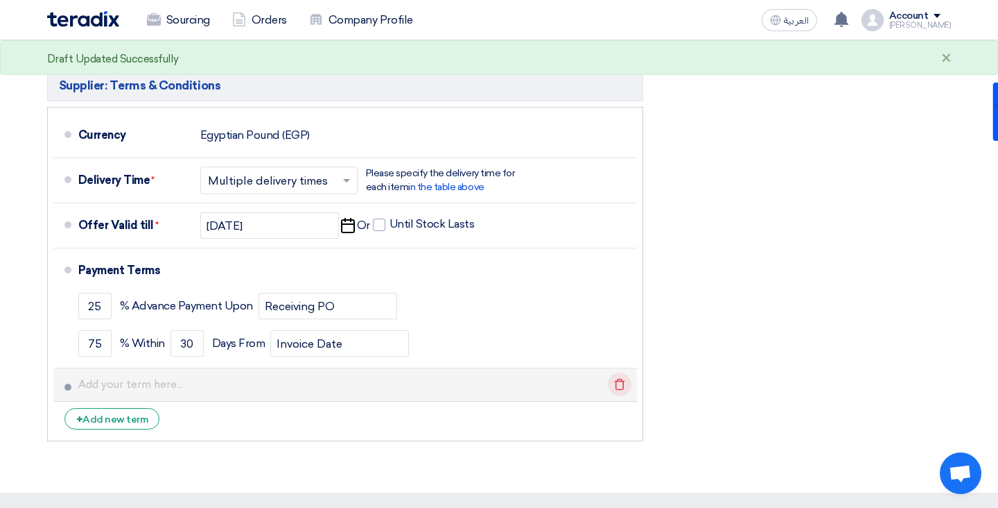
click at [621, 372] on icon "Delete" at bounding box center [620, 384] width 24 height 24
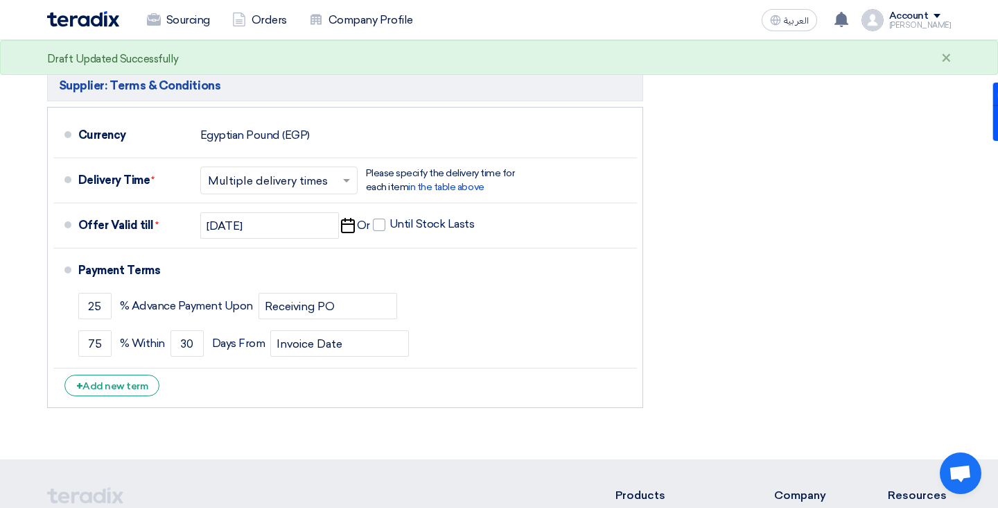
click at [738, 330] on div "Financial Offer Summary Subtotal Egyptian Pound (EGP) 1,186,200 Taxes Draft" at bounding box center [808, 73] width 309 height 684
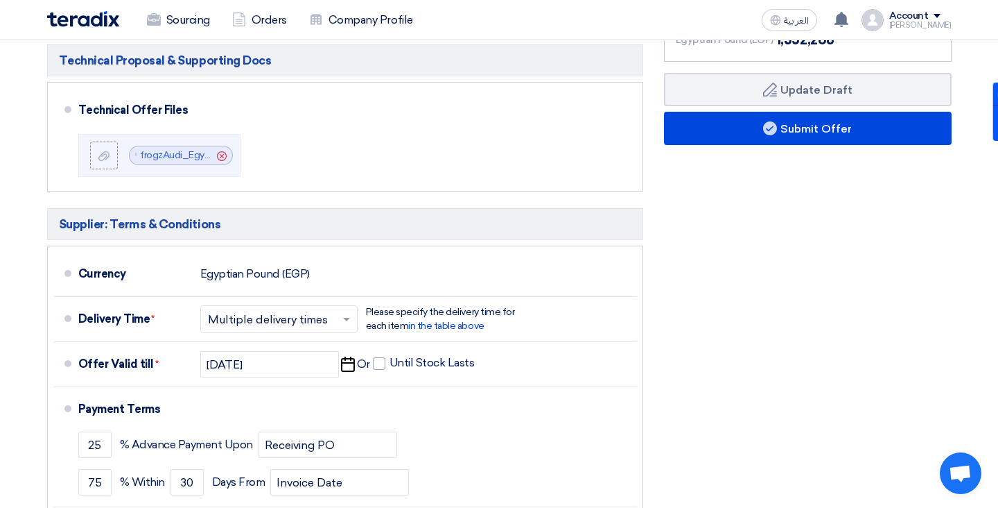
scroll to position [0, 0]
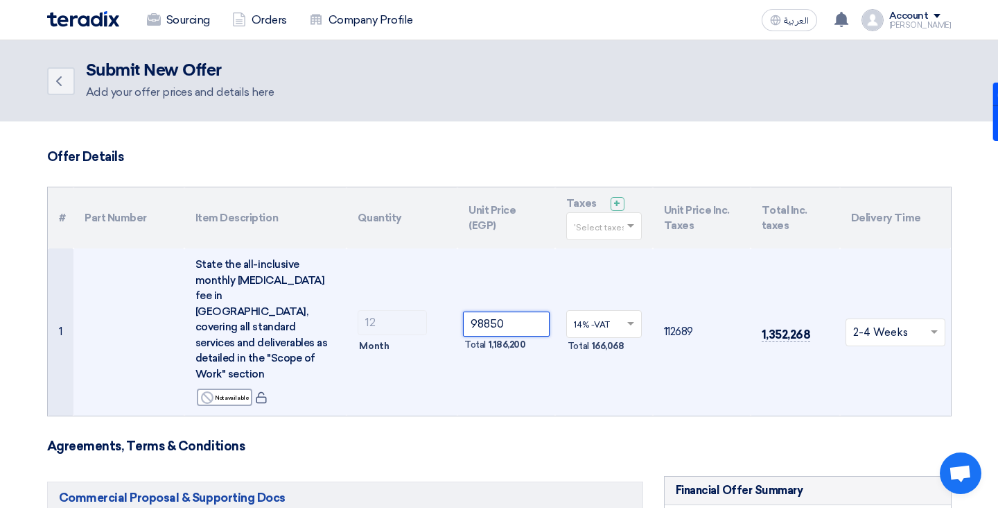
click at [528, 311] on input "98850" at bounding box center [506, 323] width 87 height 25
click at [478, 311] on input "98850" at bounding box center [506, 323] width 87 height 25
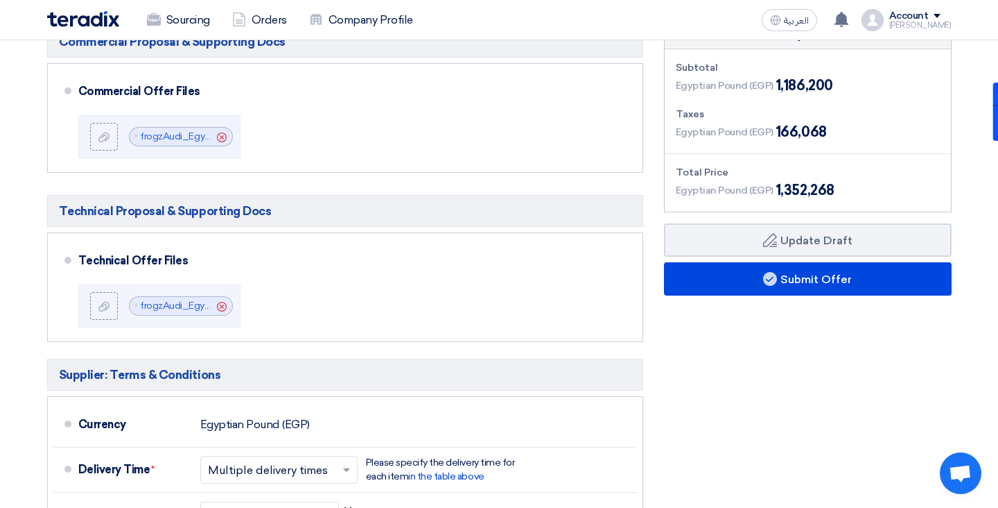
scroll to position [462, 0]
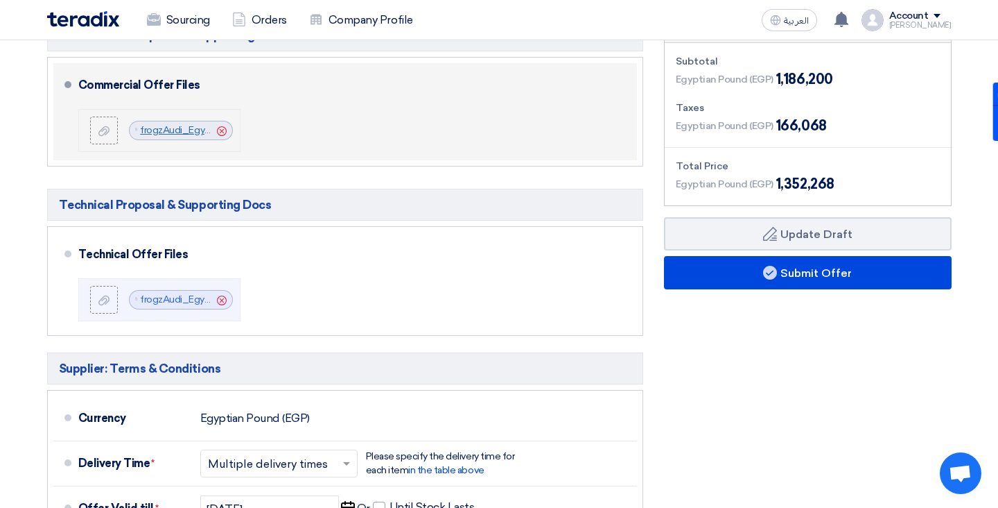
click at [204, 124] on link "frogzAudi_Egypt_Commercial_Proposal_1754944414504.pdf" at bounding box center [277, 130] width 274 height 12
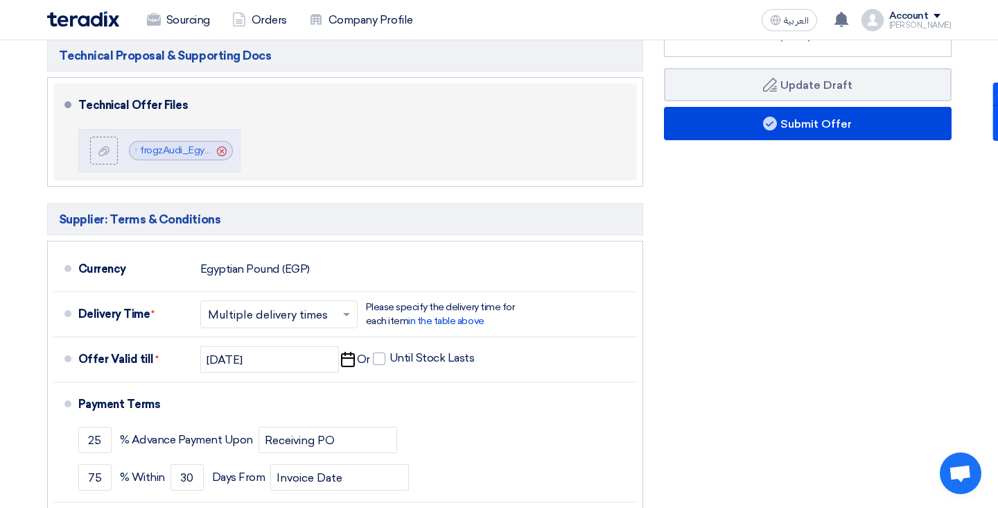
scroll to position [583, 0]
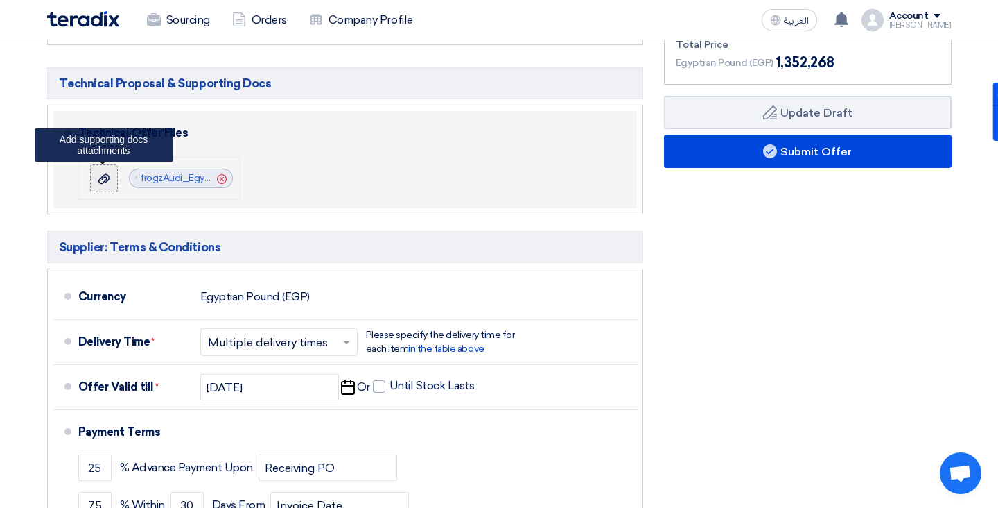
click at [103, 173] on icon at bounding box center [103, 178] width 11 height 11
click at [0, 0] on input "file" at bounding box center [0, 0] width 0 height 0
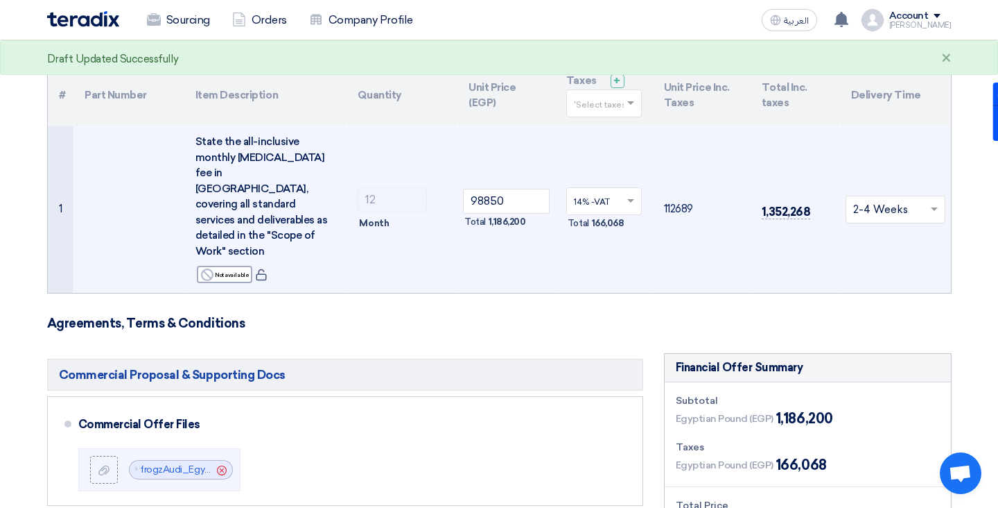
scroll to position [69, 0]
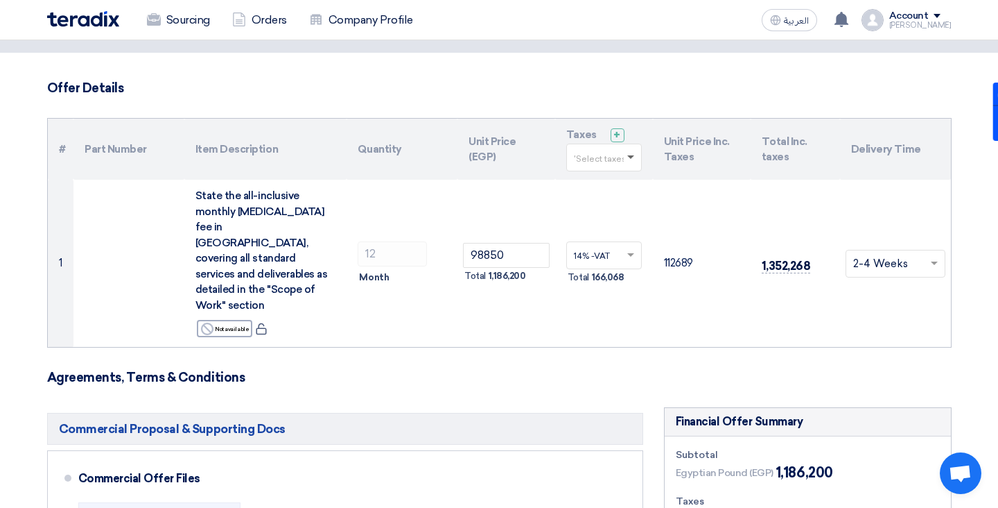
click at [631, 157] on span at bounding box center [631, 157] width 7 height 5
click at [600, 183] on span "14% -VAT" at bounding box center [594, 183] width 40 height 10
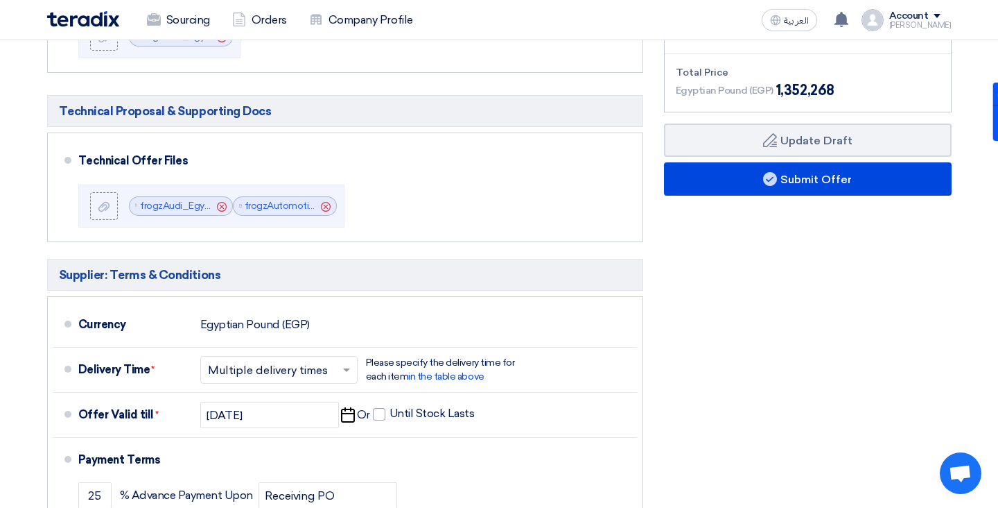
scroll to position [538, 0]
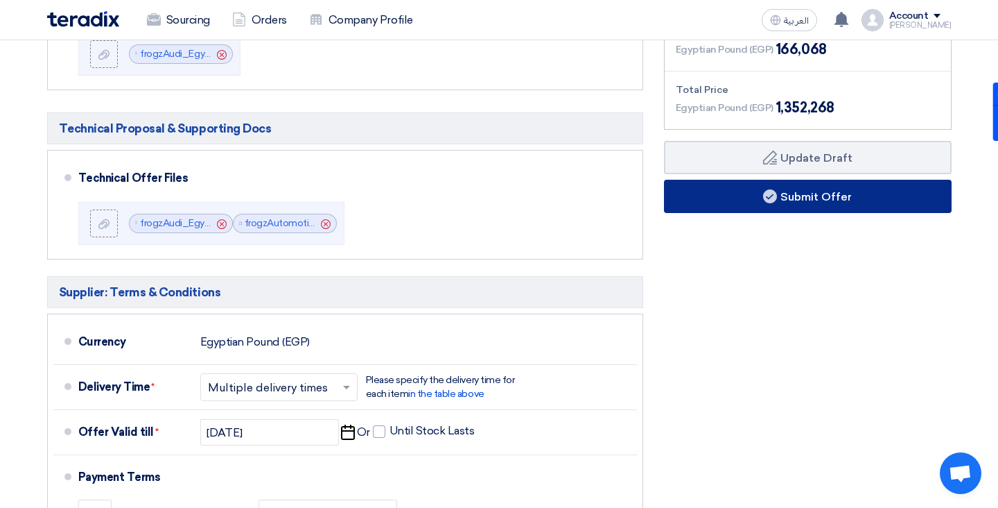
click at [744, 180] on button "Submit Offer" at bounding box center [808, 196] width 288 height 33
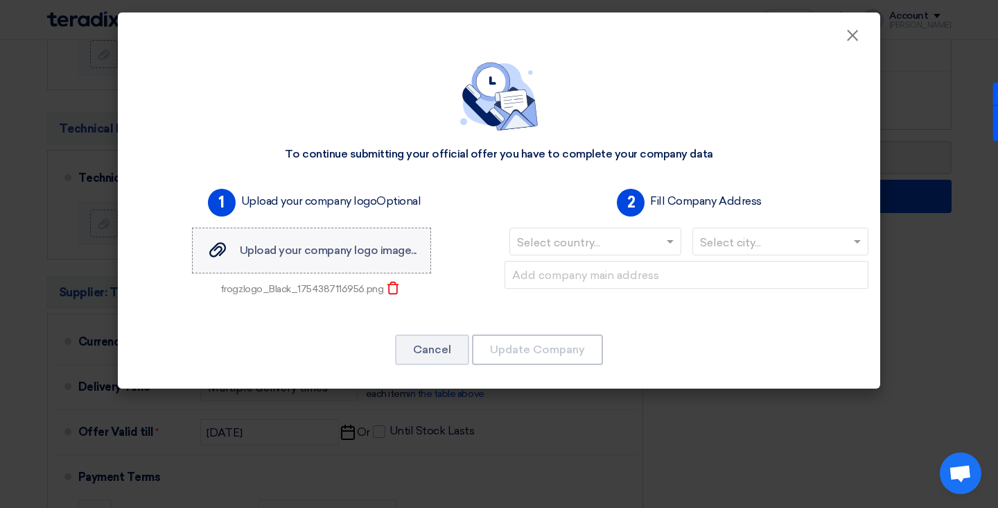
click at [278, 253] on span "Upload your company logo image..." at bounding box center [328, 249] width 177 height 13
click at [0, 0] on input "Upload your company logo image... Upload your company logo image..." at bounding box center [0, 0] width 0 height 0
click at [616, 244] on input "text" at bounding box center [588, 243] width 143 height 23
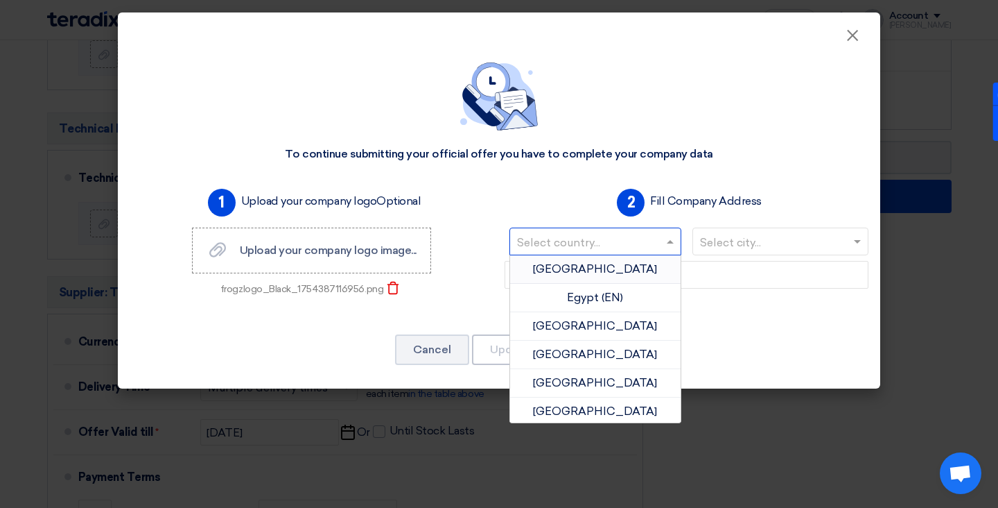
click at [604, 268] on span "[GEOGRAPHIC_DATA]" at bounding box center [595, 268] width 124 height 13
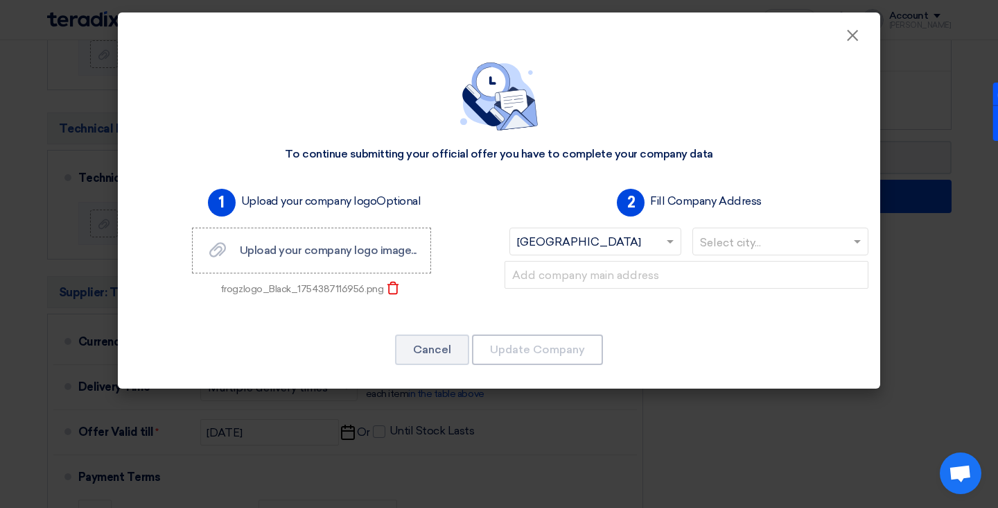
click at [736, 241] on input "text" at bounding box center [774, 243] width 148 height 23
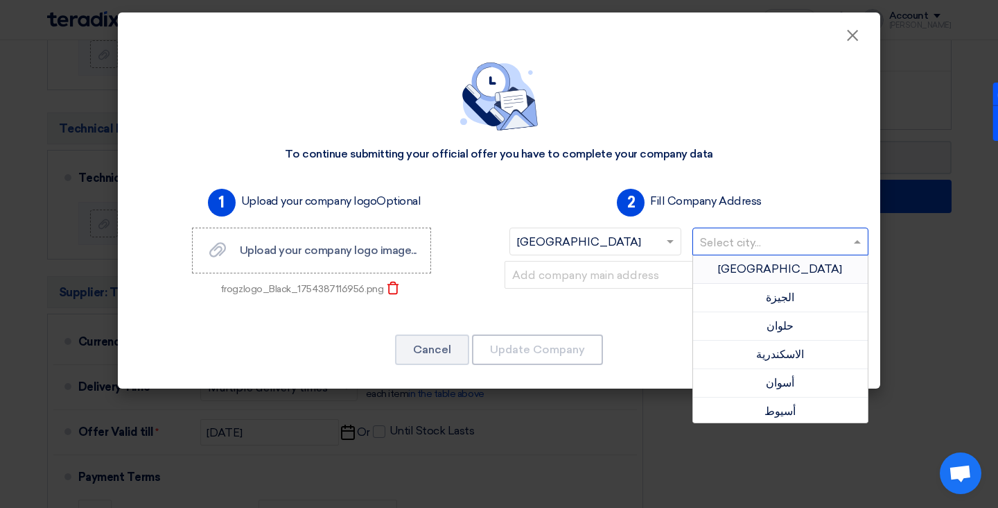
click at [747, 269] on div "[GEOGRAPHIC_DATA]" at bounding box center [780, 269] width 175 height 28
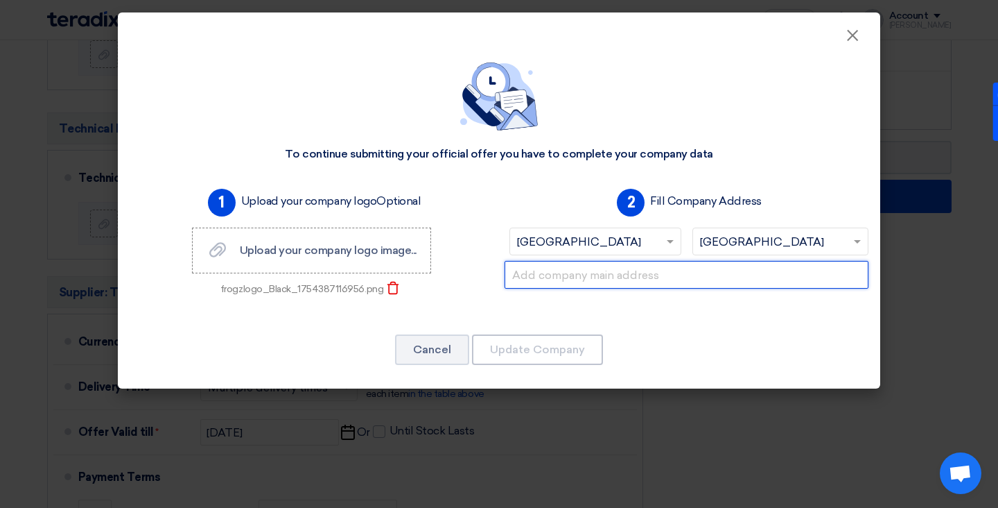
click at [735, 278] on input "text" at bounding box center [687, 275] width 364 height 28
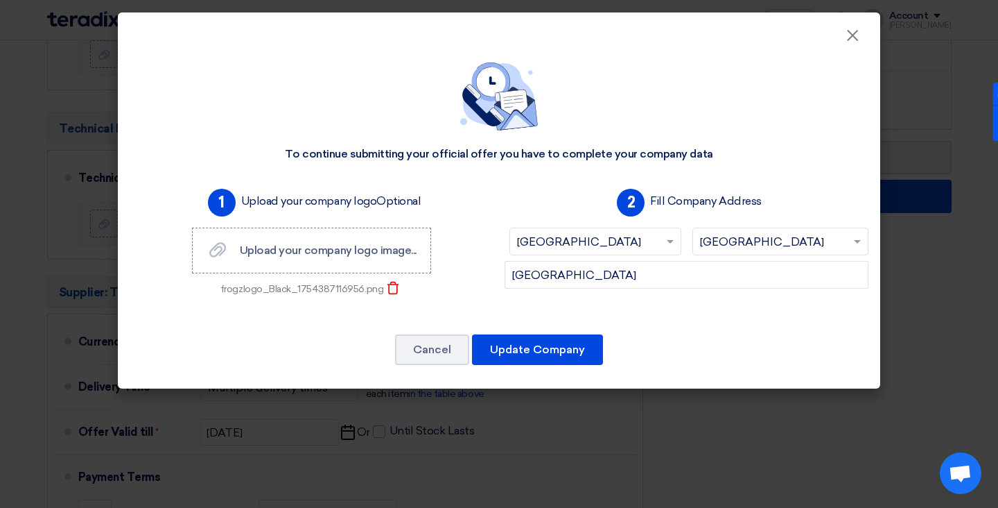
click at [683, 337] on div "Cancel Update Company" at bounding box center [499, 349] width 729 height 33
click at [288, 262] on label "Upload your company logo image... Upload your company logo image..." at bounding box center [311, 250] width 239 height 46
click at [0, 0] on input "Upload your company logo image... Upload your company logo image..." at bounding box center [0, 0] width 0 height 0
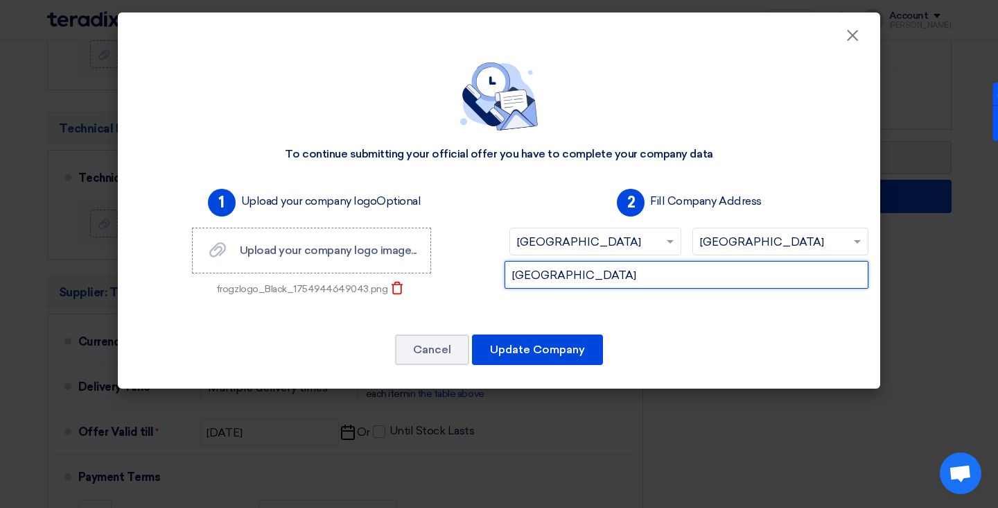
click at [624, 277] on input "[GEOGRAPHIC_DATA]" at bounding box center [687, 275] width 364 height 28
type input "[GEOGRAPHIC_DATA], First Settlement"
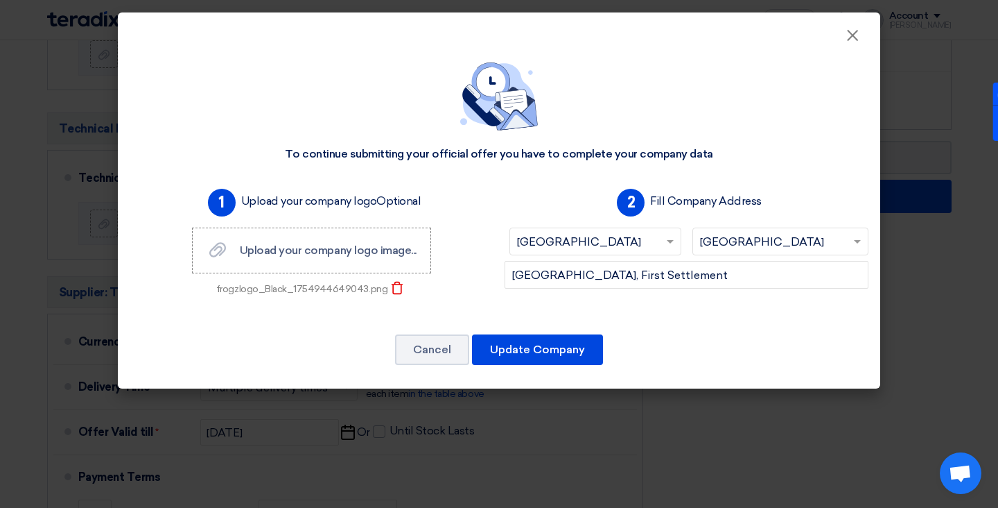
click at [713, 345] on div "Cancel Update Company" at bounding box center [499, 349] width 729 height 33
click at [530, 344] on button "Update Company" at bounding box center [537, 349] width 131 height 31
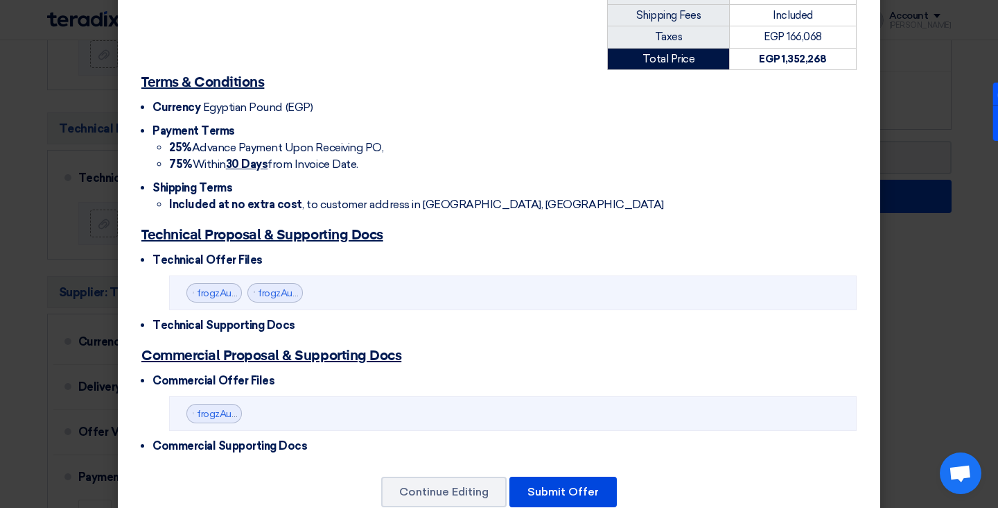
scroll to position [424, 0]
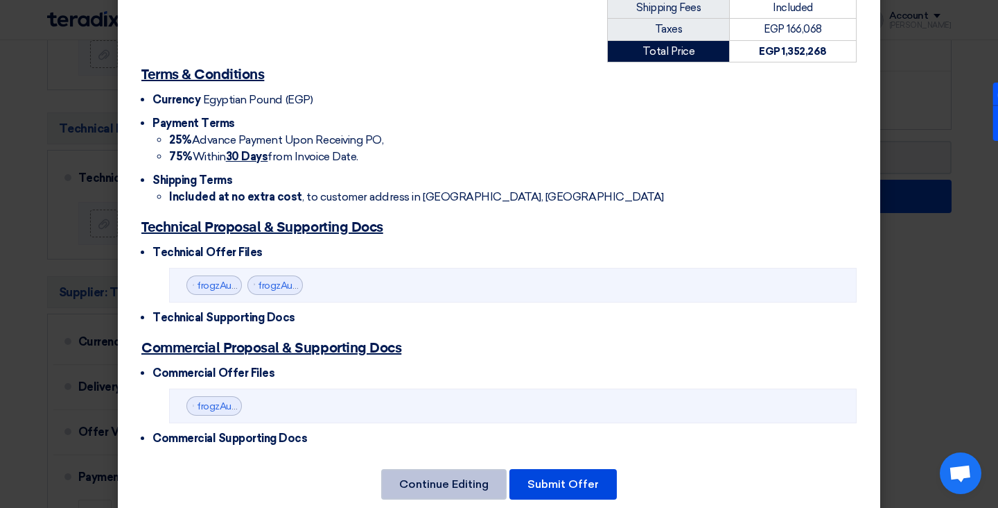
click at [444, 469] on button "Continue Editing" at bounding box center [444, 484] width 126 height 31
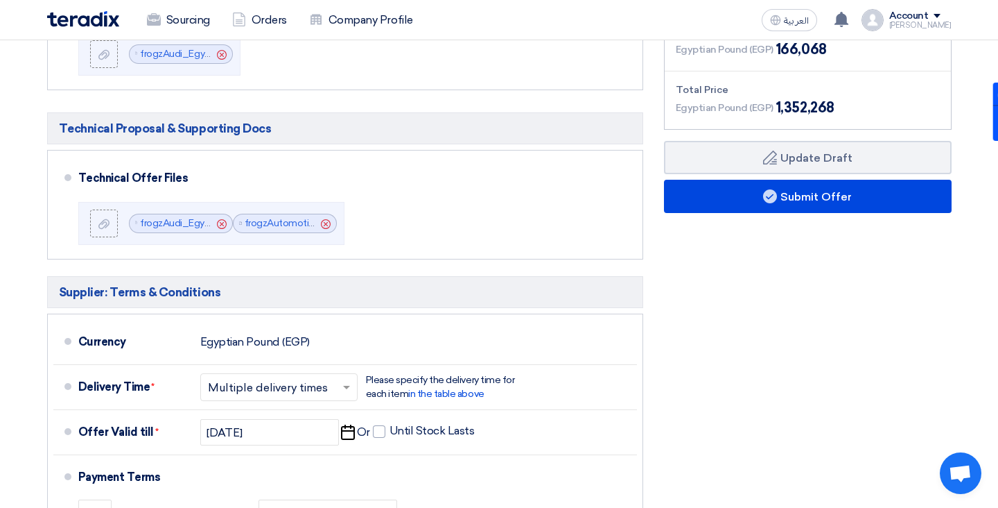
scroll to position [0, 0]
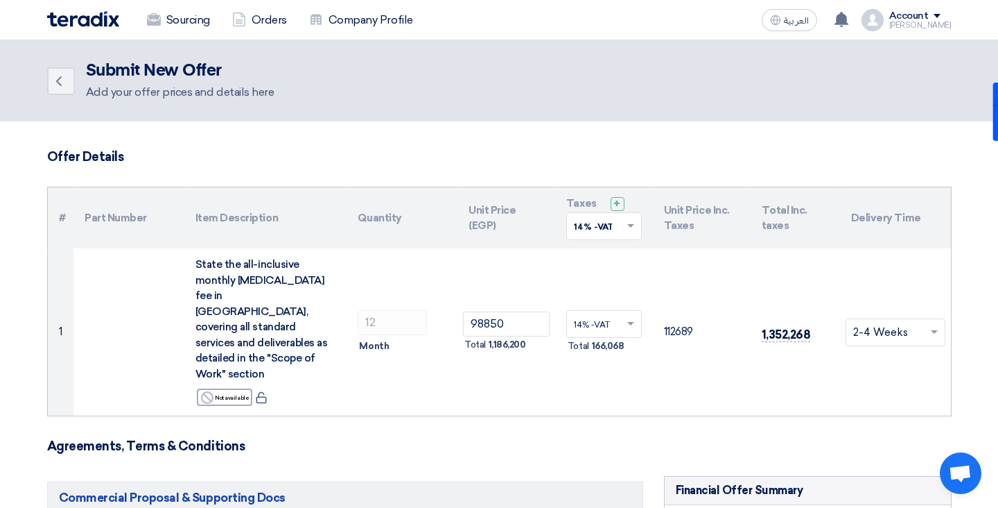
click at [895, 323] on td "Choose delivery time ... × 2-4 Weeks ×" at bounding box center [895, 331] width 111 height 167
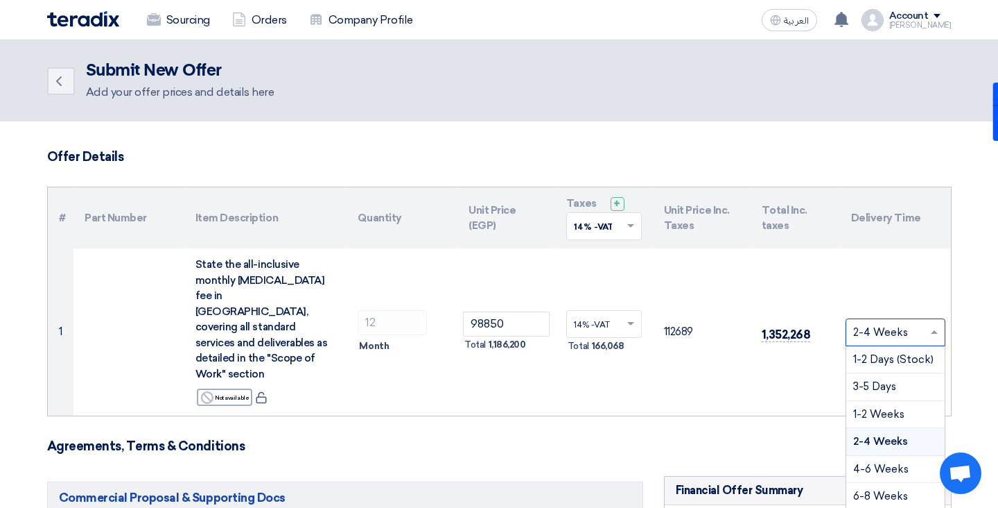
click at [888, 322] on input "text" at bounding box center [889, 333] width 71 height 23
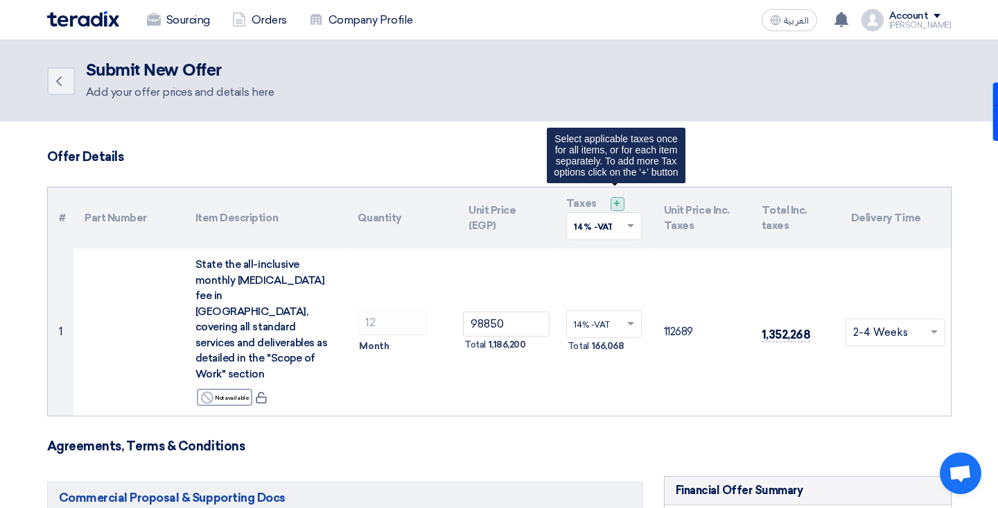
click at [617, 205] on span "+" at bounding box center [617, 203] width 7 height 13
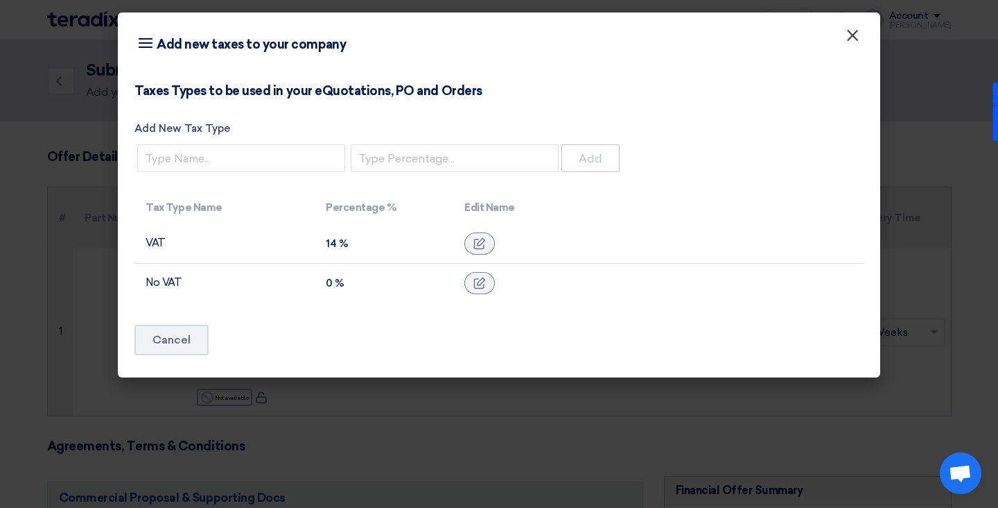
click at [855, 33] on span "×" at bounding box center [853, 39] width 14 height 28
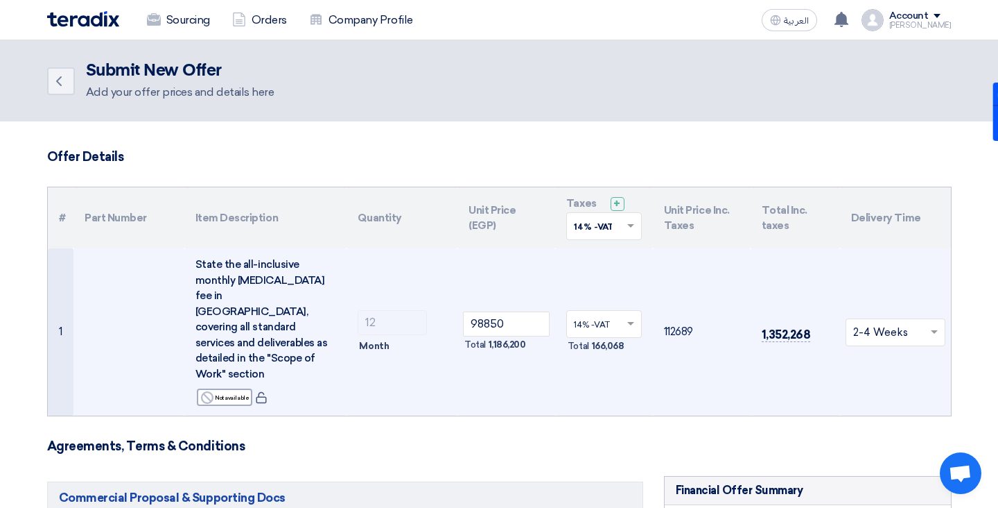
click at [919, 322] on input "text" at bounding box center [889, 333] width 71 height 23
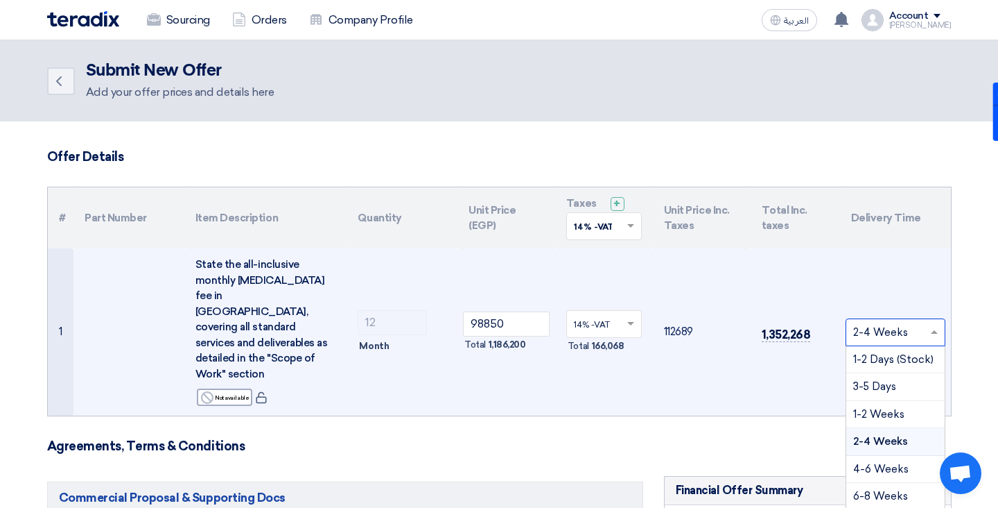
click at [876, 435] on span "2-4 Weeks" at bounding box center [881, 441] width 55 height 12
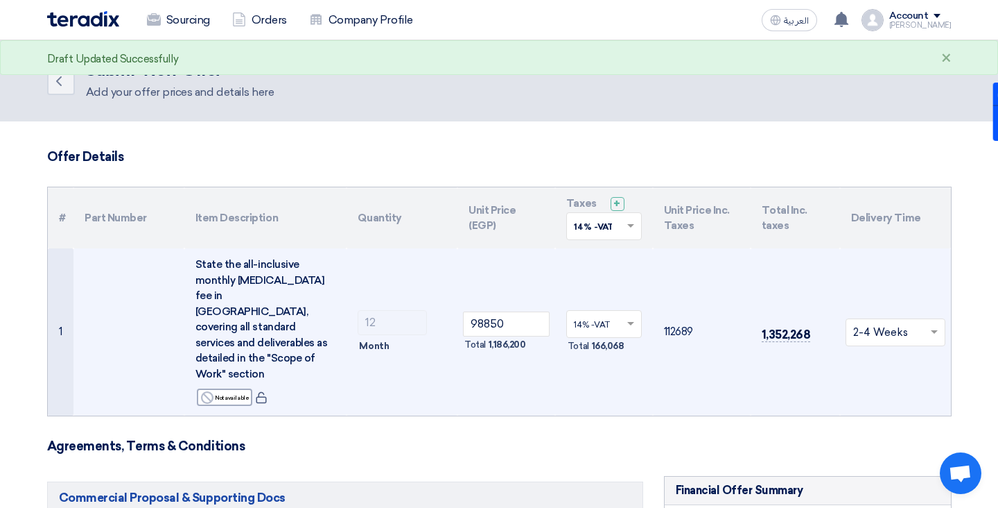
click at [650, 438] on h3 "Agreements, Terms & Conditions" at bounding box center [499, 445] width 905 height 15
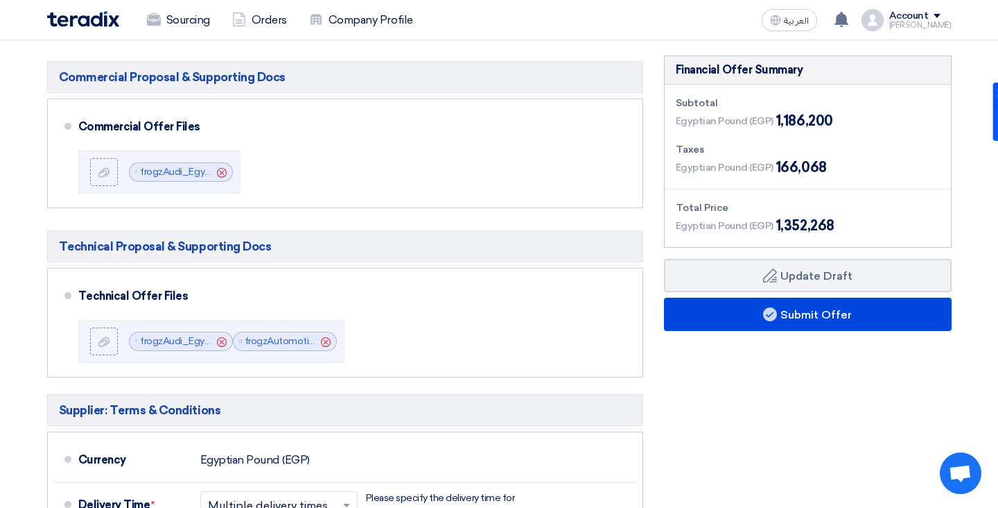
scroll to position [435, 0]
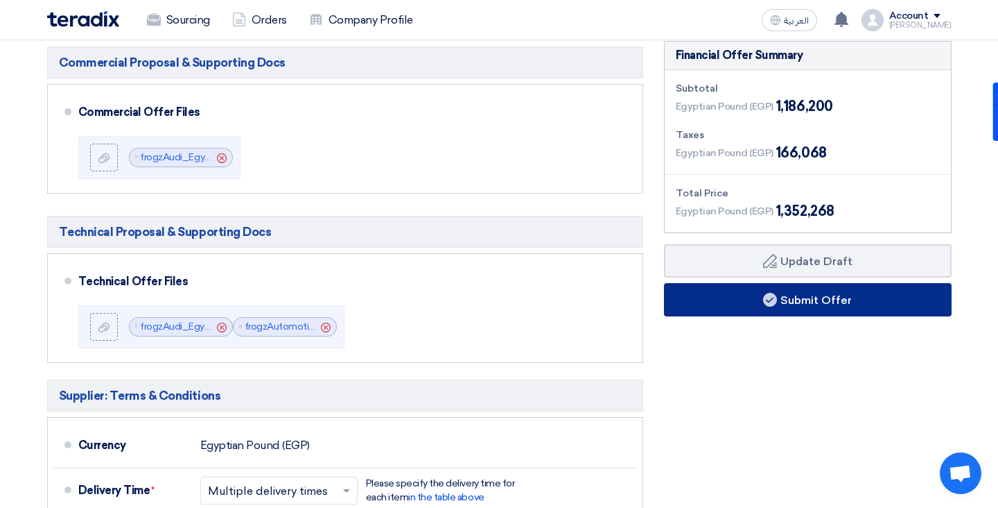
click at [721, 283] on button "Submit Offer" at bounding box center [808, 299] width 288 height 33
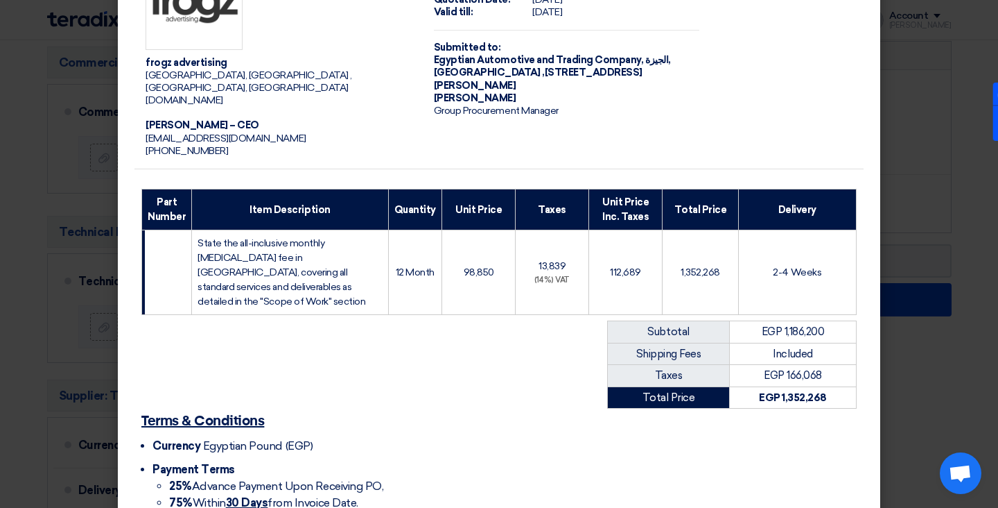
scroll to position [77, 0]
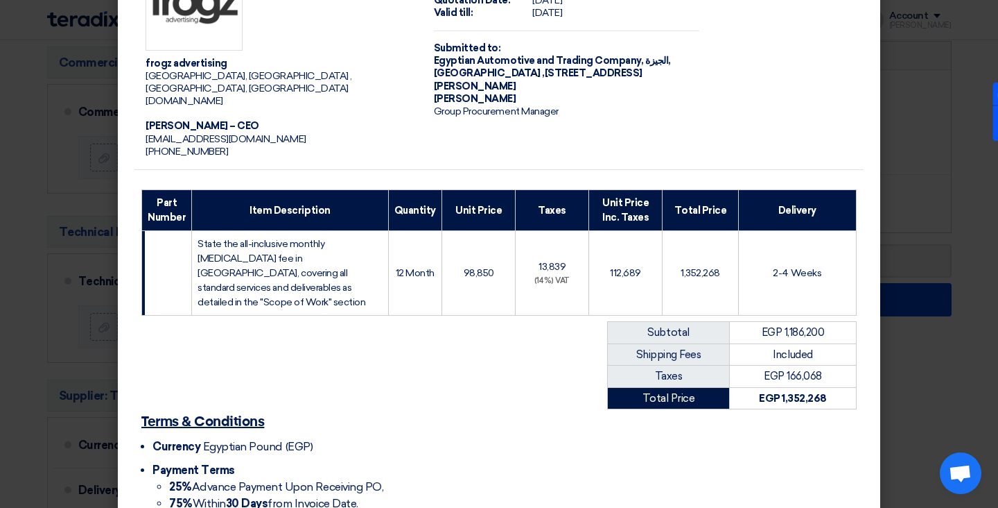
click at [451, 78] on span "الجيزة, [GEOGRAPHIC_DATA] ,[STREET_ADDRESS][PERSON_NAME]" at bounding box center [552, 73] width 237 height 37
click at [468, 92] on td "Quotation Quotation Date: [DATE] Valid till: [DATE] Submitted to: Egyptian Auto…" at bounding box center [567, 55] width 288 height 227
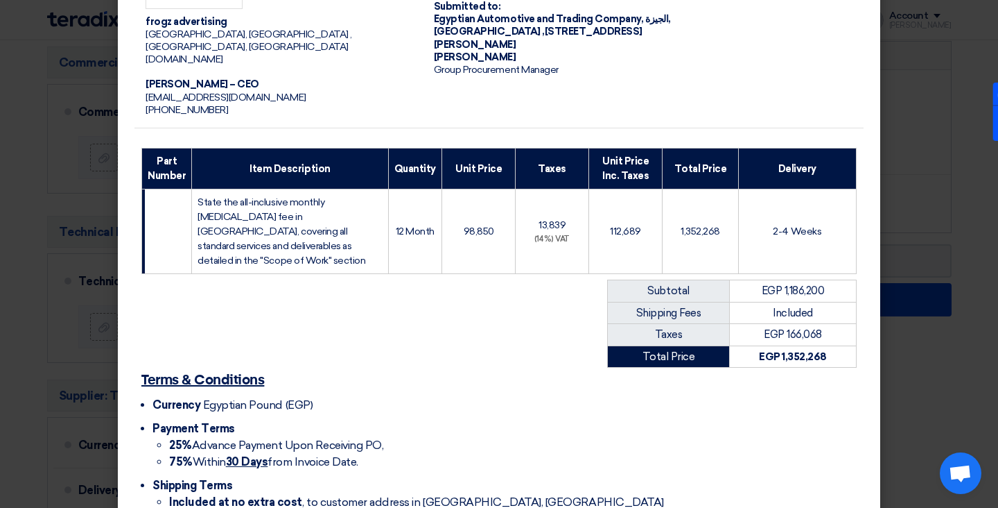
scroll to position [424, 0]
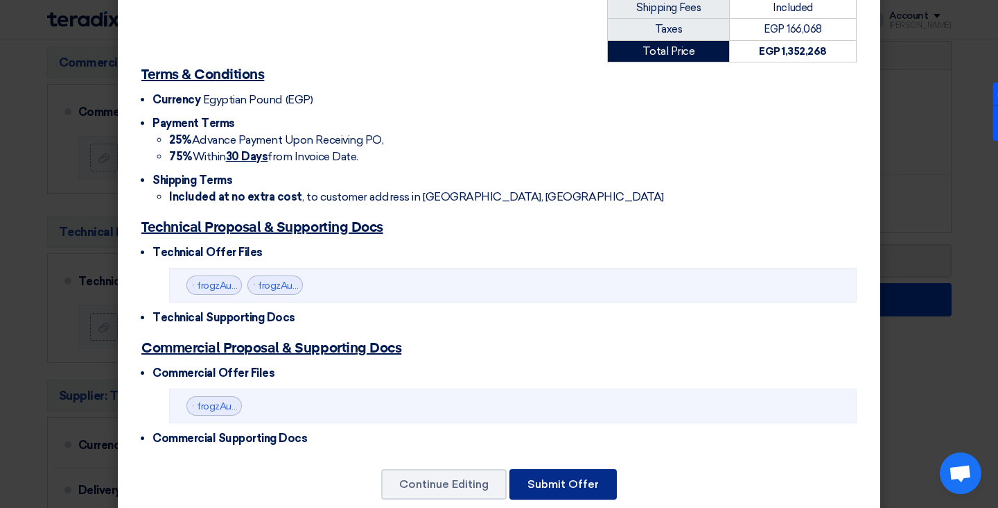
click at [571, 469] on button "Submit Offer" at bounding box center [563, 484] width 107 height 31
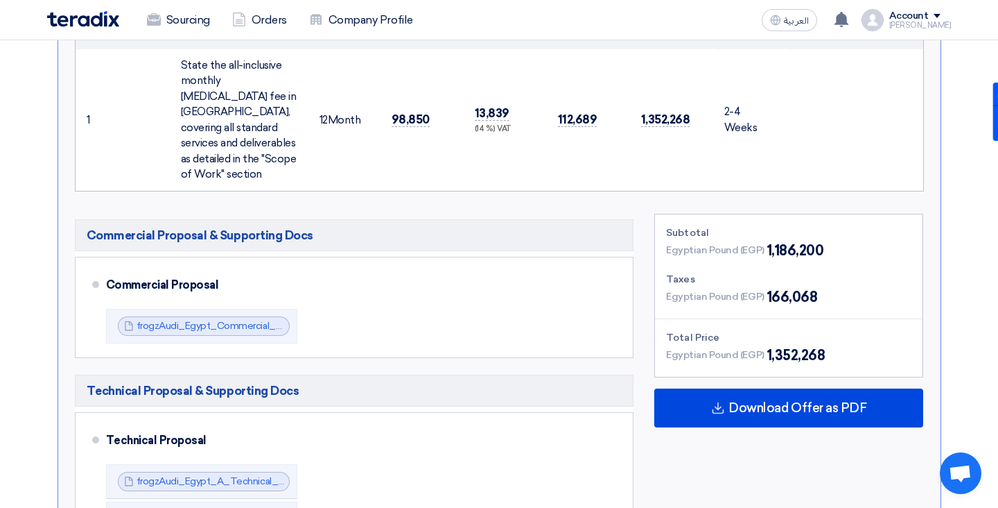
scroll to position [455, 0]
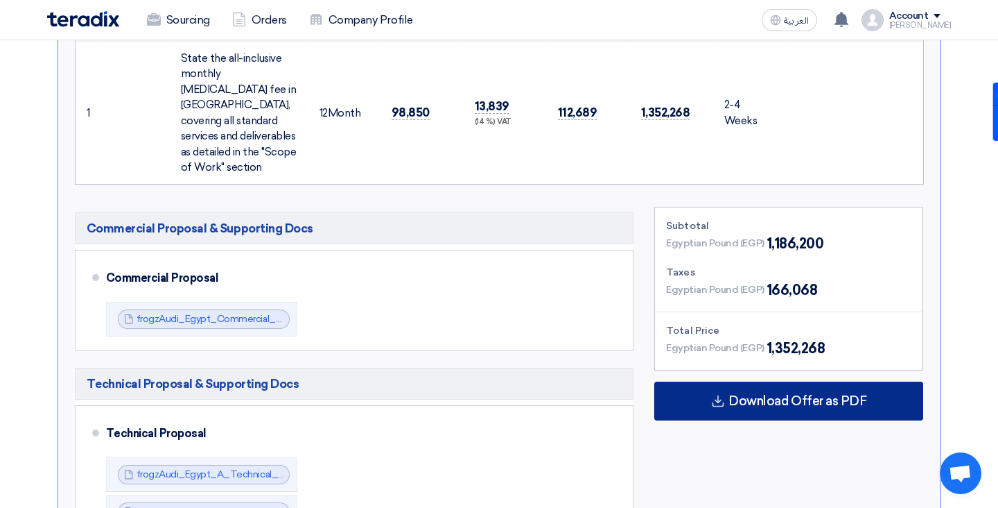
click at [728, 392] on div "Download Offer as PDF" at bounding box center [789, 400] width 269 height 39
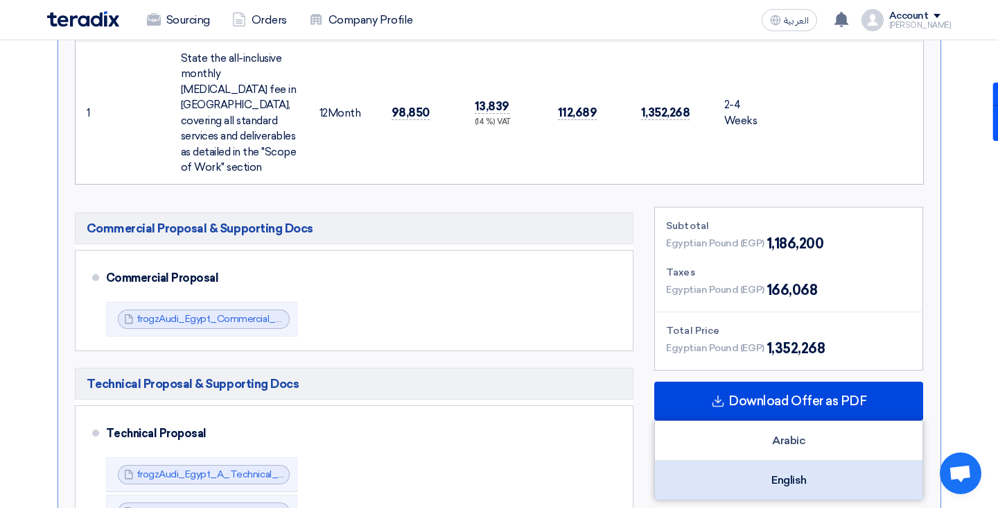
click at [781, 460] on div "English" at bounding box center [789, 479] width 268 height 39
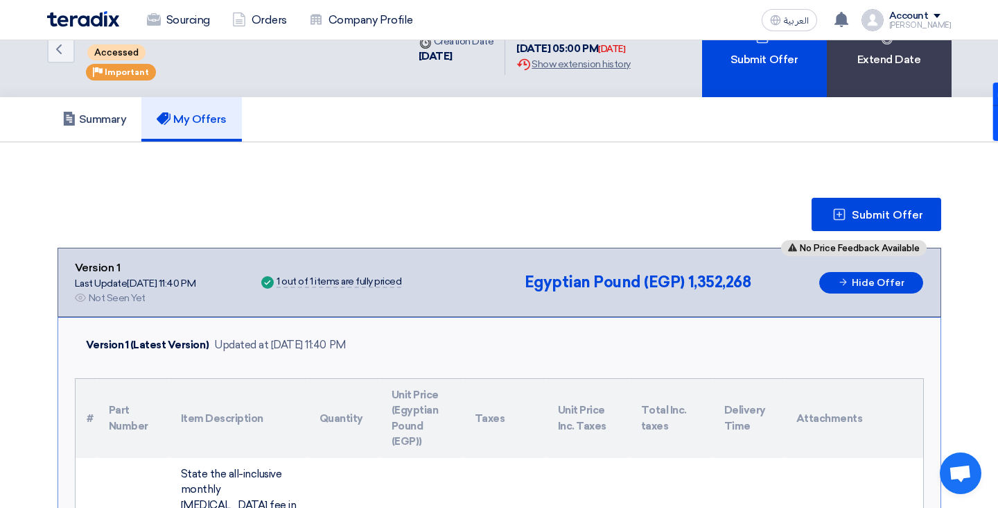
scroll to position [0, 0]
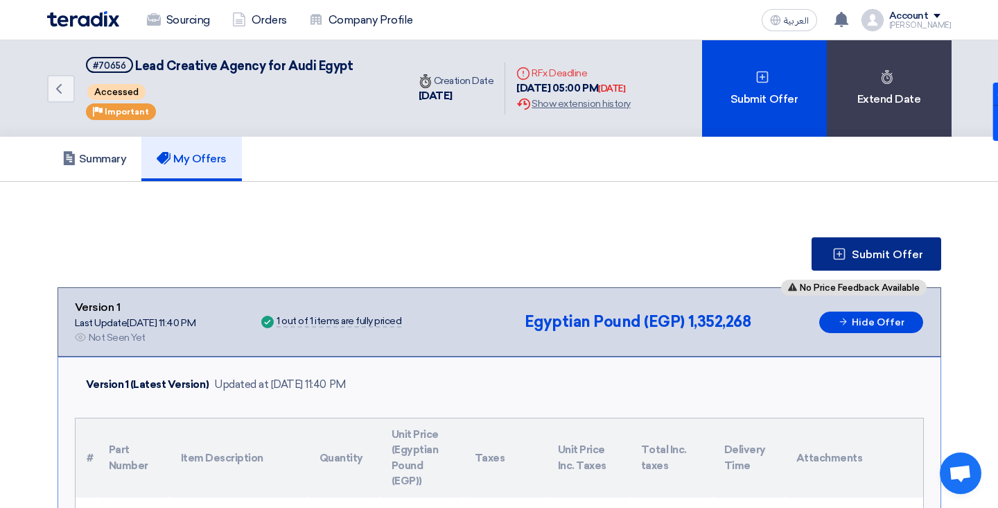
click at [876, 255] on span "Submit Offer" at bounding box center [887, 254] width 71 height 11
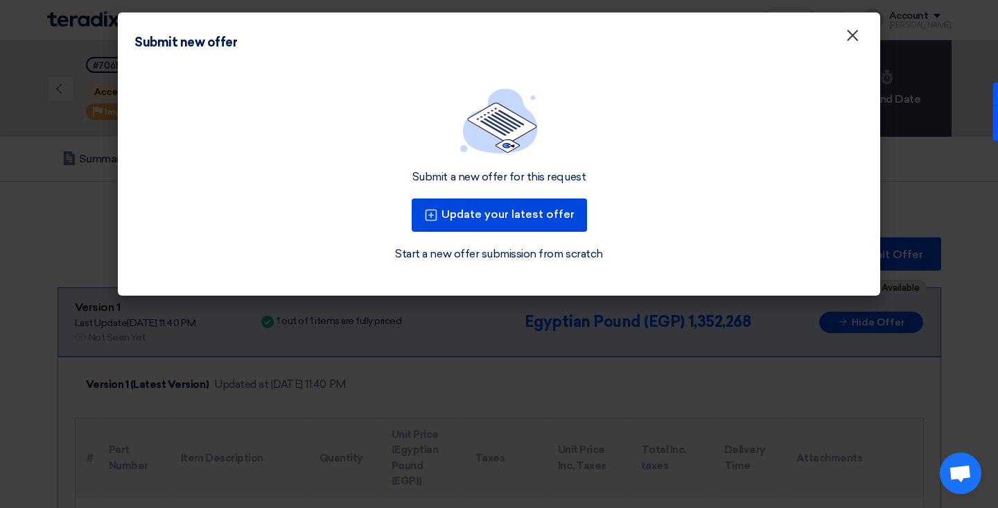
click at [856, 33] on span "×" at bounding box center [853, 39] width 14 height 28
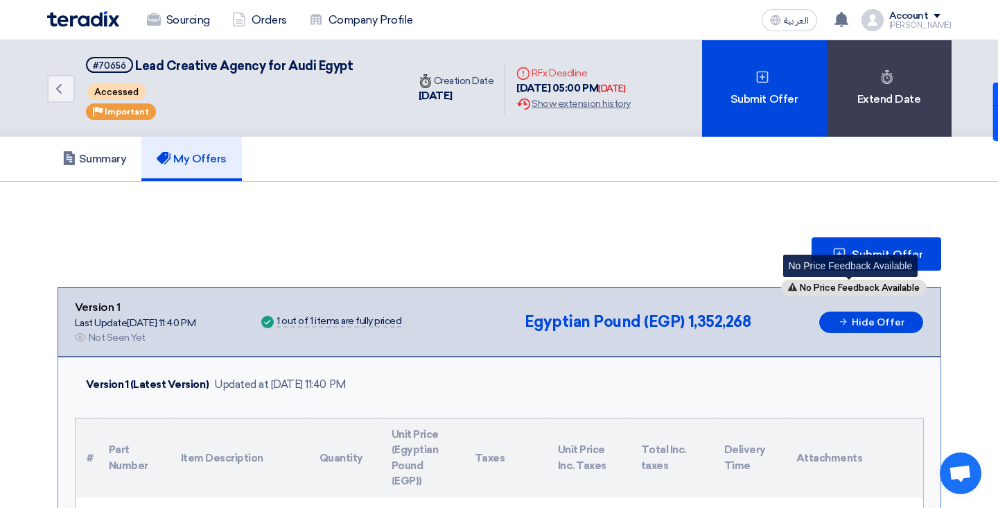
click at [810, 286] on span "No Price Feedback Available" at bounding box center [860, 287] width 120 height 9
click at [83, 13] on img at bounding box center [83, 19] width 72 height 16
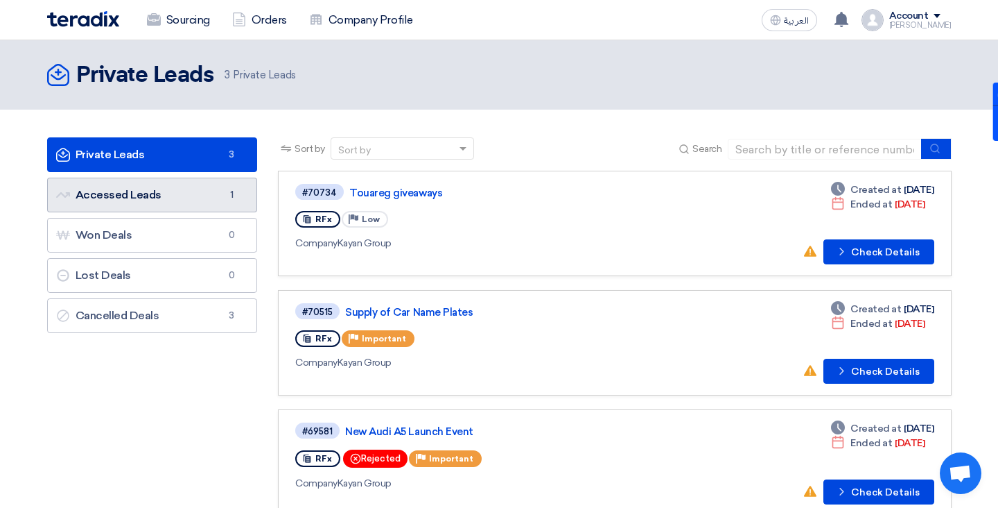
click at [181, 205] on link "Accessed Leads Accessed Leads 1" at bounding box center [152, 195] width 211 height 35
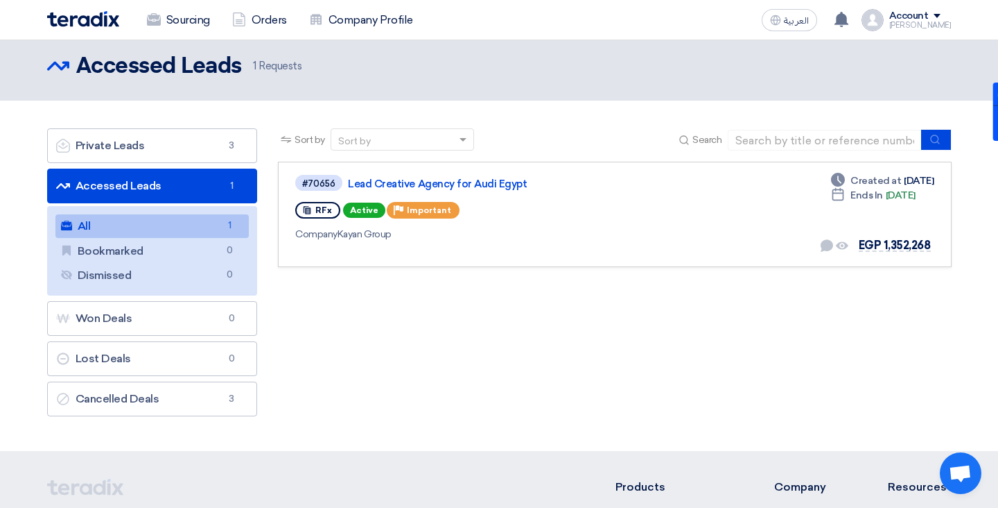
scroll to position [12, 0]
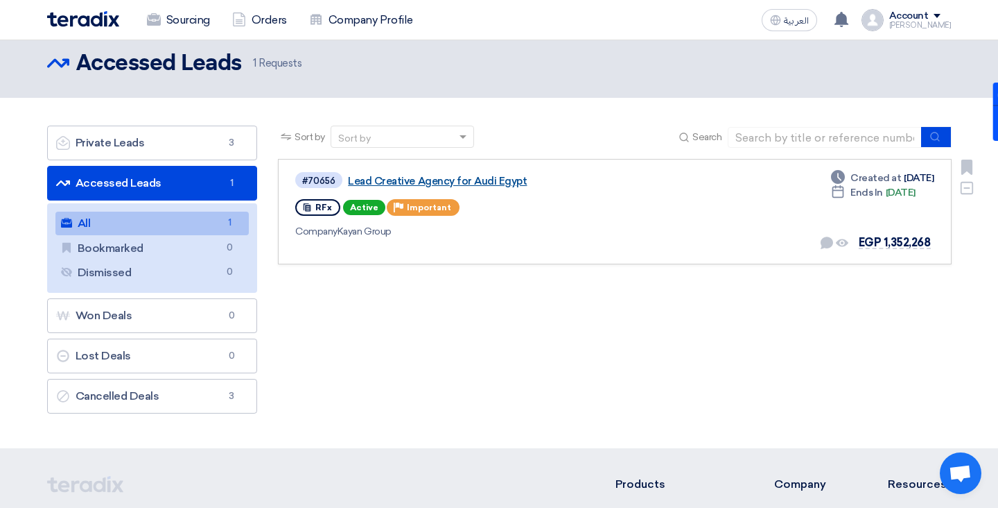
click at [376, 181] on link "Lead Creative Agency for Audi Egypt" at bounding box center [521, 181] width 347 height 12
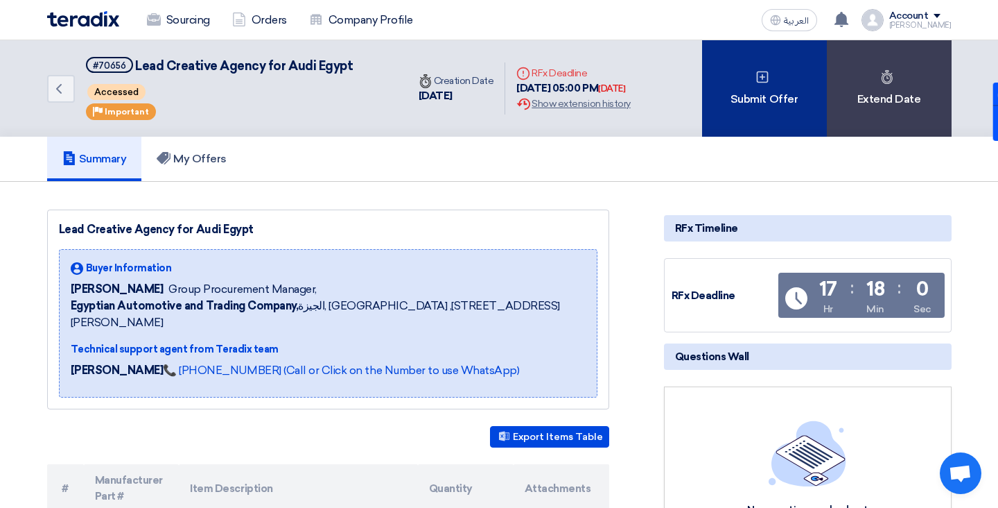
click at [752, 110] on div "Submit Offer" at bounding box center [764, 88] width 125 height 96
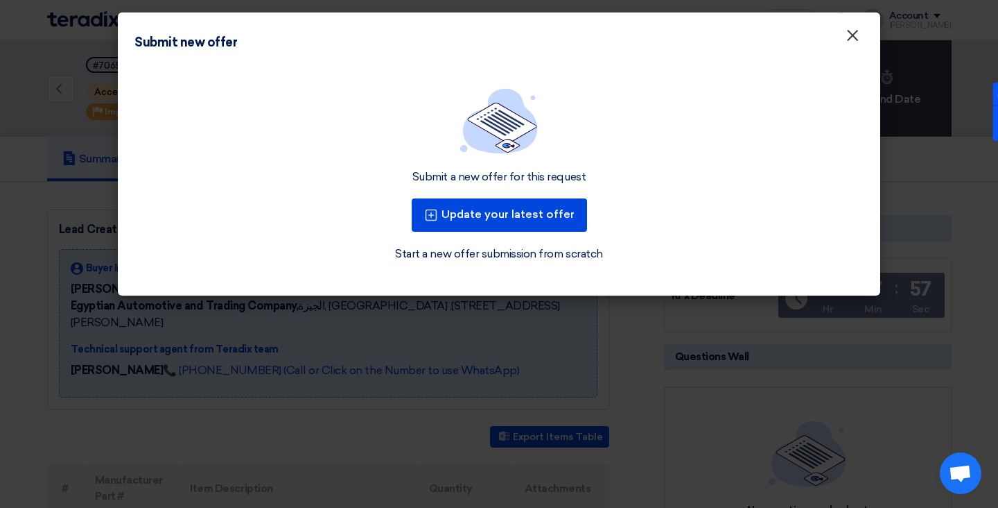
click at [865, 29] on button "×" at bounding box center [853, 36] width 36 height 28
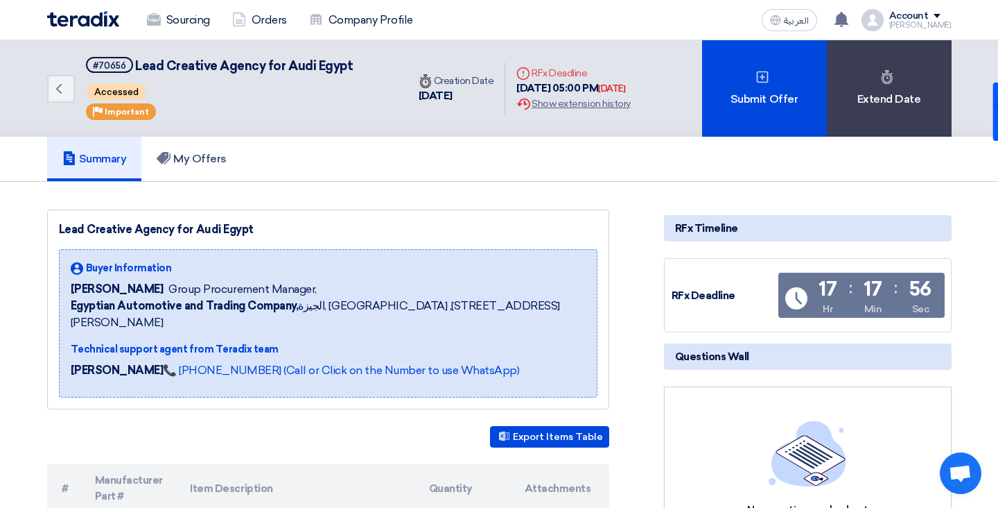
click at [83, 16] on img at bounding box center [83, 19] width 72 height 16
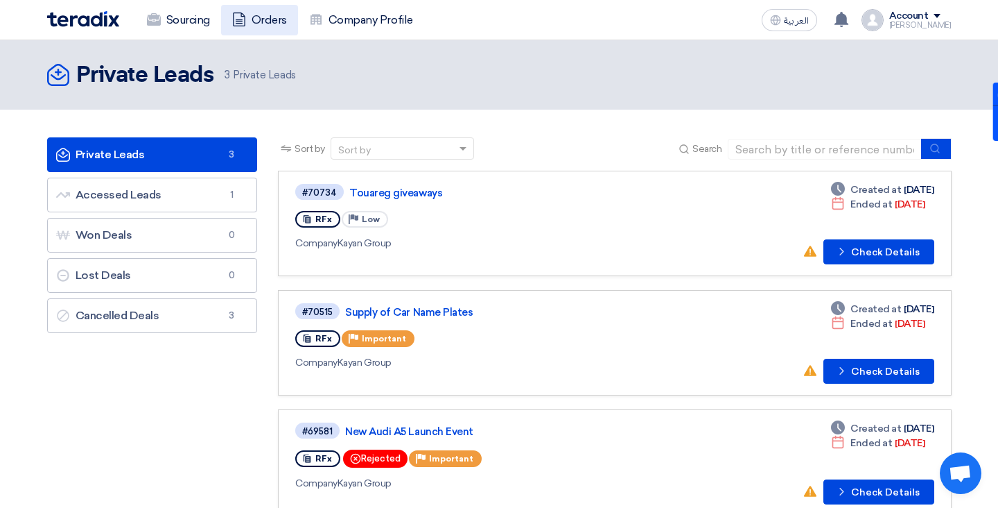
click at [263, 19] on link "Orders" at bounding box center [259, 20] width 77 height 31
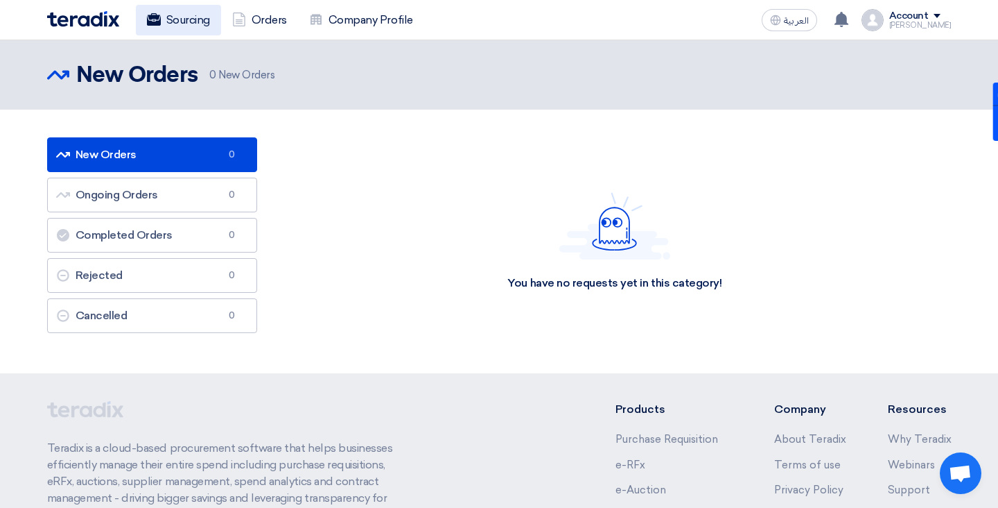
click at [184, 17] on link "Sourcing" at bounding box center [178, 20] width 85 height 31
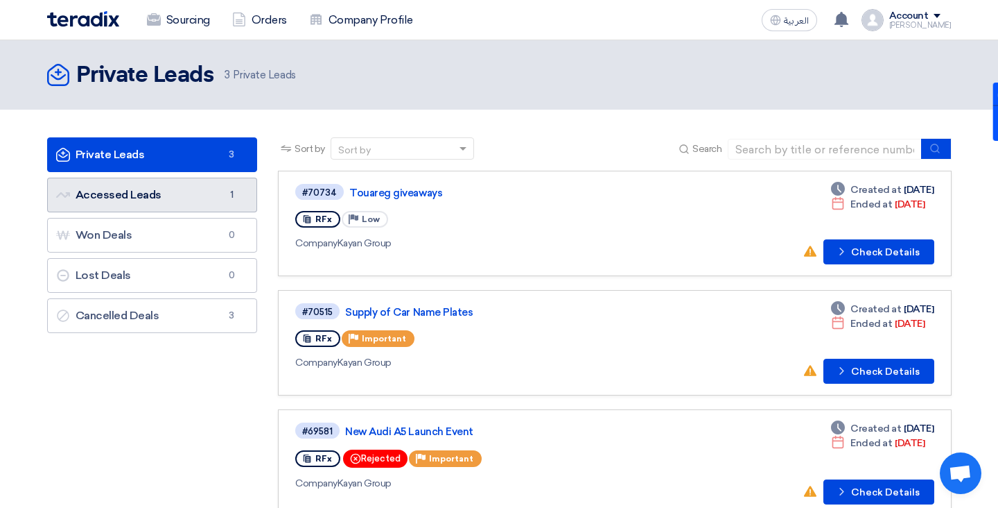
click at [167, 188] on link "Accessed Leads Accessed Leads 1" at bounding box center [152, 195] width 211 height 35
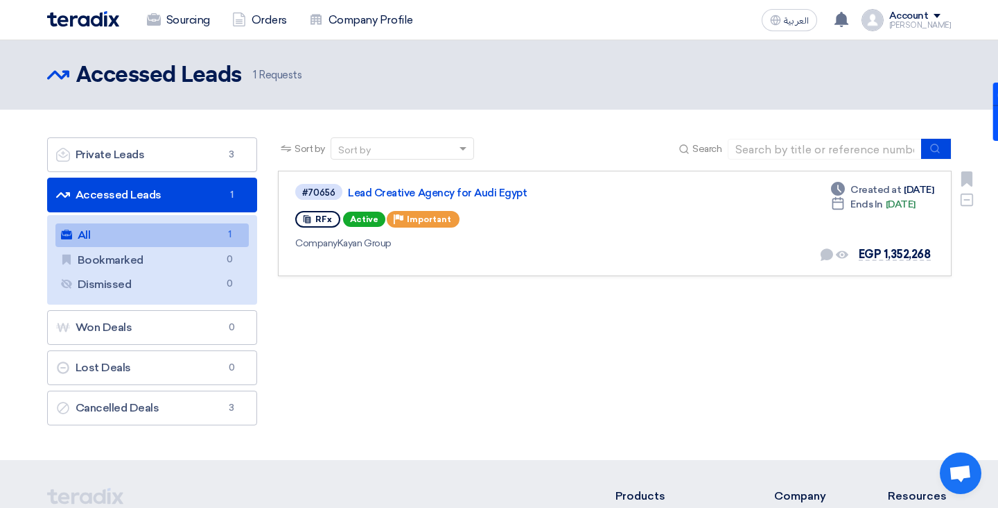
click at [389, 218] on div "Priority Important" at bounding box center [423, 219] width 73 height 17
click at [357, 218] on span "Active" at bounding box center [364, 218] width 42 height 15
click at [388, 192] on link "Lead Creative Agency for Audi Egypt" at bounding box center [521, 193] width 347 height 12
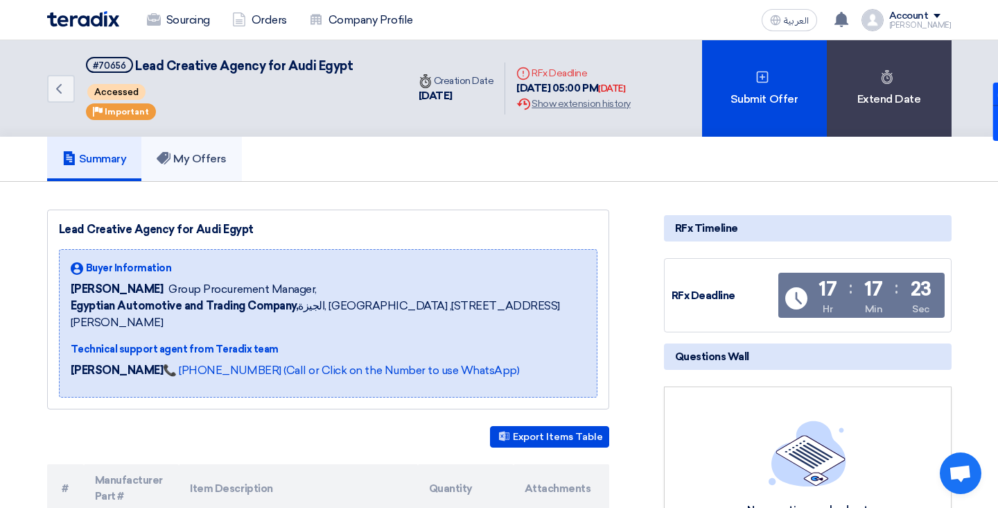
click at [200, 157] on h5 "My Offers" at bounding box center [192, 159] width 70 height 14
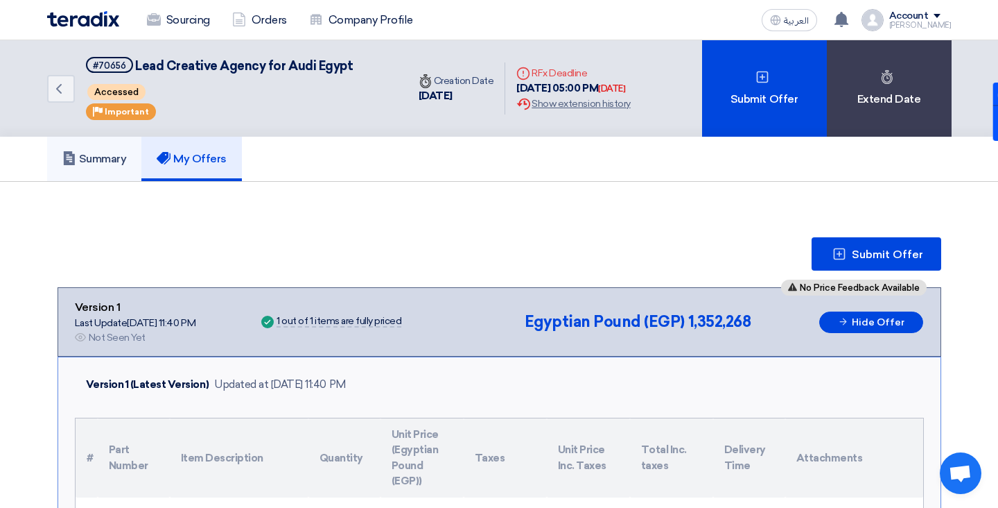
click at [99, 160] on h5 "Summary" at bounding box center [94, 159] width 64 height 14
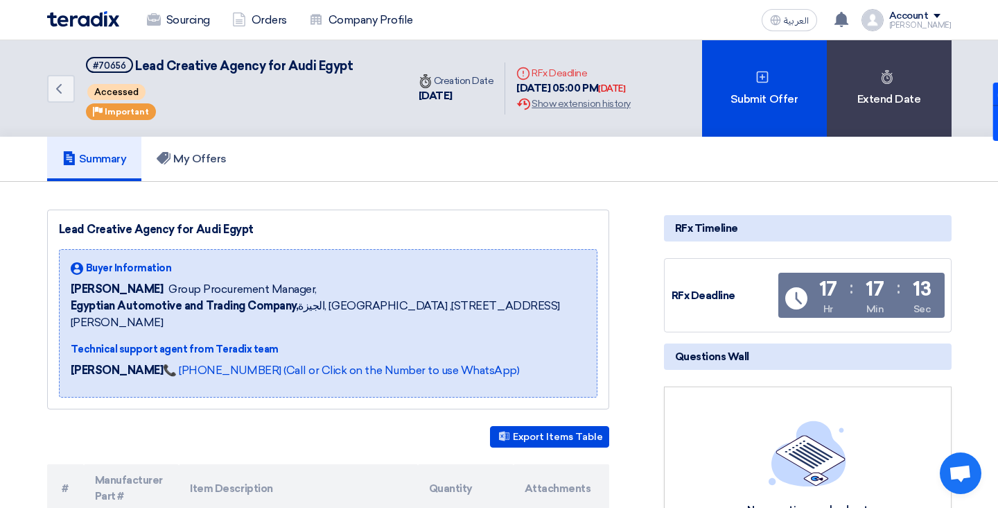
click at [73, 22] on img at bounding box center [83, 19] width 72 height 16
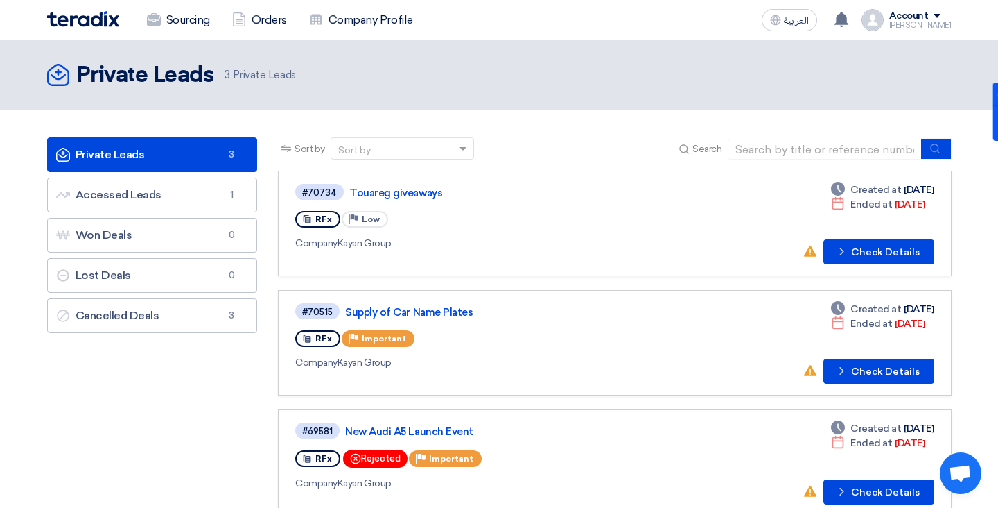
click at [904, 14] on div "Account" at bounding box center [910, 16] width 40 height 12
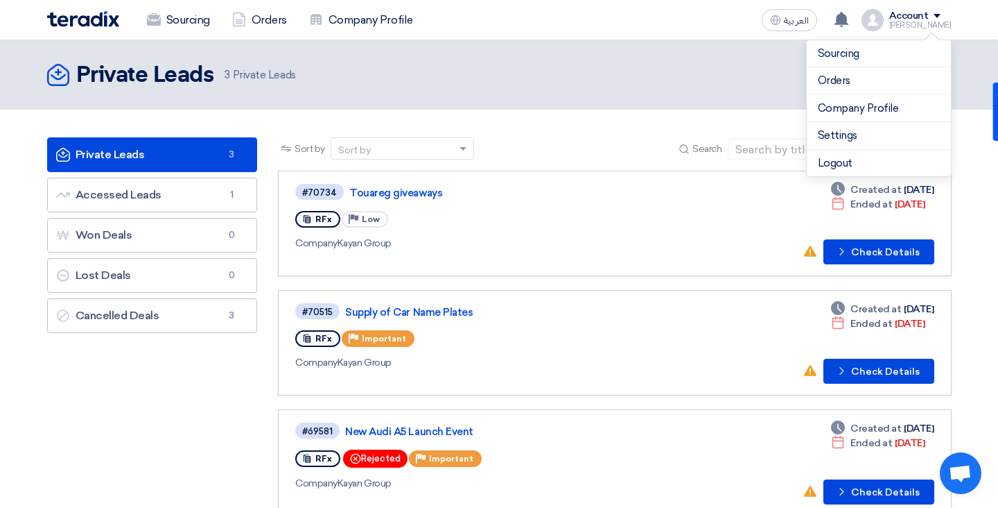
click at [616, 99] on header "Private Leads Private Leads 3 Private Leads" at bounding box center [499, 74] width 998 height 69
